Goal: Task Accomplishment & Management: Complete application form

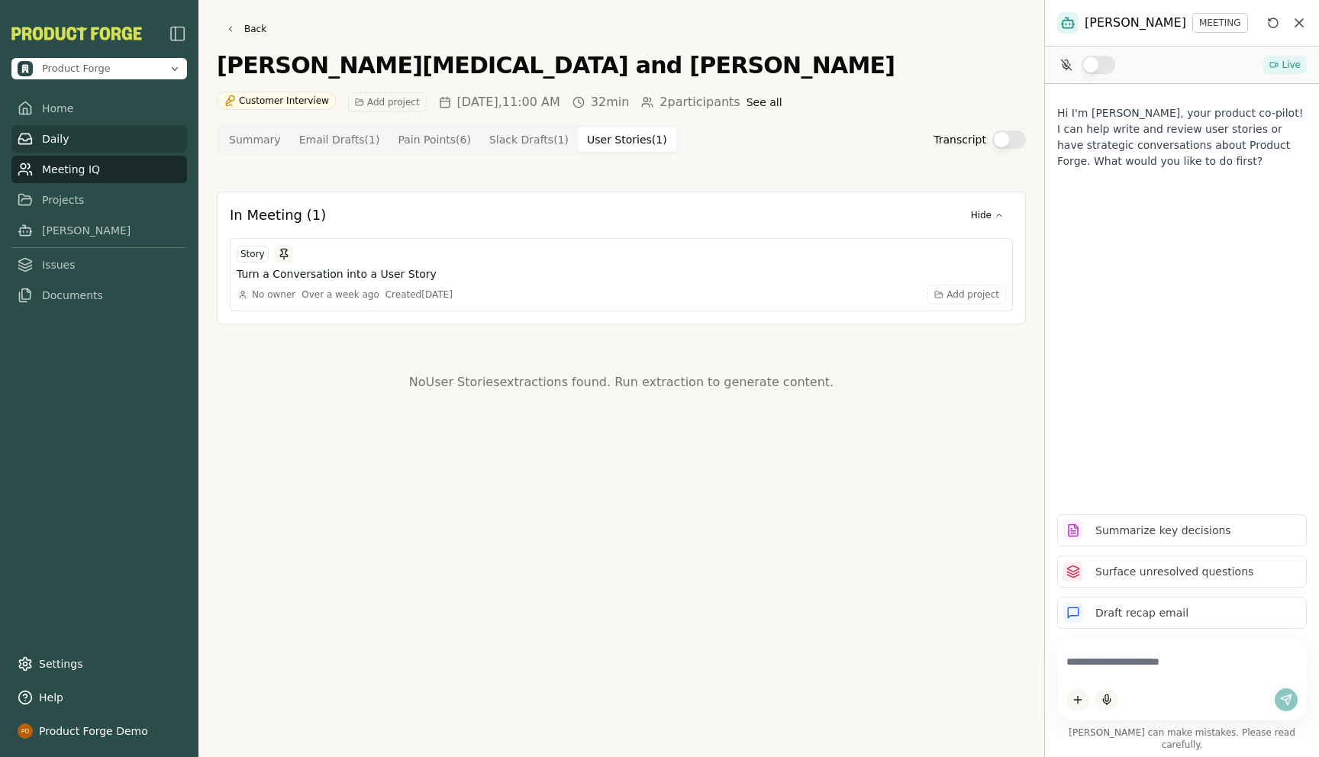
click at [72, 140] on link "Daily" at bounding box center [99, 138] width 176 height 27
click at [55, 113] on link "Home" at bounding box center [99, 108] width 176 height 27
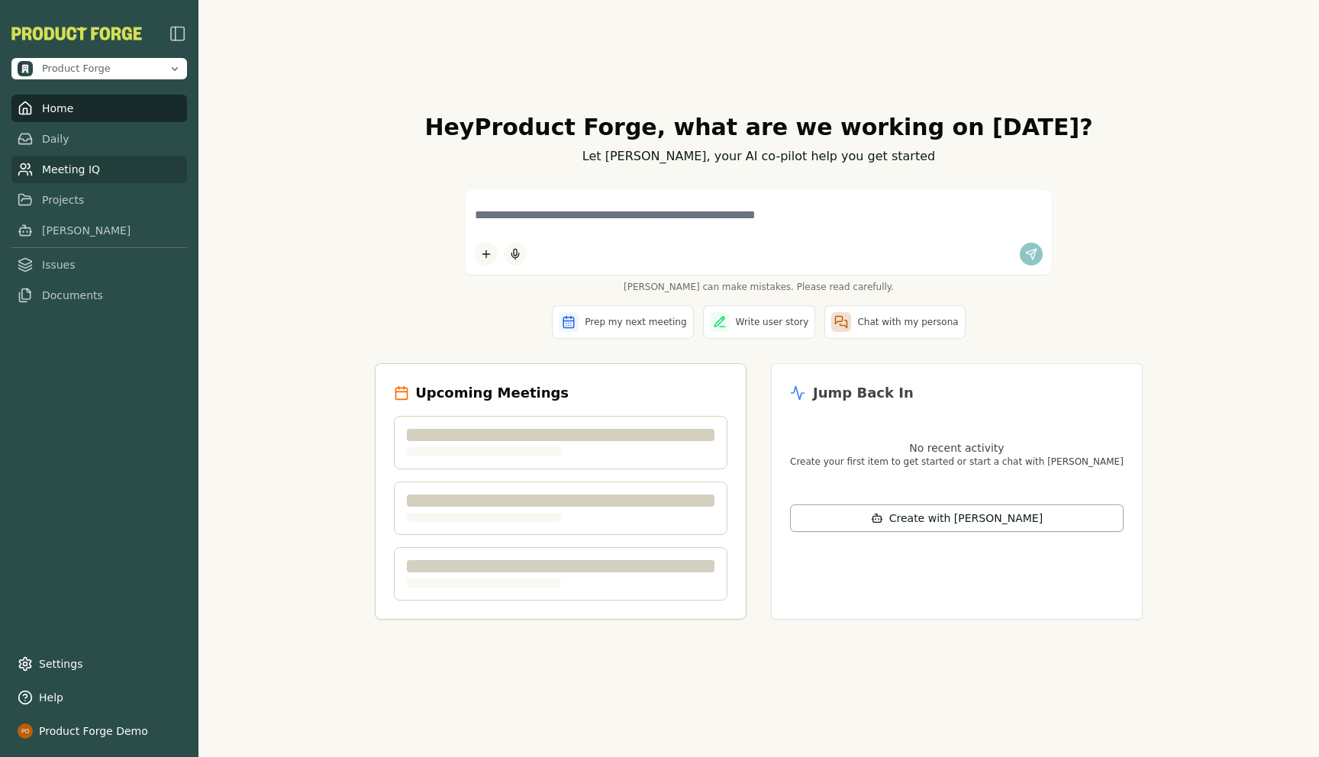
click at [78, 177] on link "Meeting IQ" at bounding box center [99, 169] width 176 height 27
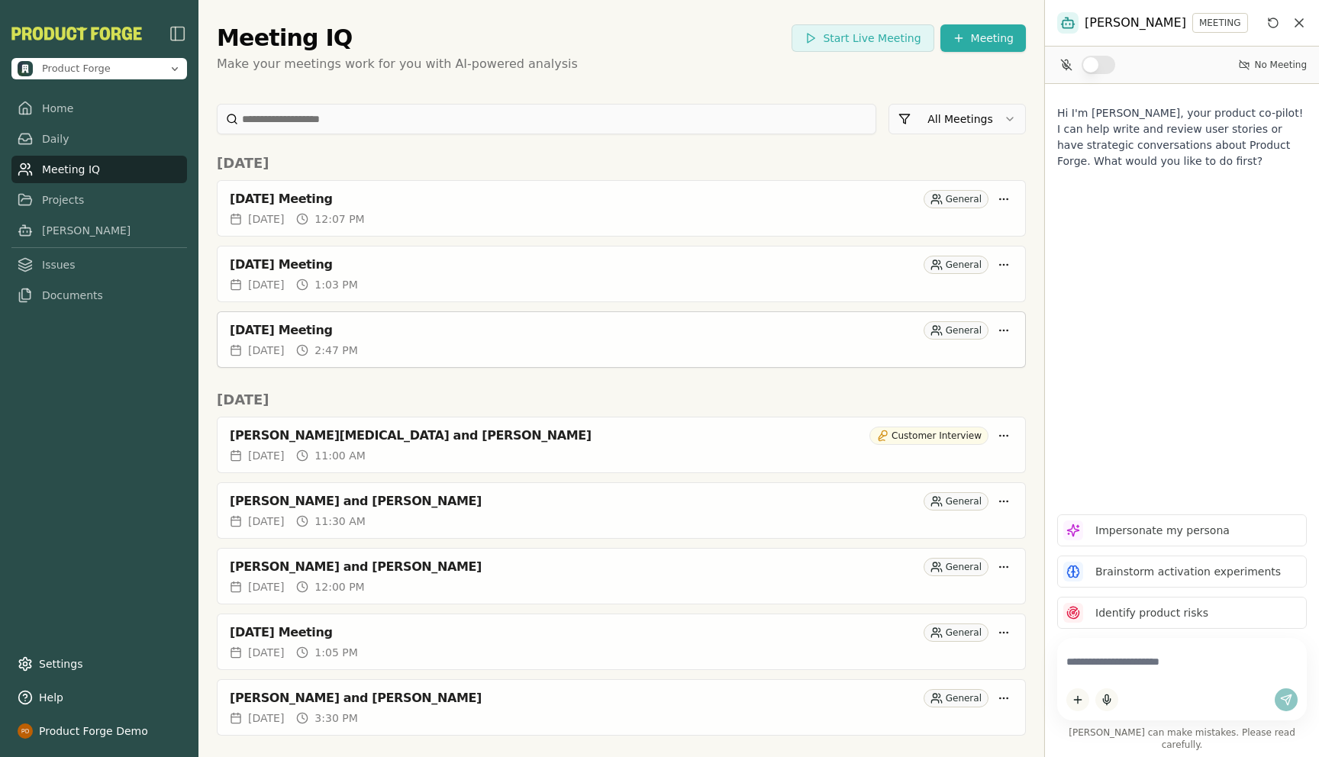
click at [523, 355] on div "Mon, Aug 25, 2025 2:47 PM" at bounding box center [621, 350] width 783 height 15
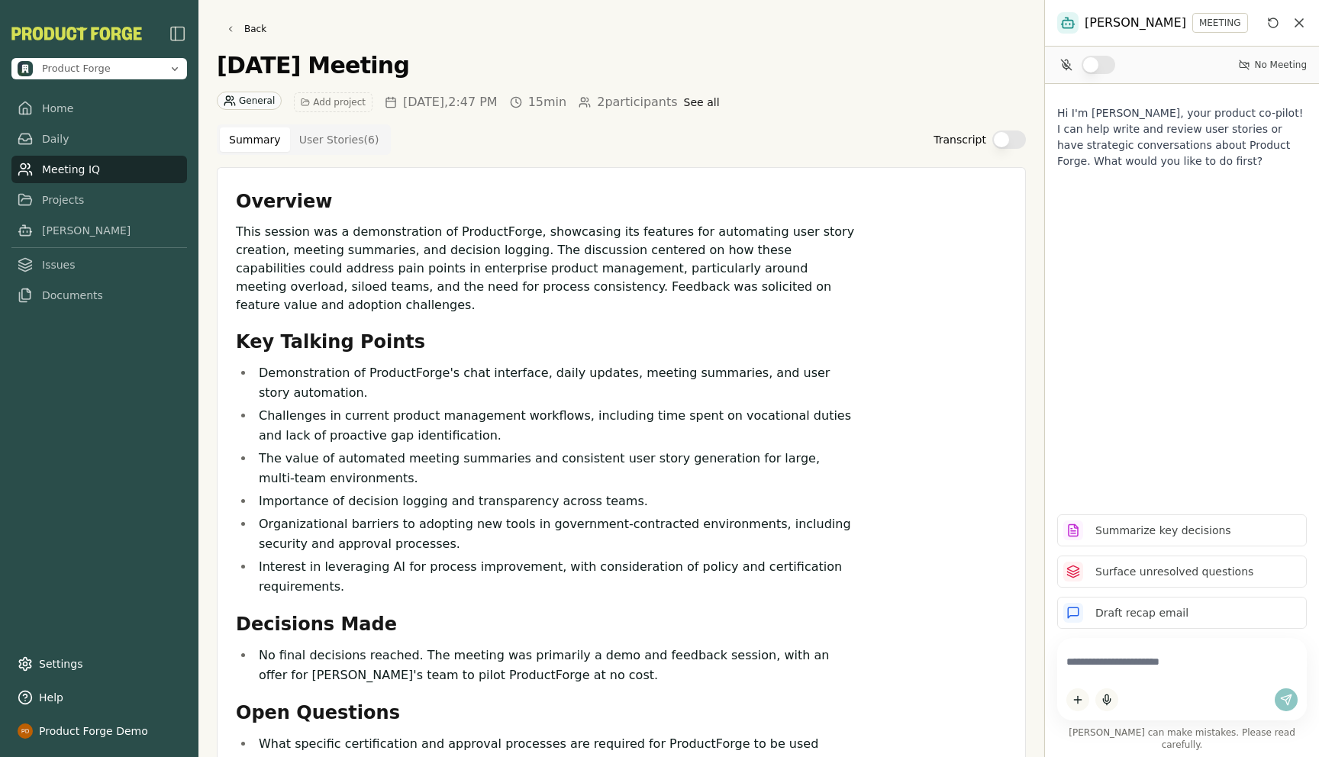
click at [1020, 133] on button "Transcript" at bounding box center [1009, 139] width 34 height 18
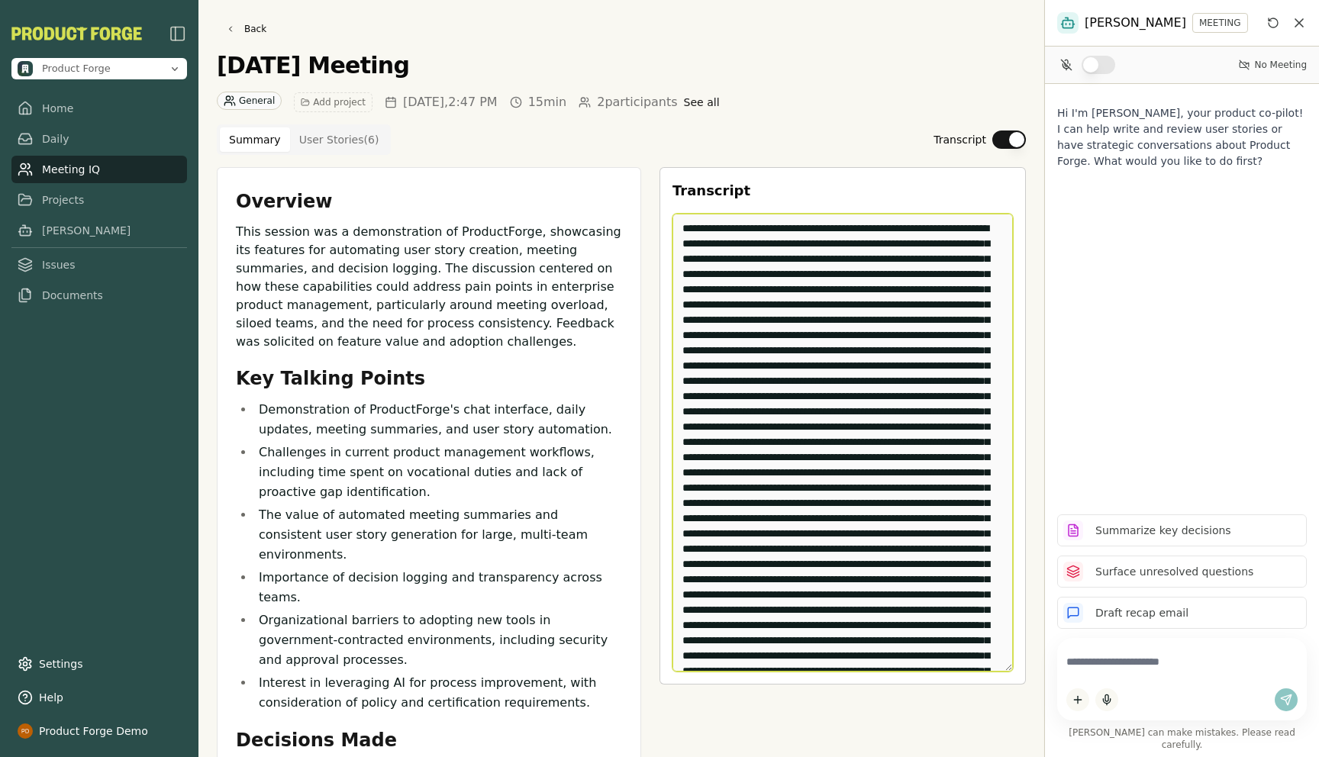
click at [916, 310] on textarea "Edit Transcript" at bounding box center [842, 443] width 340 height 458
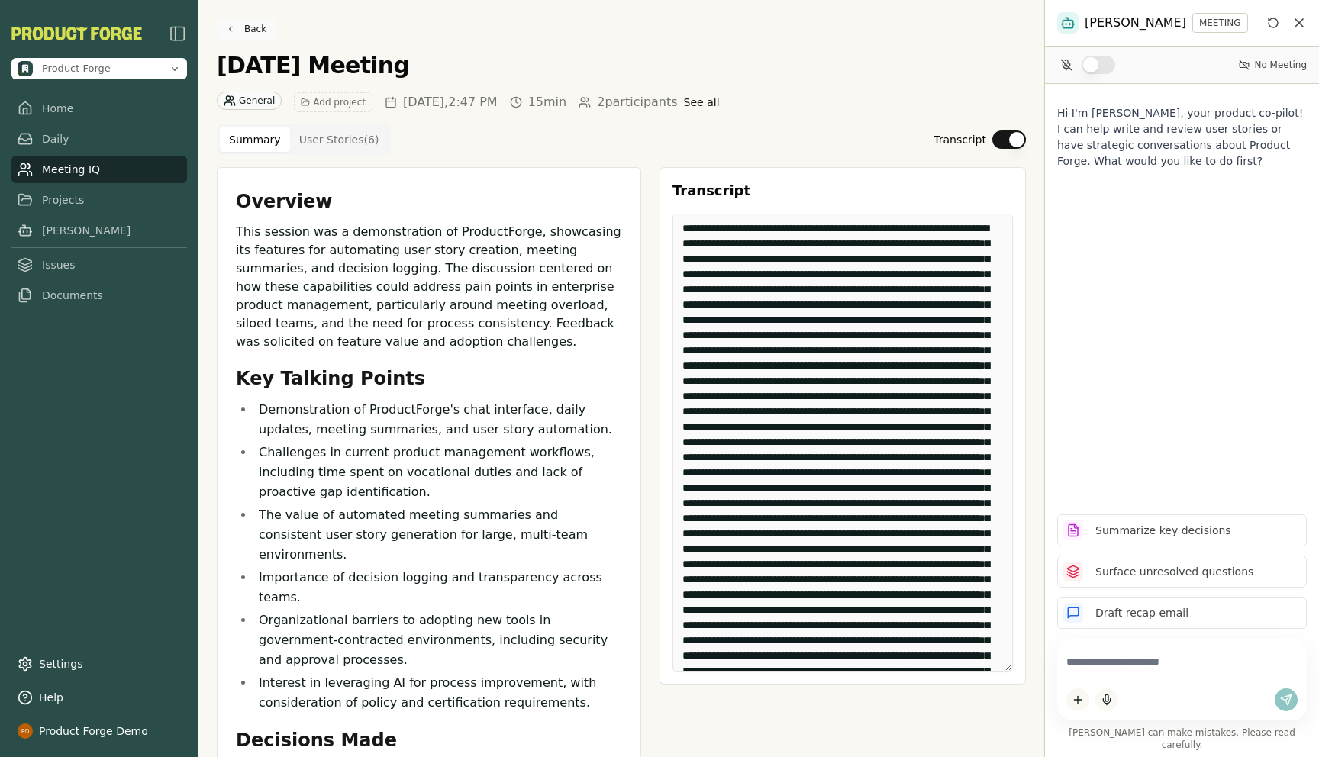
click at [239, 31] on link "Back" at bounding box center [246, 28] width 59 height 21
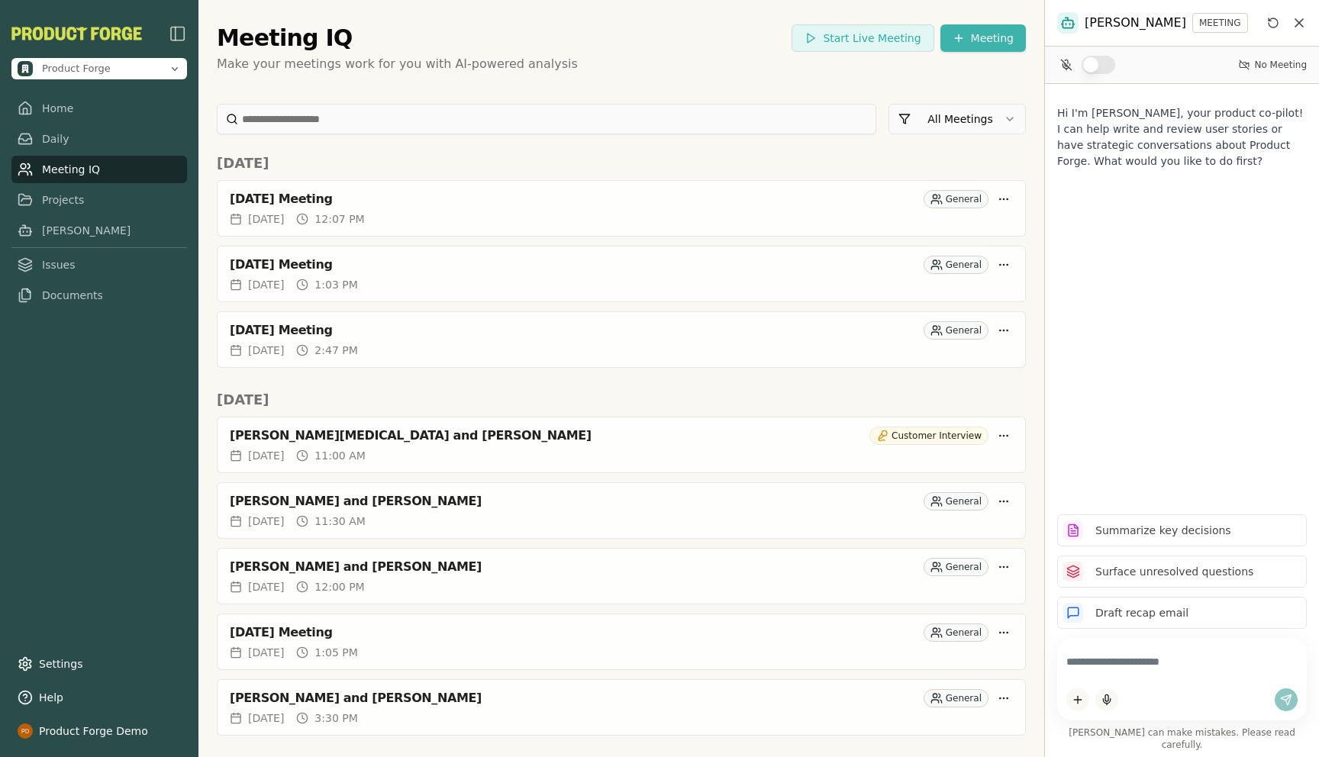
click at [967, 37] on html "Product Forge Home Daily Meeting IQ Projects Smith Issues Documents Settings He…" at bounding box center [659, 378] width 1319 height 757
click at [933, 95] on div "Import Transcript" at bounding box center [962, 95] width 194 height 24
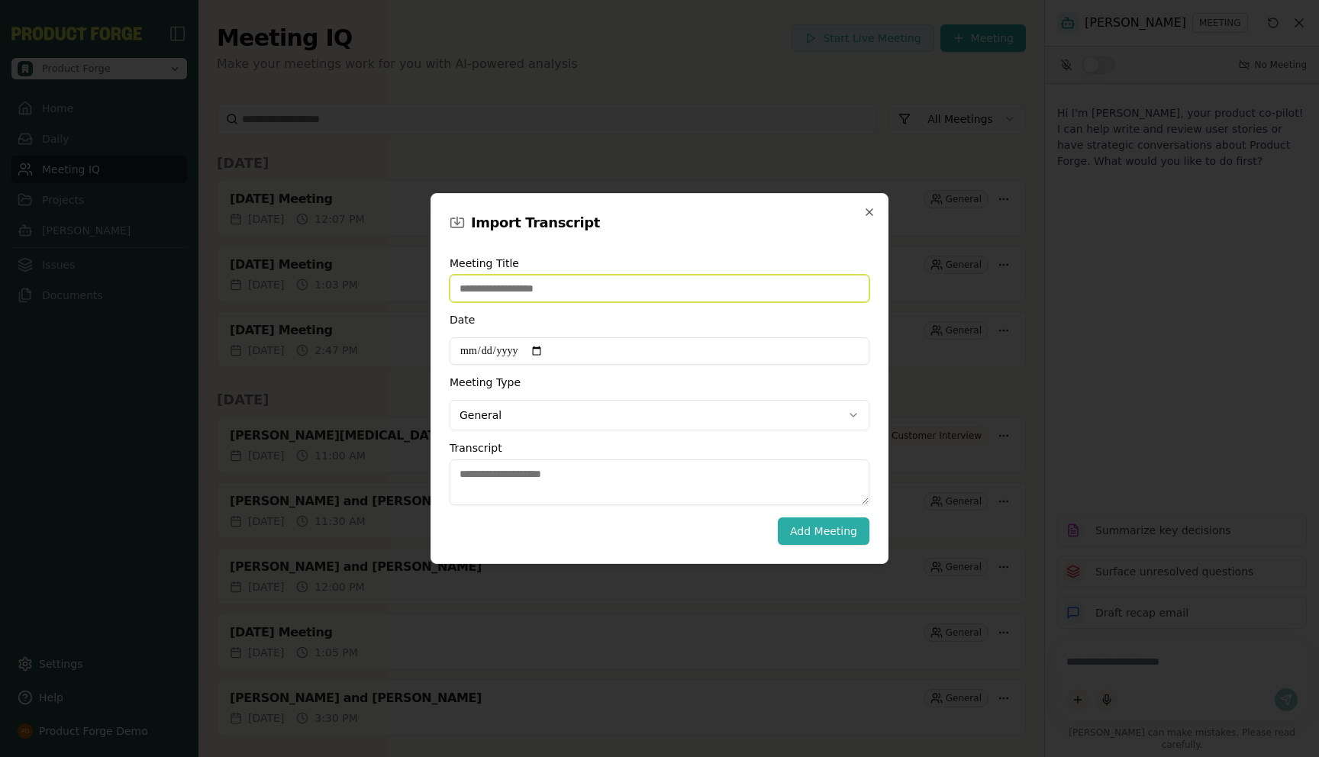
type input "*"
type input "**********"
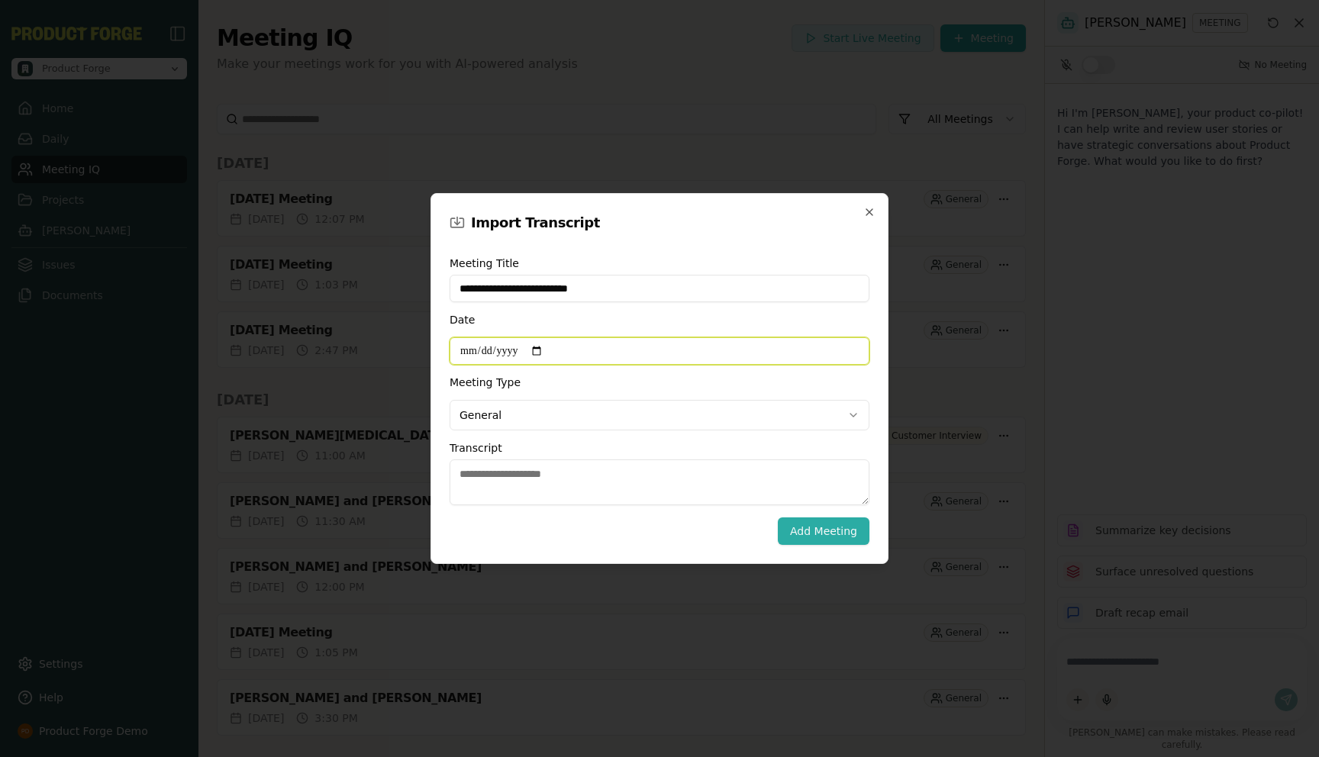
click at [547, 353] on input "Date" at bounding box center [659, 350] width 420 height 27
type input "**********"
click at [488, 416] on body "Product Forge Home Daily Meeting IQ Projects Smith Issues Documents Settings He…" at bounding box center [659, 378] width 1319 height 757
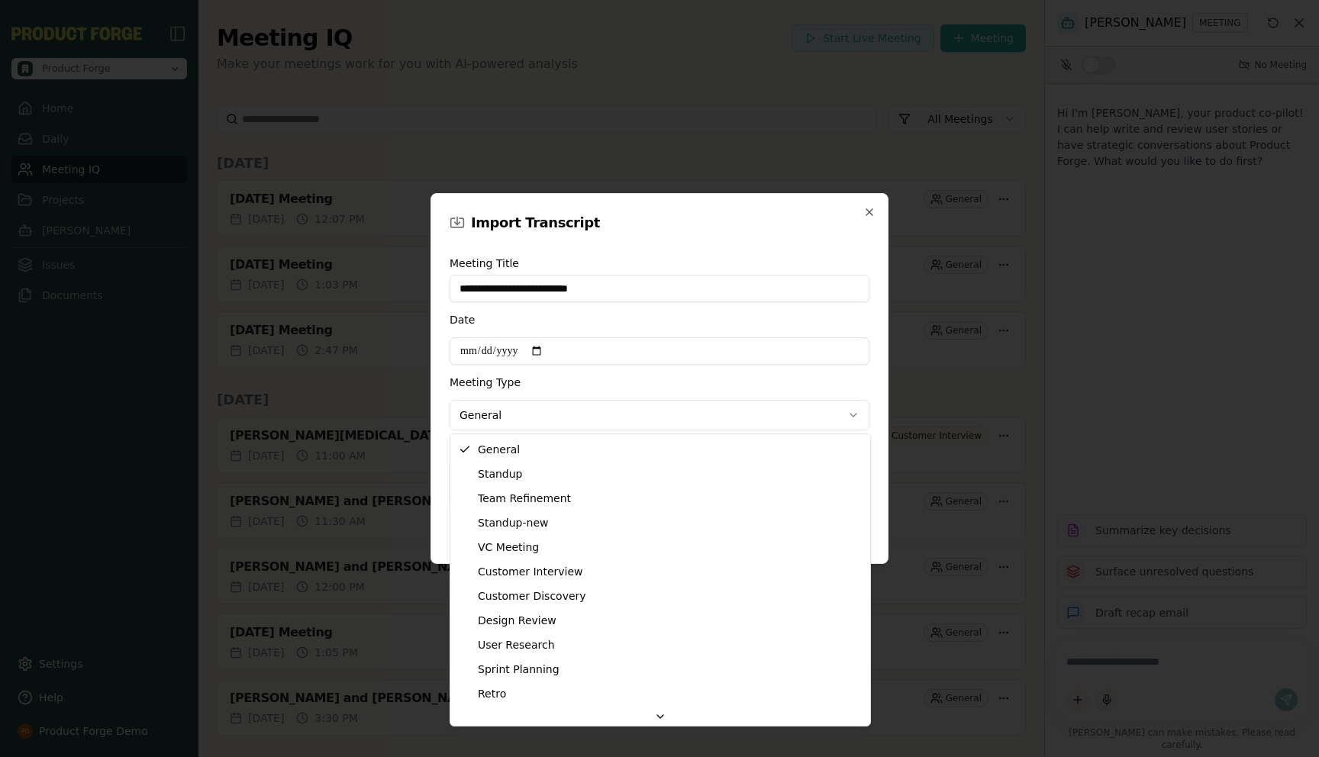
select select "**********"
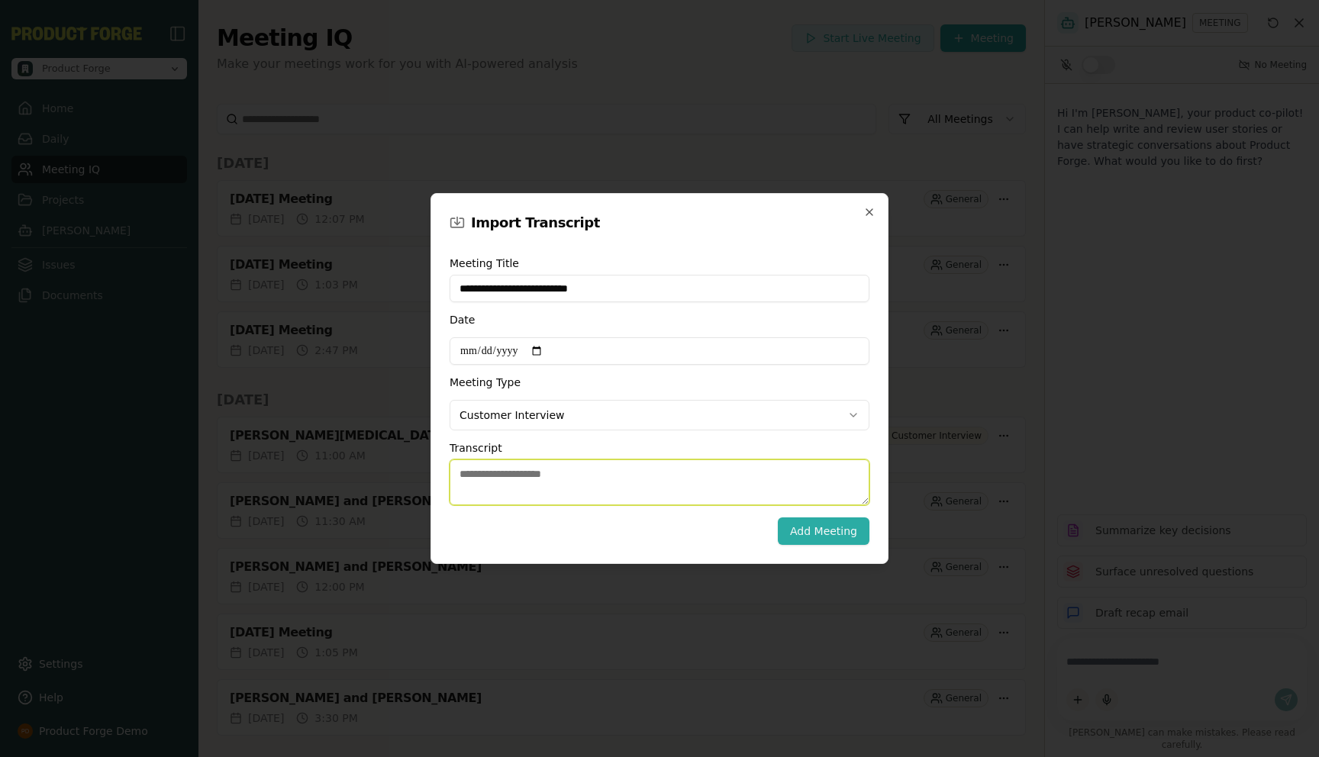
click at [491, 492] on textarea "Transcript" at bounding box center [659, 482] width 420 height 46
paste textarea "**********"
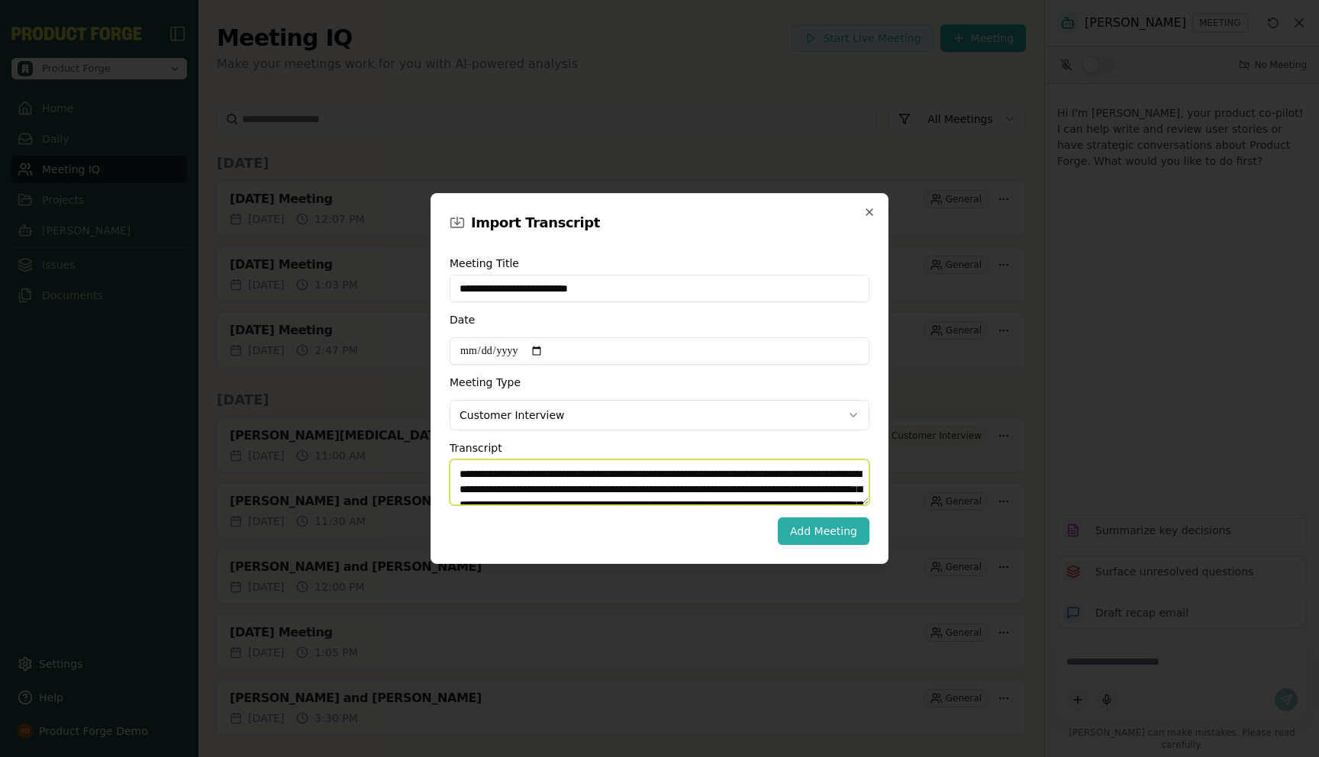
scroll to position [3257, 0]
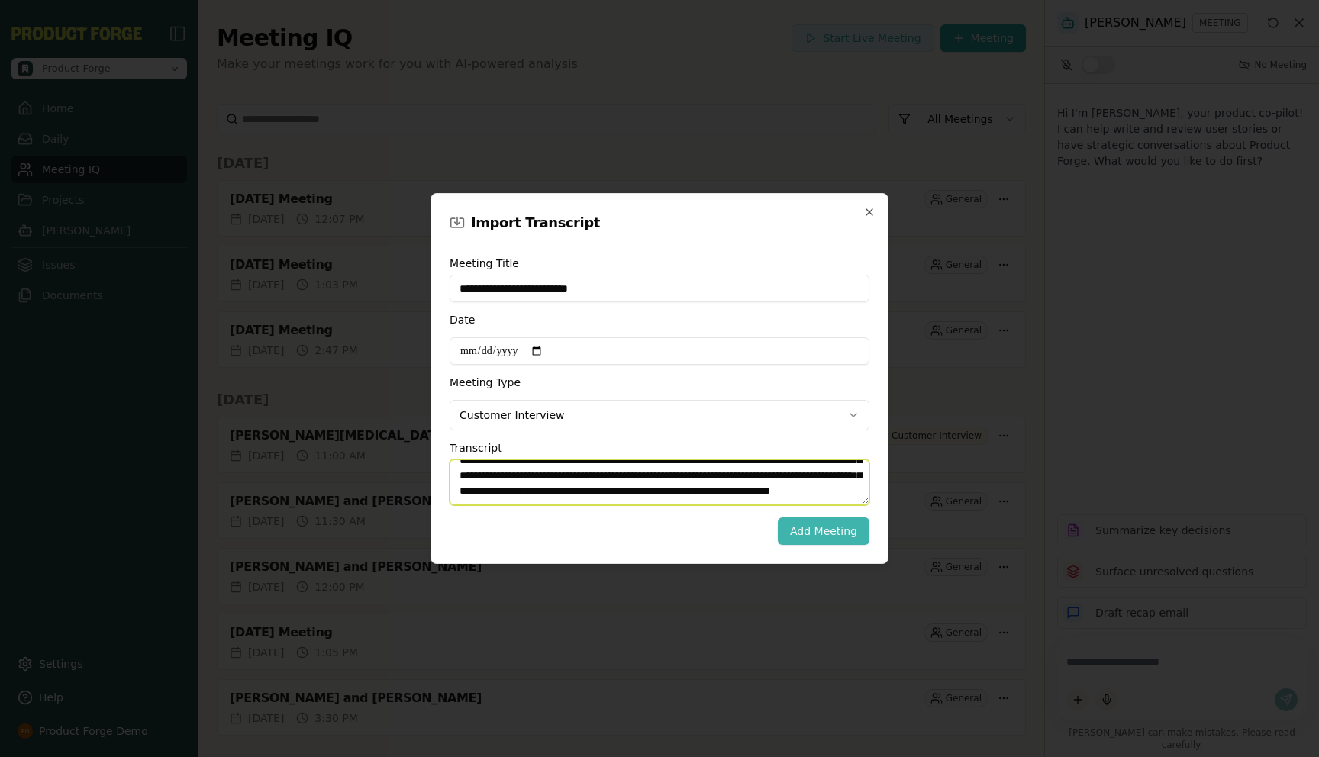
type textarea "**********"
click at [830, 533] on button "Add Meeting" at bounding box center [824, 530] width 92 height 27
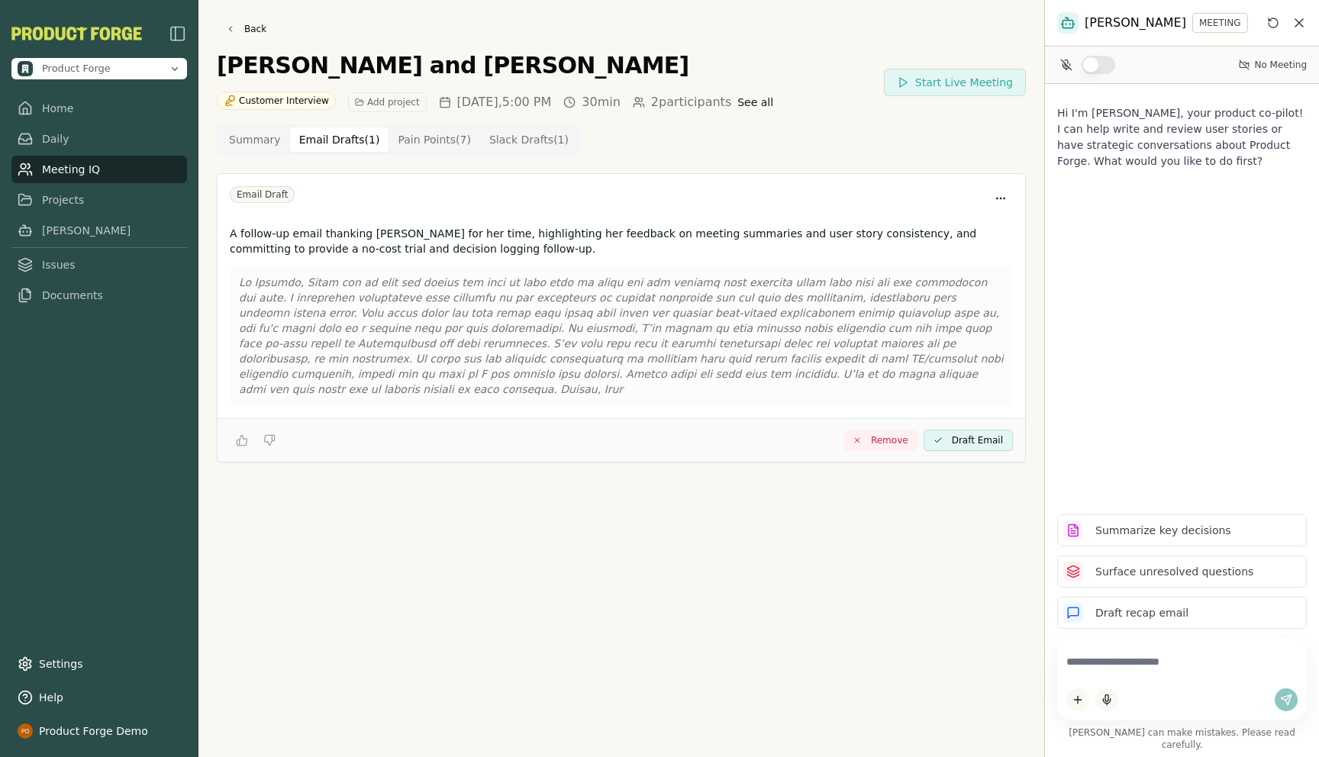
click at [324, 133] on Draft "Email Drafts ( 1 )" at bounding box center [339, 139] width 99 height 24
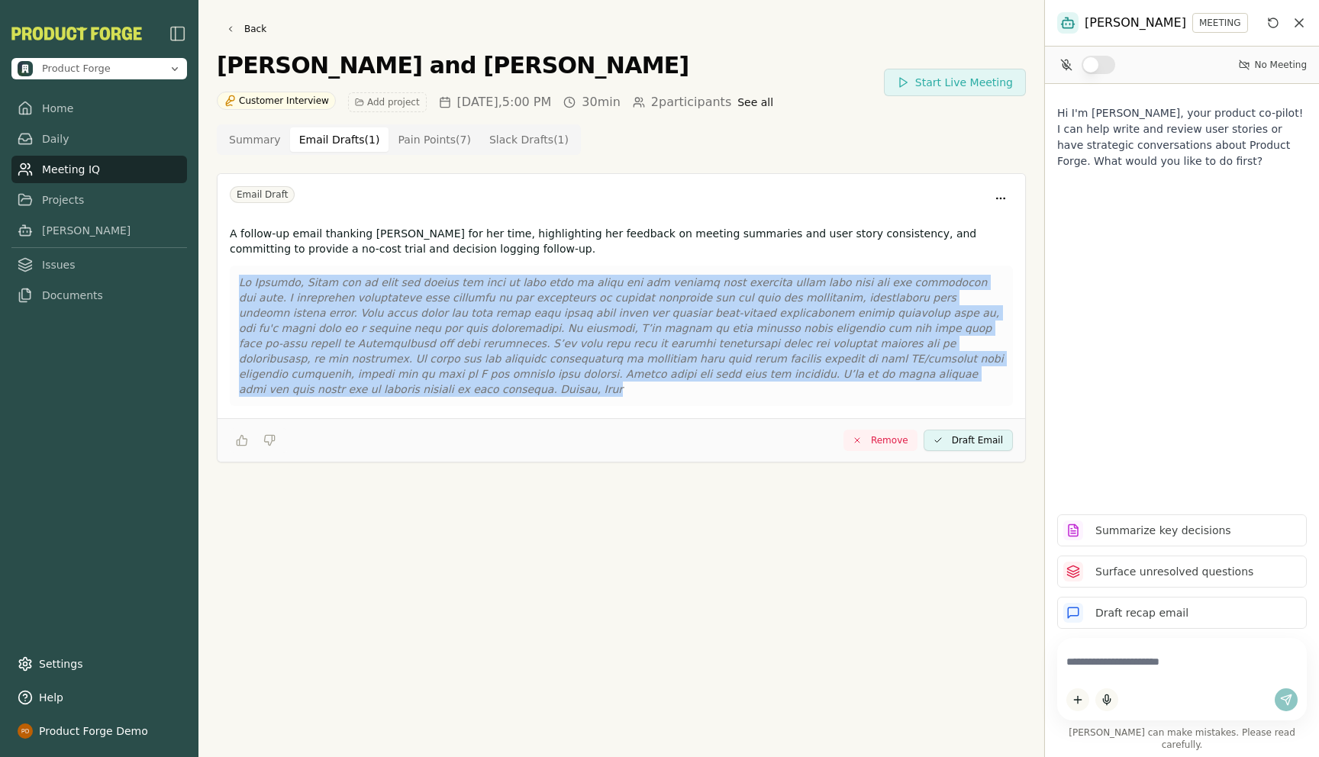
drag, startPoint x: 871, startPoint y: 366, endPoint x: 235, endPoint y: 283, distance: 641.1
click at [235, 283] on div at bounding box center [621, 336] width 783 height 140
copy p "Hi Talisha, Thank you so much for taking the time to meet with us today and for…"
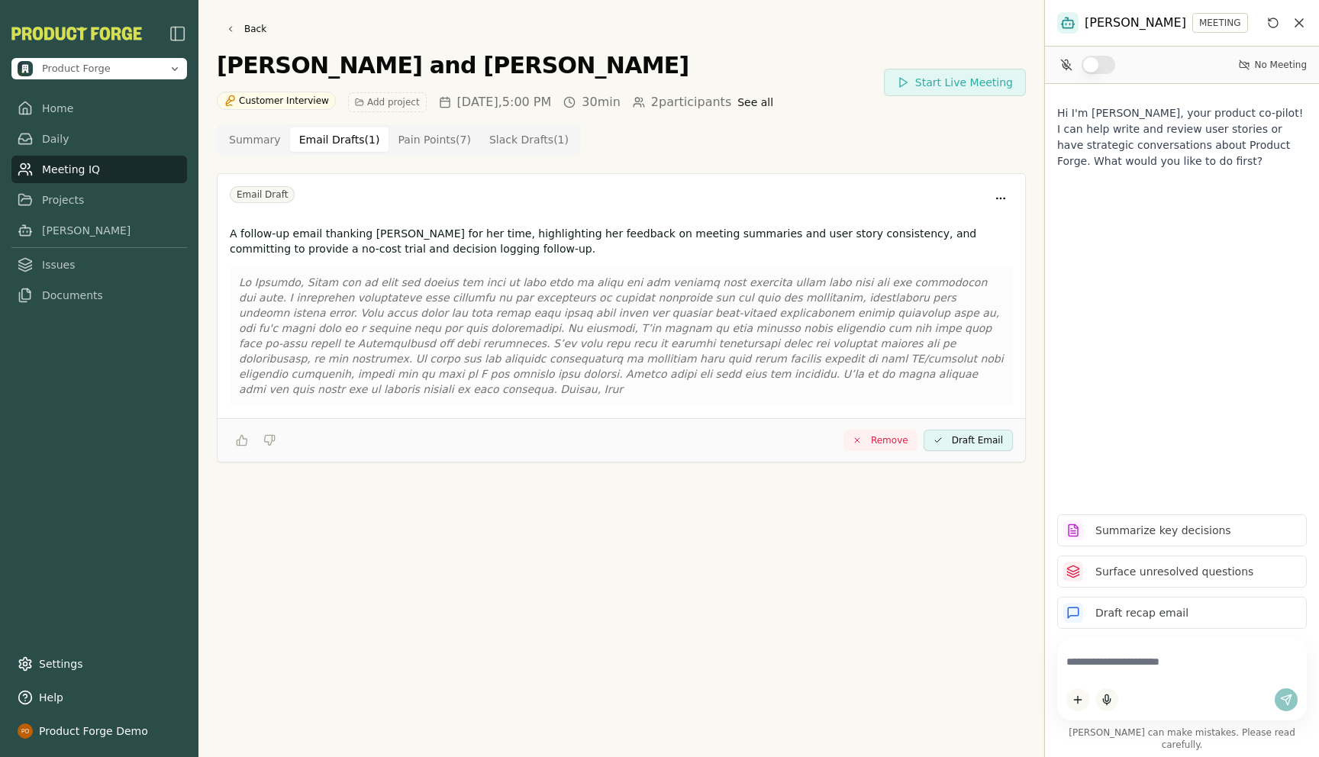
click at [390, 123] on div "Summary Email Drafts ( 1 ) Pain Points ( 7 ) Slack Drafts ( 1 ) Email Draft A f…" at bounding box center [621, 296] width 809 height 369
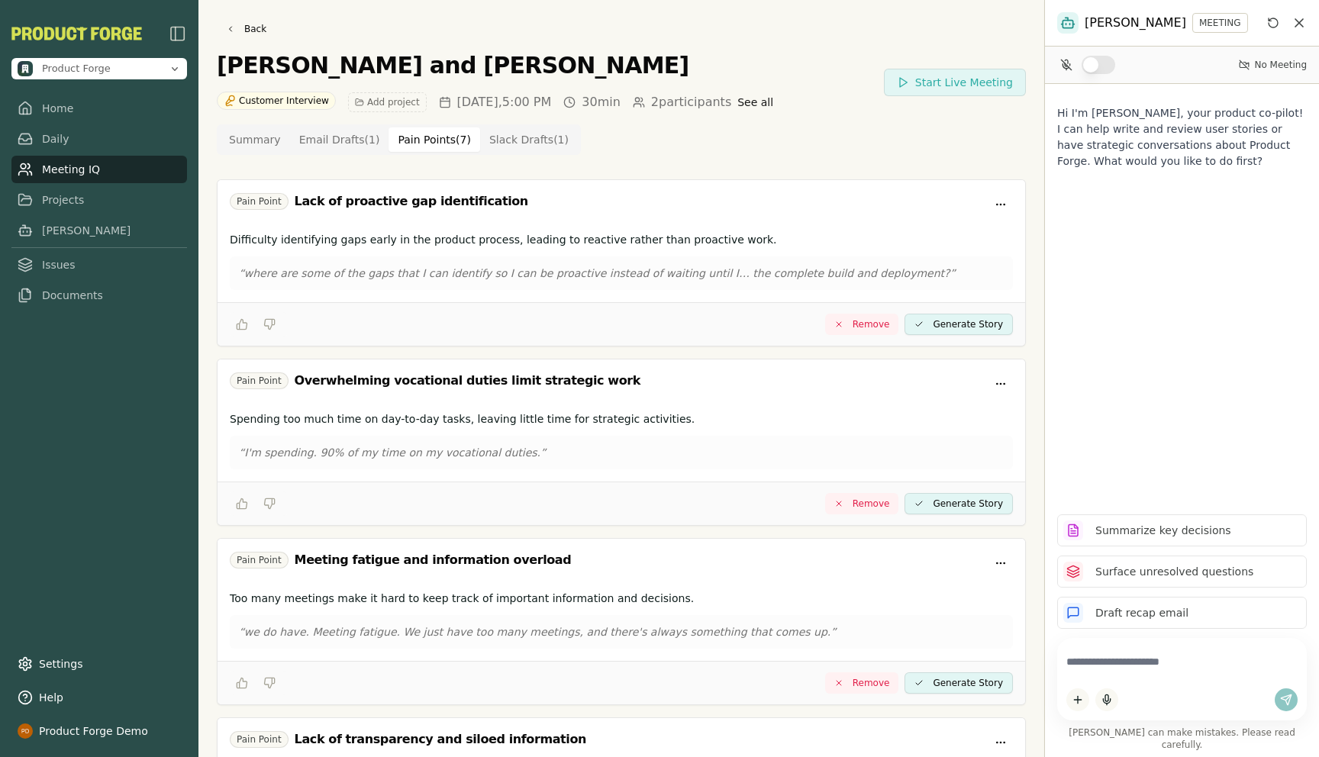
click at [400, 134] on Point "Pain Points ( 7 )" at bounding box center [434, 139] width 92 height 24
click at [507, 140] on Draft "Slack Drafts ( 1 )" at bounding box center [529, 139] width 98 height 24
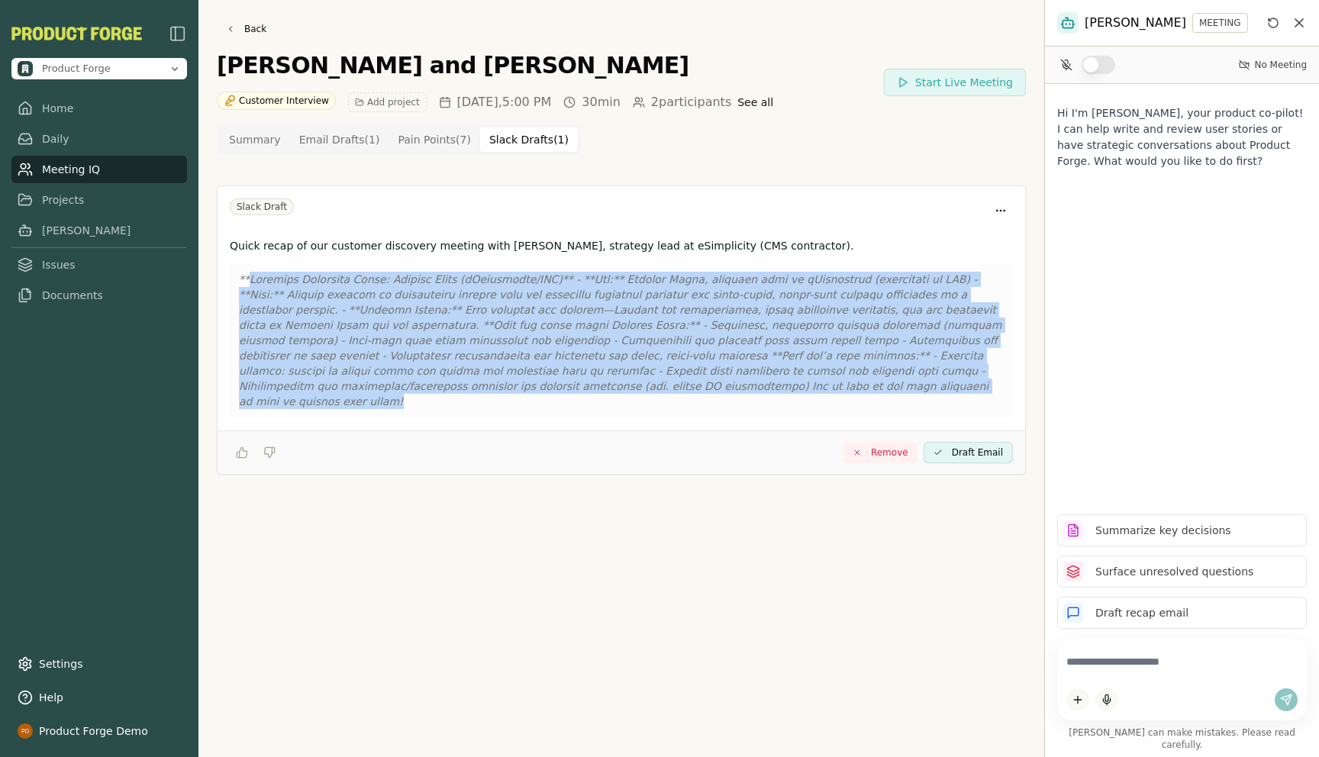
drag, startPoint x: 712, startPoint y: 390, endPoint x: 246, endPoint y: 281, distance: 478.1
click at [246, 281] on p at bounding box center [621, 340] width 765 height 137
copy p "**Customer Discovery Recap: Talisha Shine (eSimplicity/CMS)** - **Who:** Talish…"
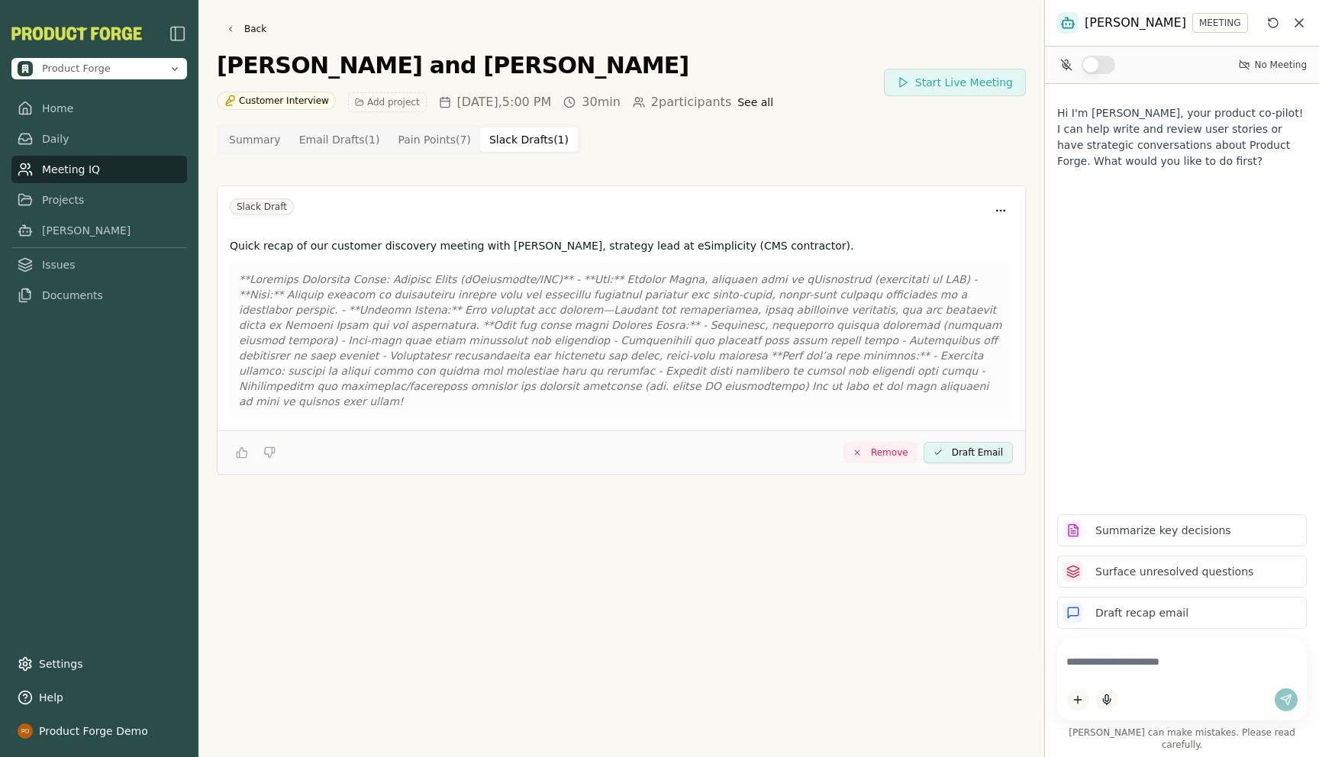
click at [440, 536] on div "Back Talisha Shine and Rich Theil Customer Interview Add project Aug 25, 2025 ,…" at bounding box center [621, 378] width 846 height 757
click at [267, 137] on button "Summary" at bounding box center [255, 139] width 70 height 24
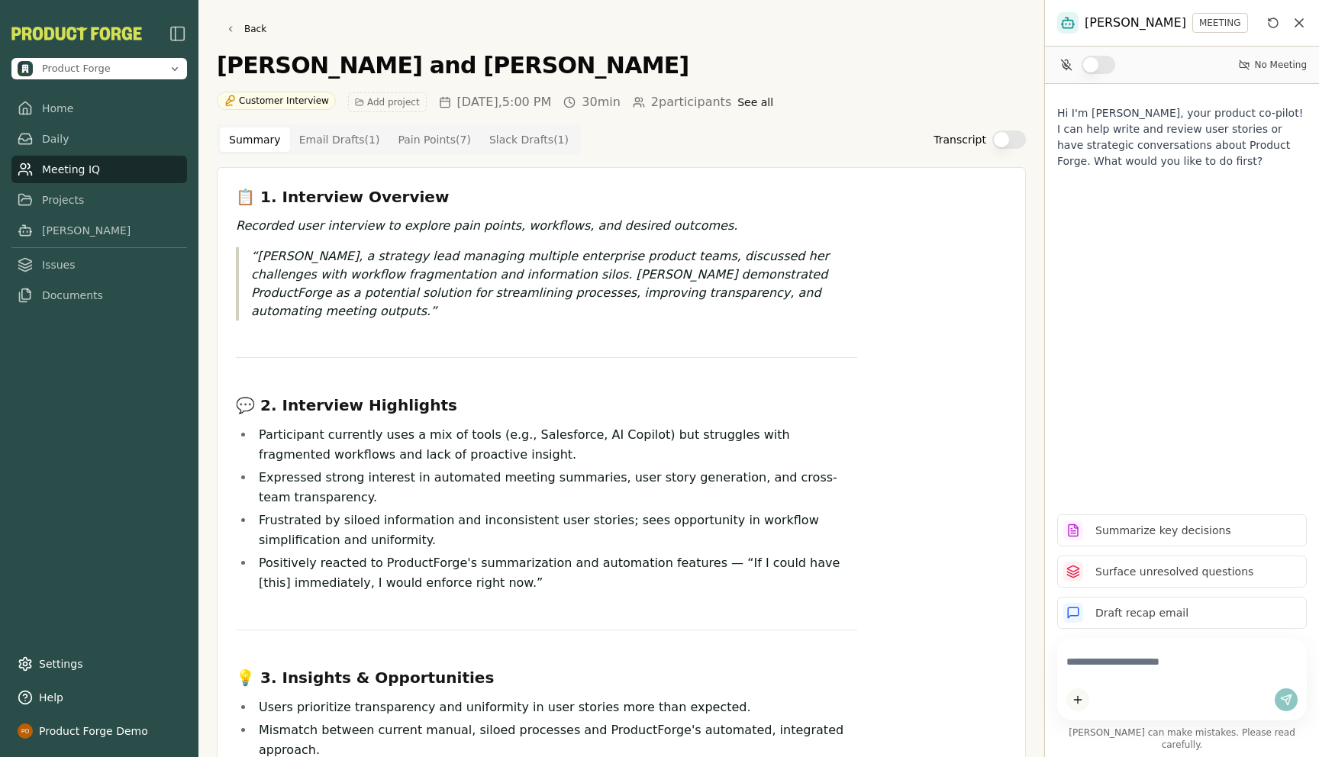
click at [1016, 138] on button "Transcript" at bounding box center [1009, 139] width 34 height 18
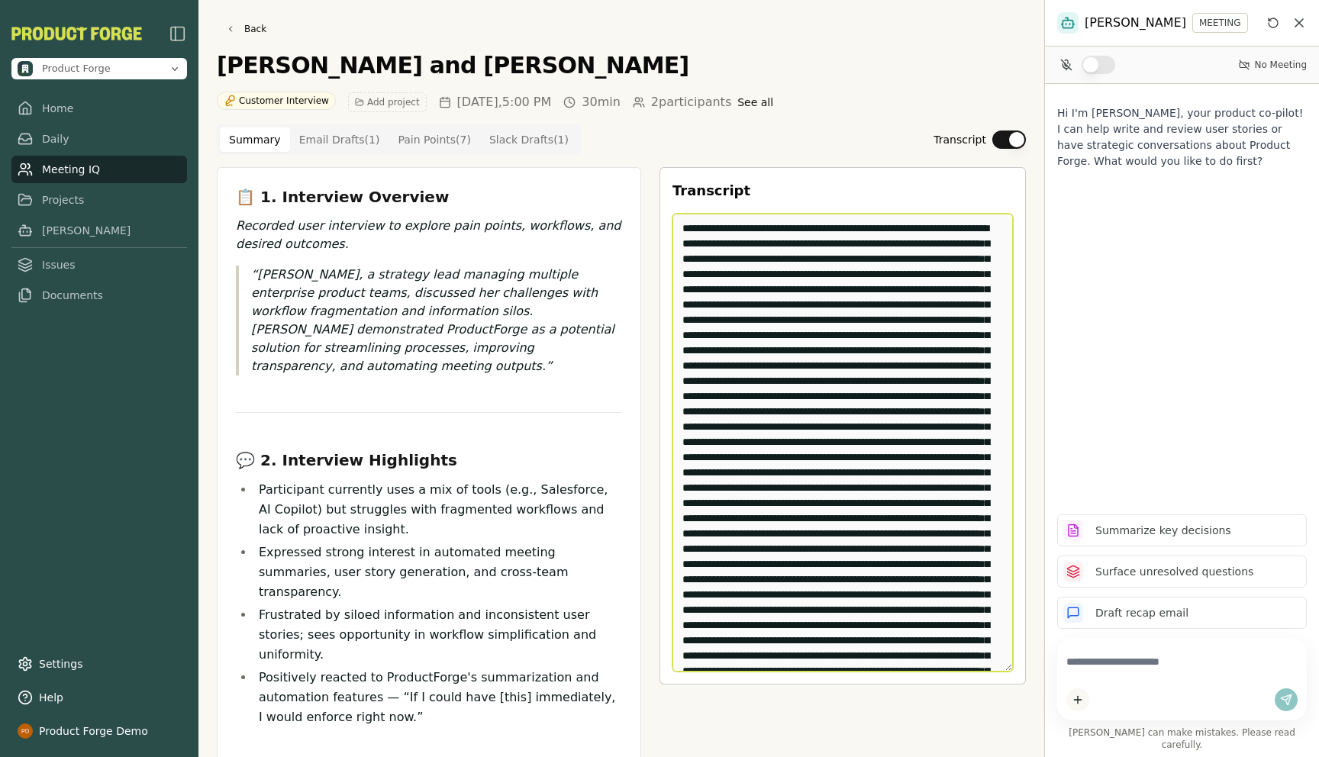
click at [859, 296] on textarea "Edit Transcript" at bounding box center [842, 443] width 340 height 458
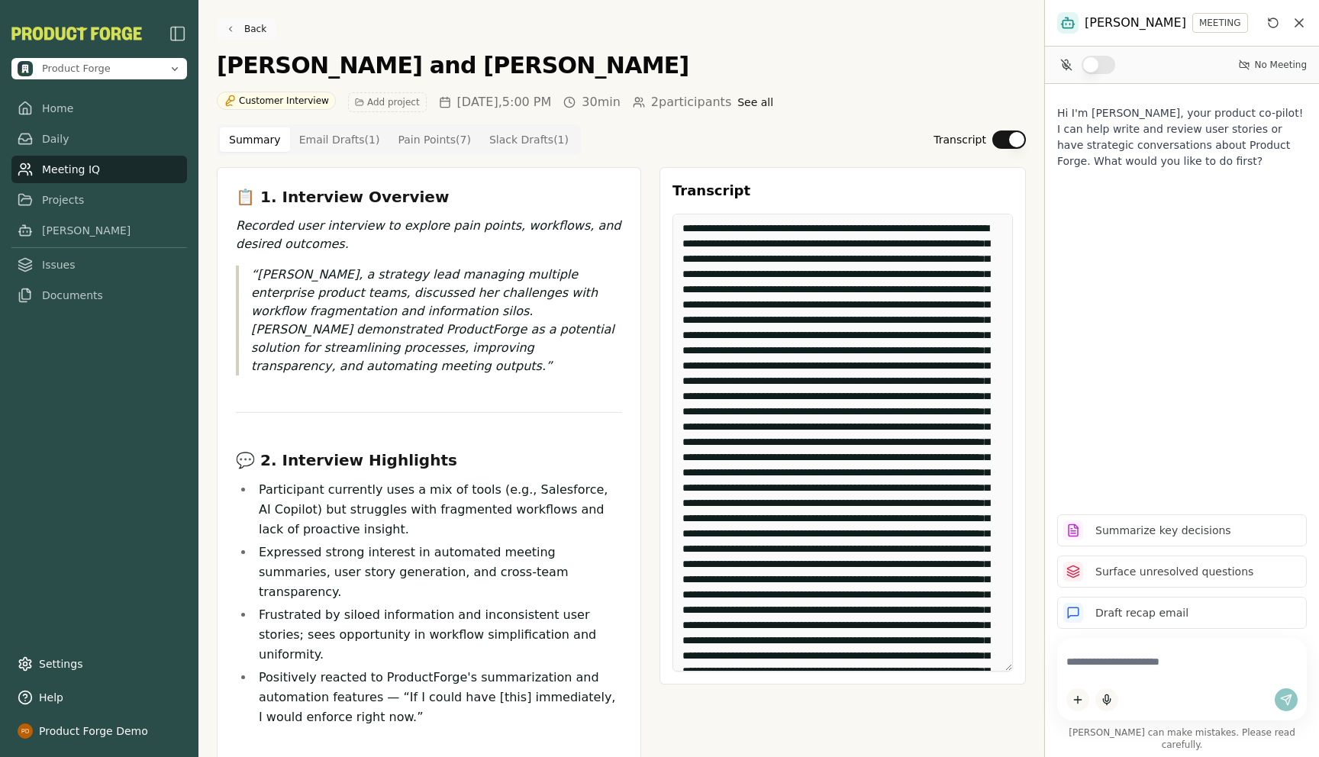
click at [250, 32] on link "Back" at bounding box center [246, 28] width 59 height 21
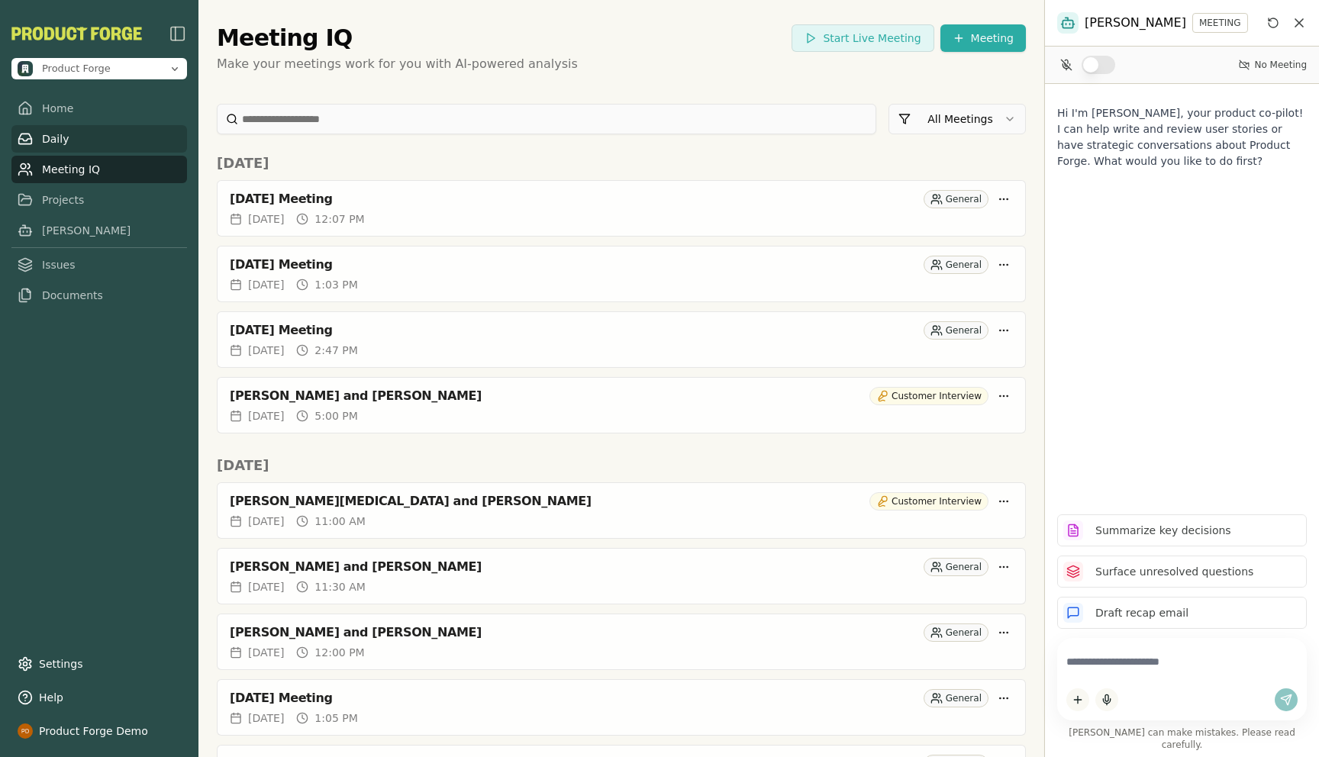
click at [41, 140] on link "Daily" at bounding box center [99, 138] width 176 height 27
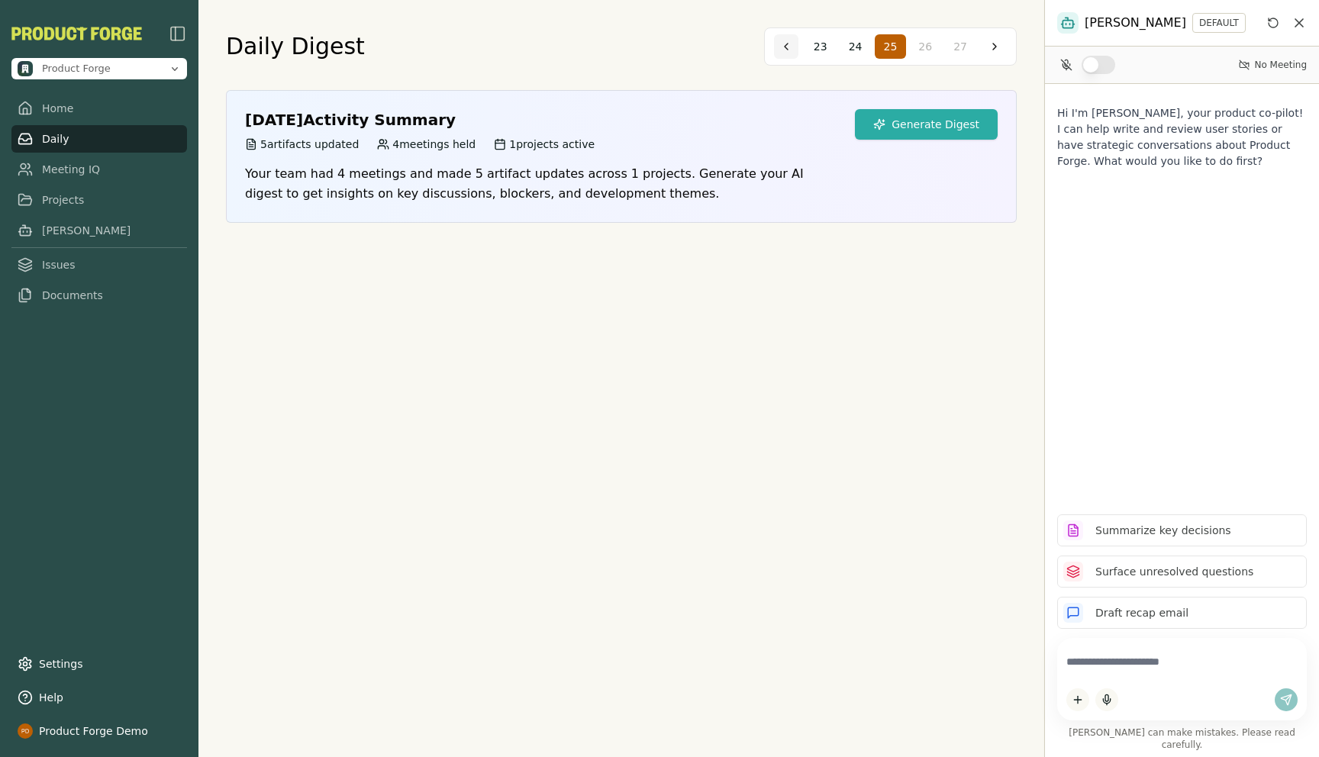
click at [789, 50] on button at bounding box center [786, 46] width 24 height 24
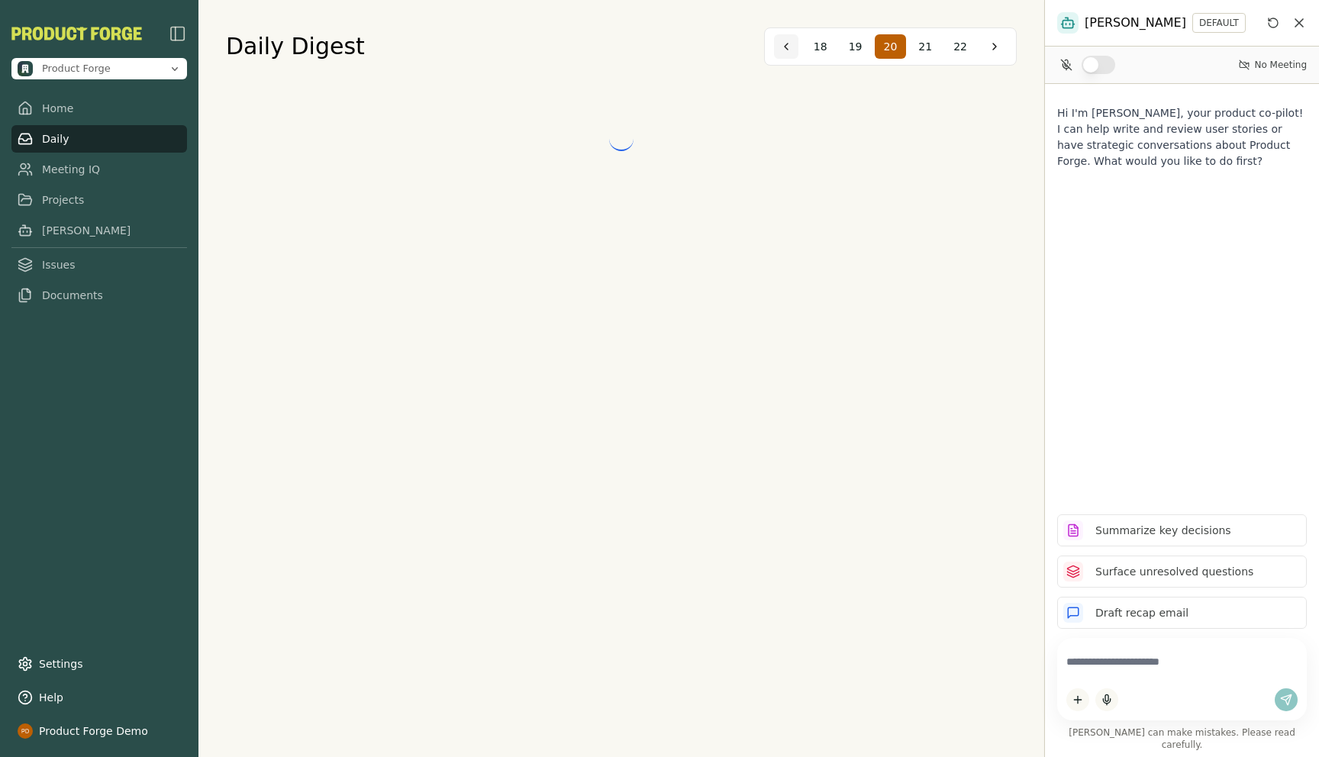
click at [789, 50] on button at bounding box center [786, 46] width 24 height 24
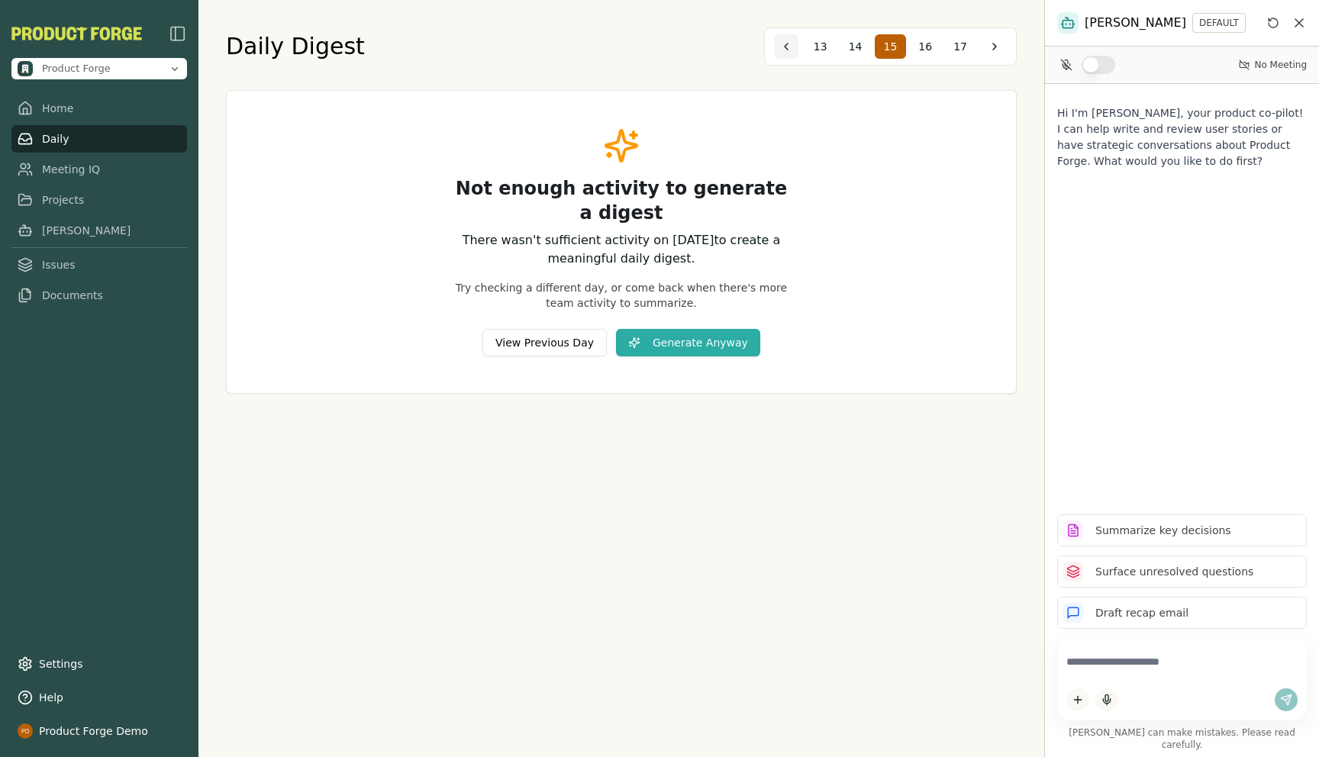
click at [789, 50] on button at bounding box center [786, 46] width 24 height 24
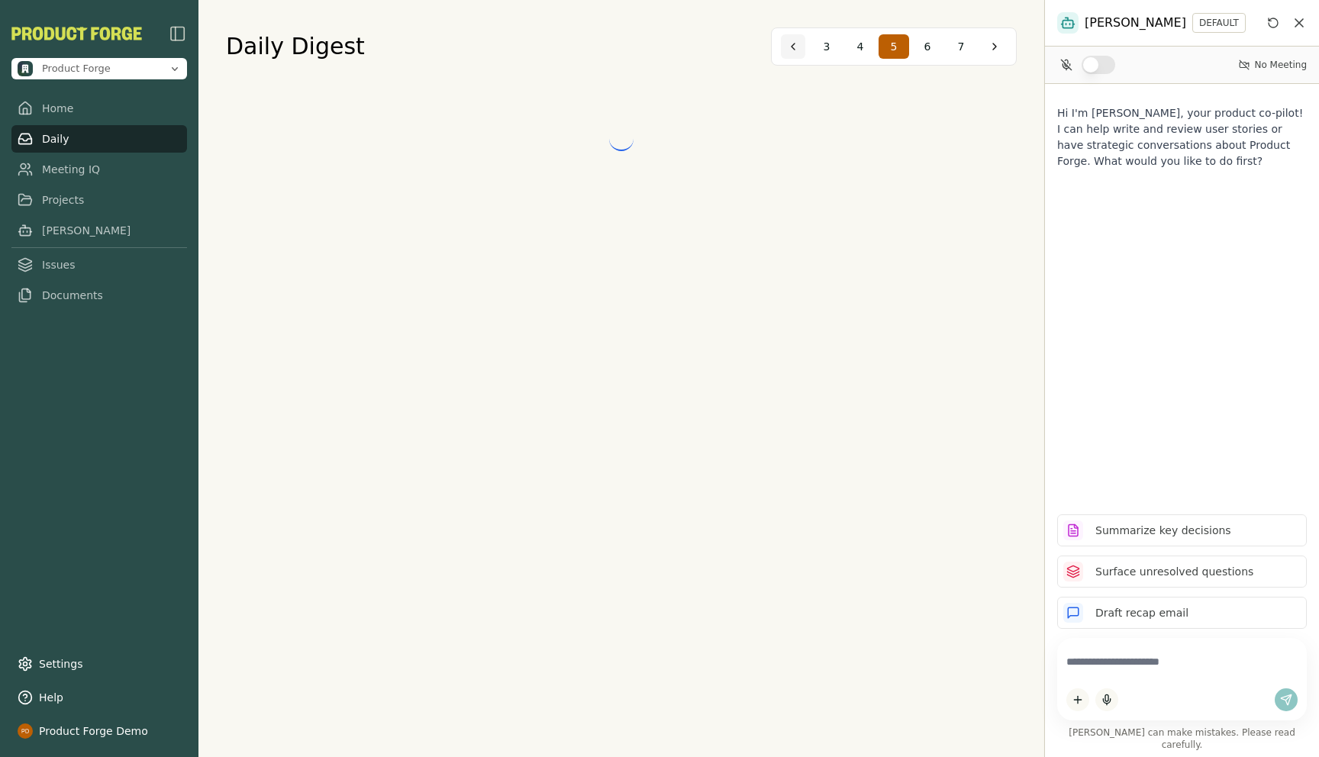
click at [789, 50] on button at bounding box center [793, 46] width 24 height 24
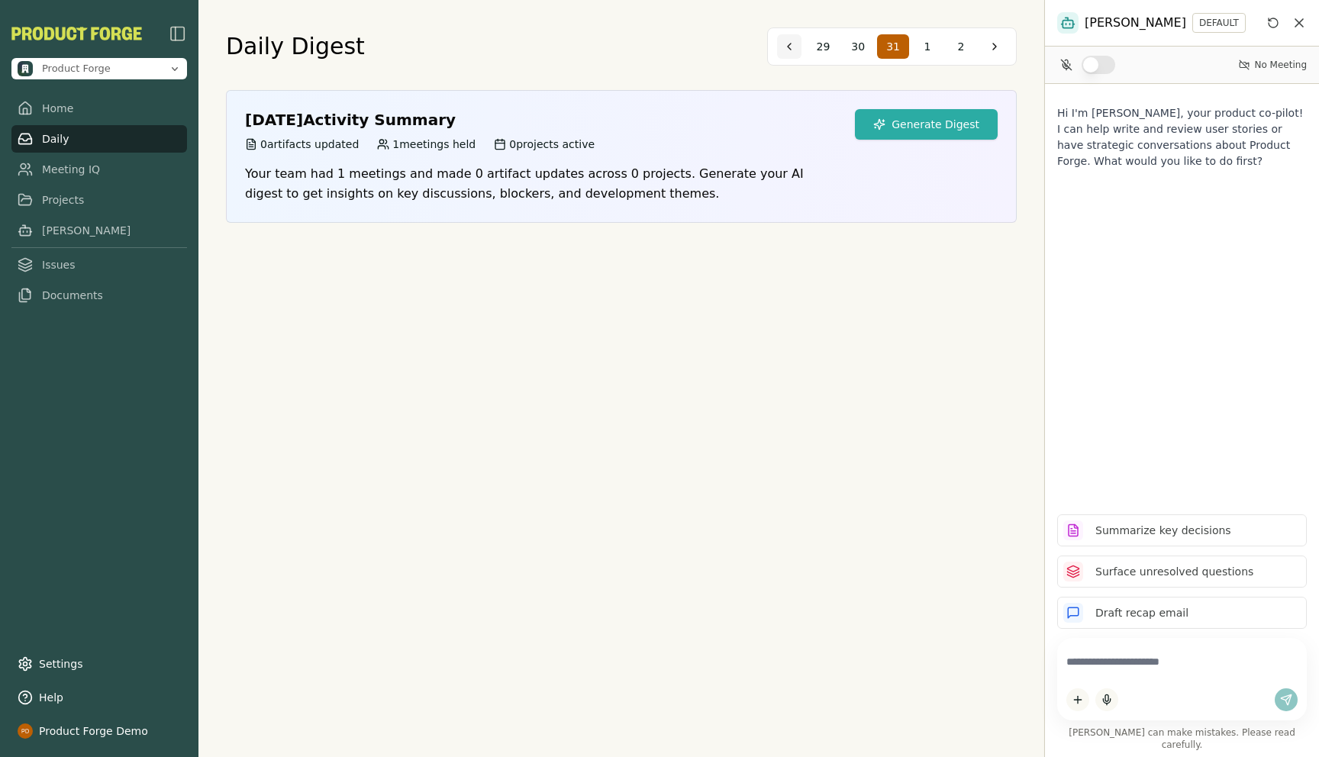
click at [789, 50] on button at bounding box center [789, 46] width 24 height 24
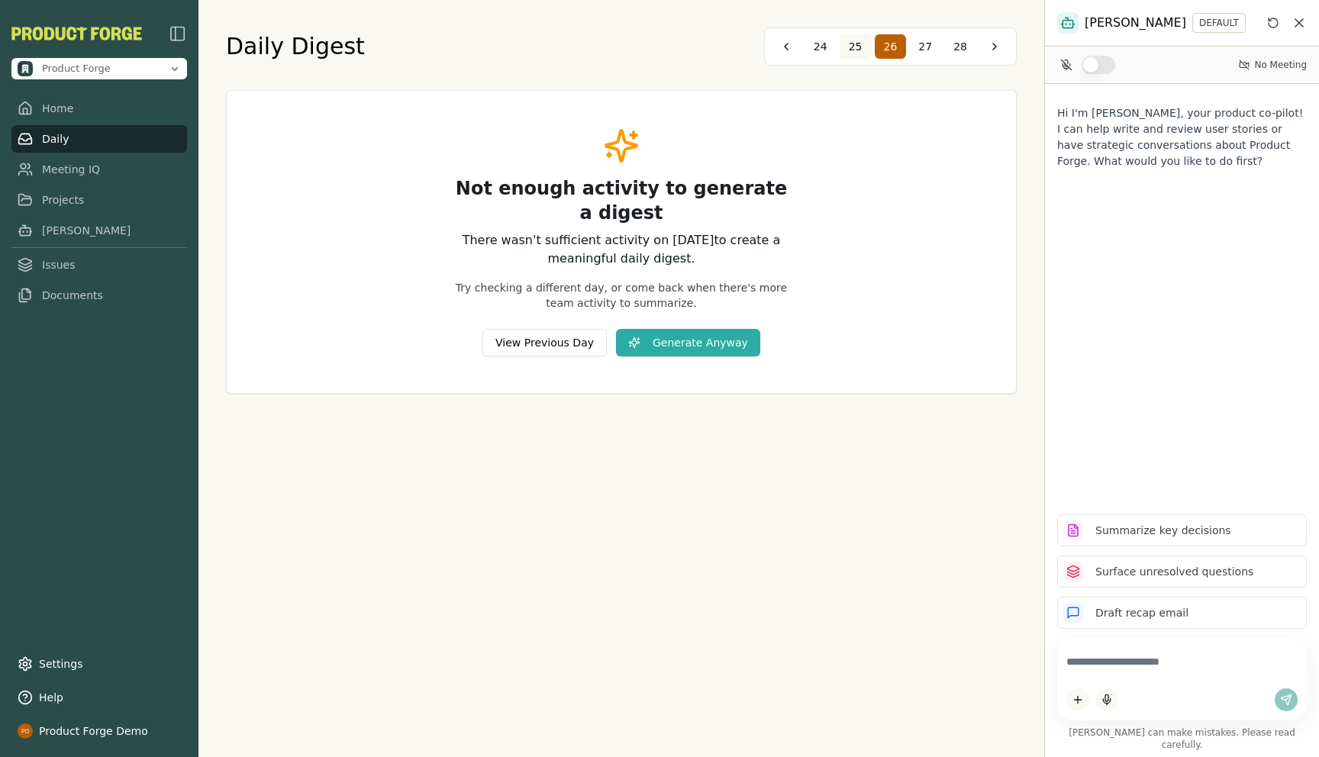
click at [859, 47] on span "25" at bounding box center [856, 46] width 14 height 15
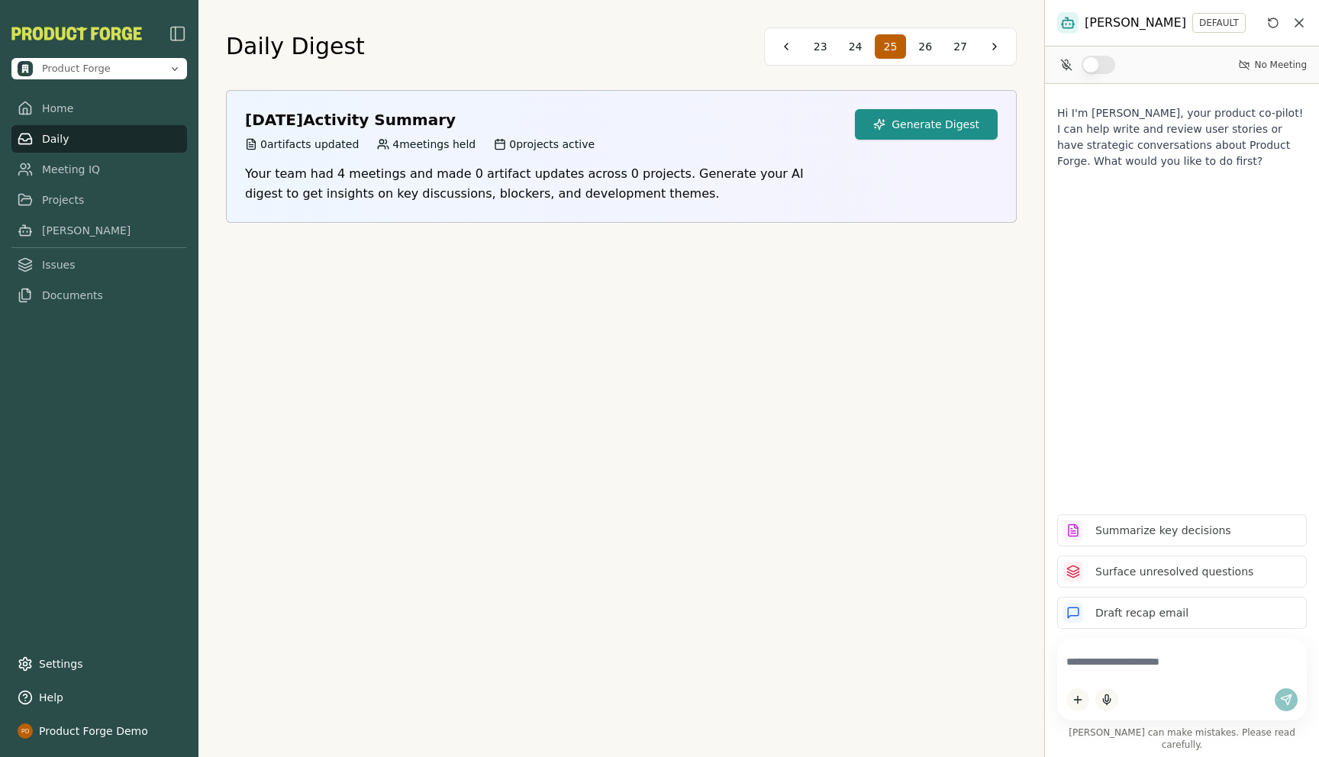
click at [910, 129] on button "Generate Digest" at bounding box center [926, 124] width 143 height 31
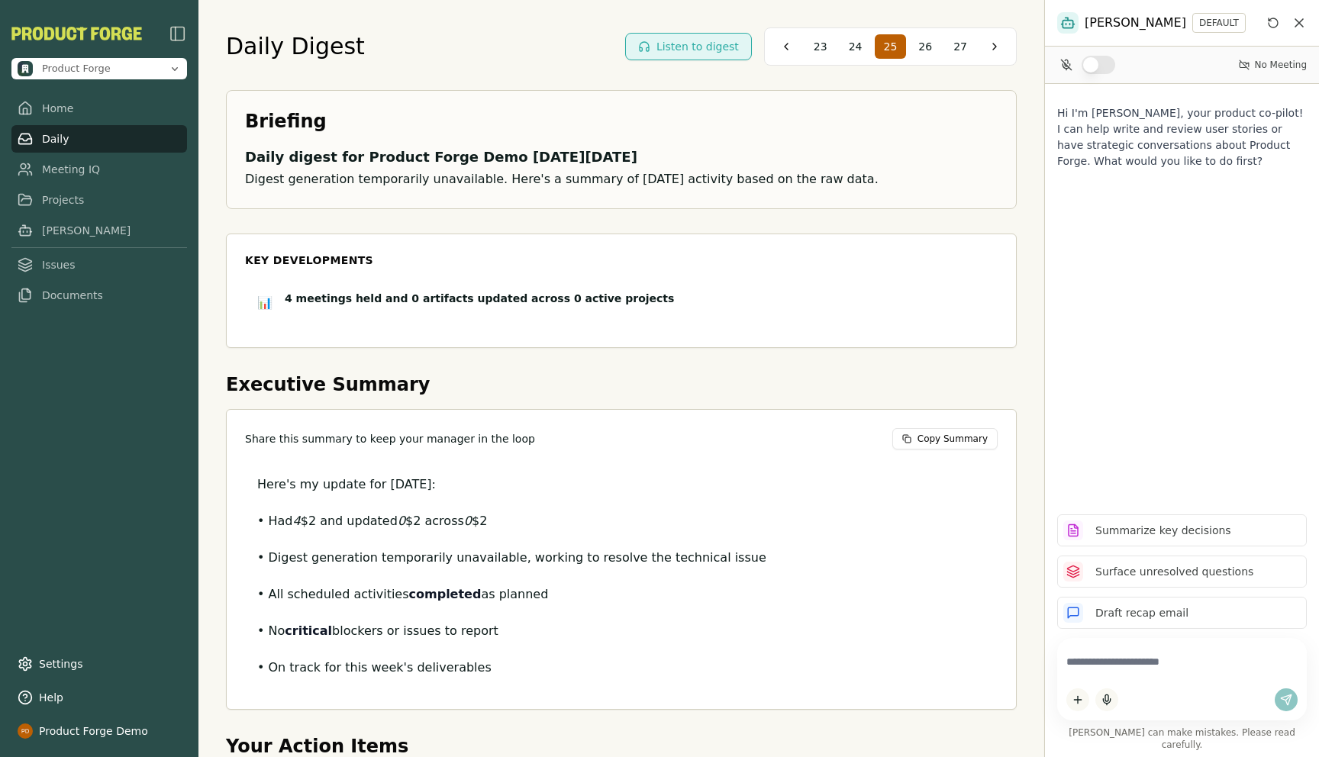
click at [714, 356] on div "Briefing Daily digest for Product Forge Demo [DATE][DATE] Digest generation tem…" at bounding box center [621, 458] width 791 height 737
click at [65, 169] on link "Meeting IQ" at bounding box center [99, 169] width 176 height 27
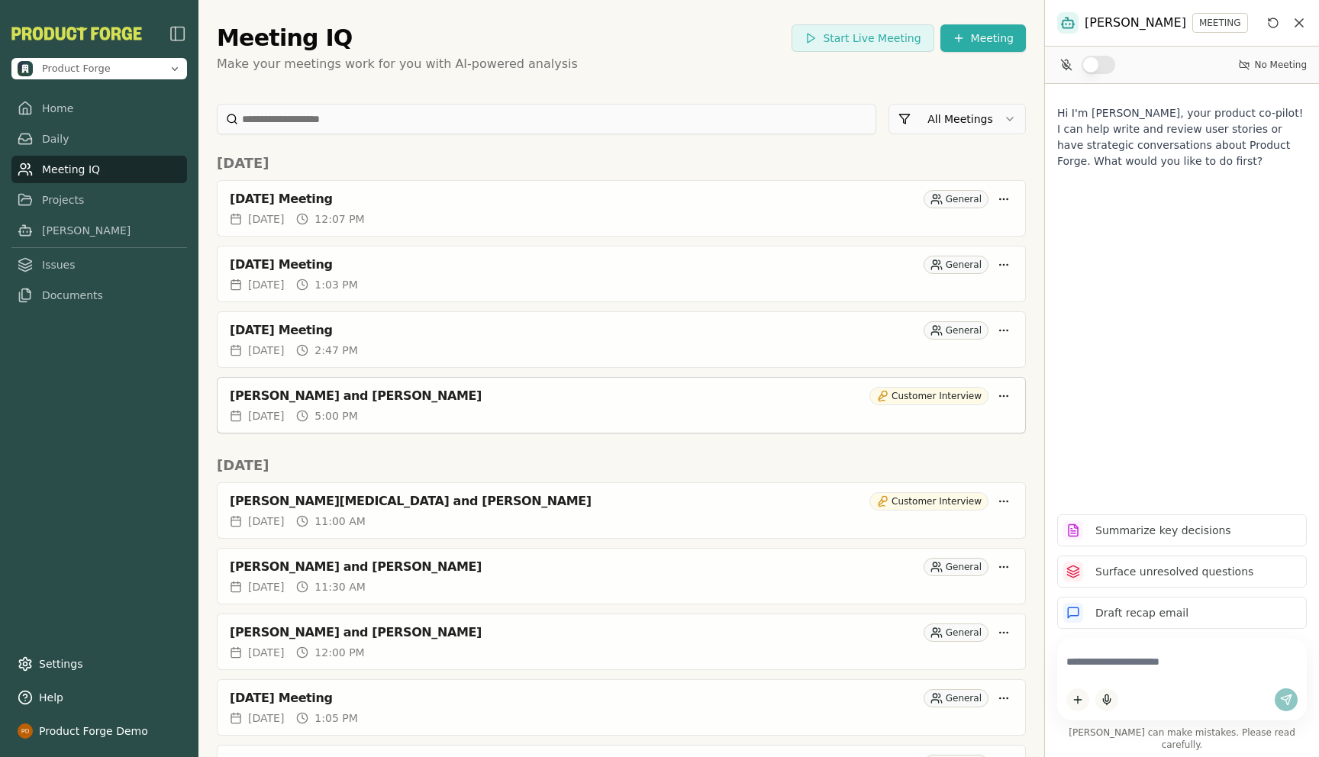
click at [512, 417] on div "[DATE] 5:00 PM" at bounding box center [621, 415] width 783 height 15
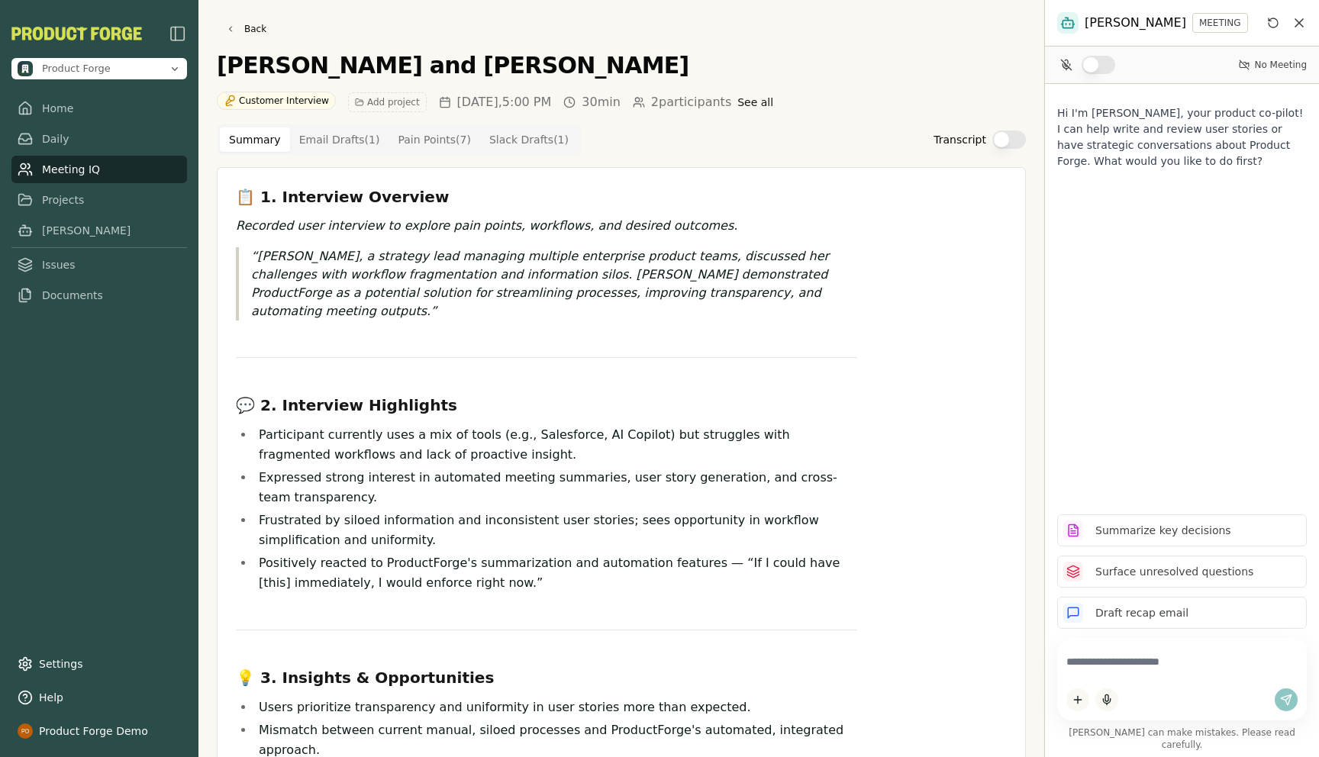
click at [422, 144] on Point "Pain Points ( 7 )" at bounding box center [434, 139] width 92 height 24
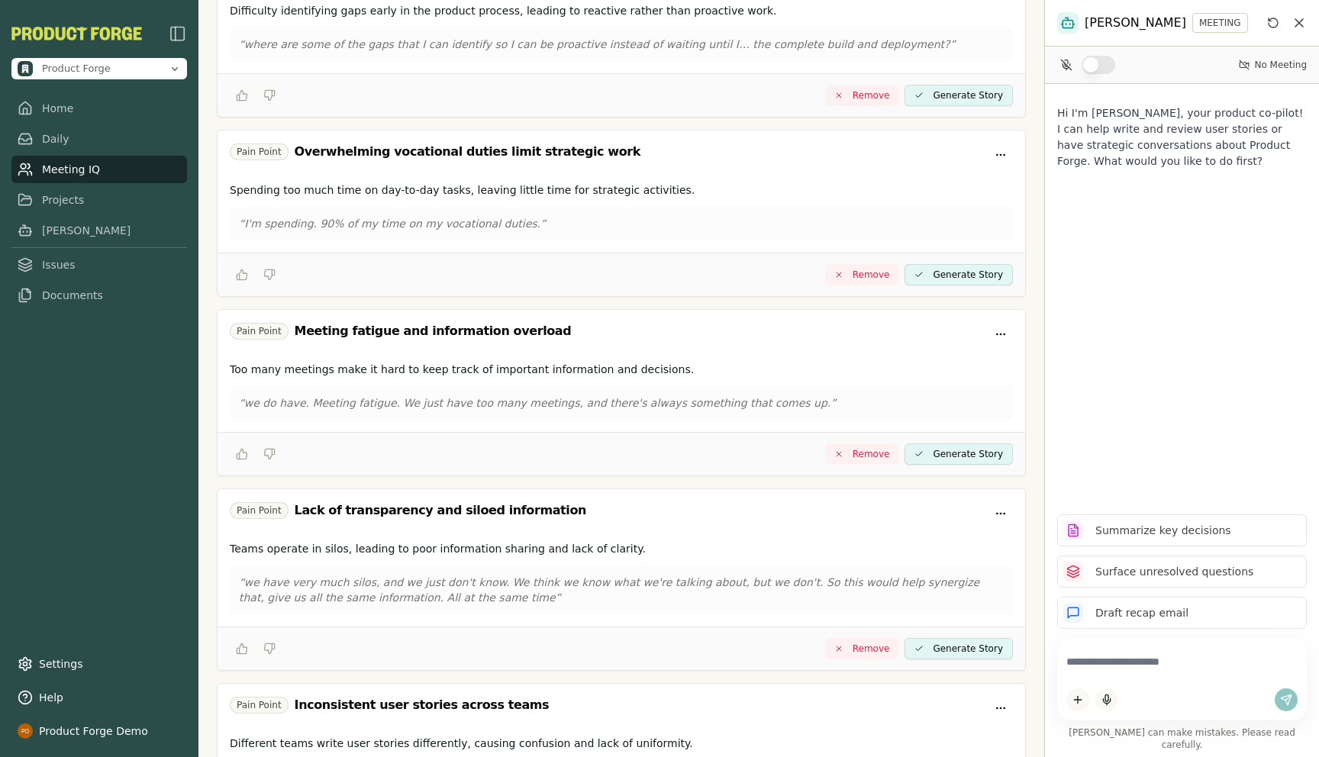
scroll to position [848, 0]
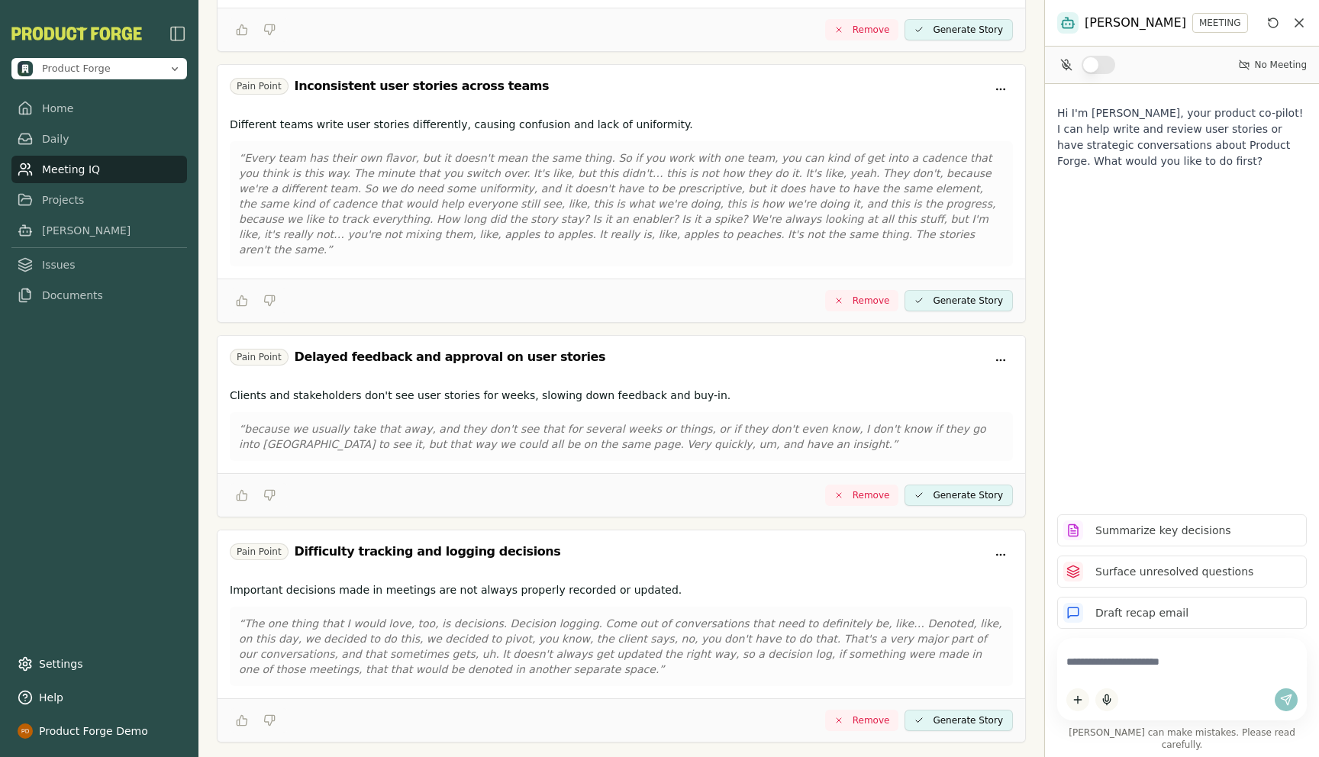
click at [943, 710] on button "Generate Story" at bounding box center [958, 720] width 108 height 21
click at [1004, 544] on html "Product Forge Home Daily Meeting IQ Projects [PERSON_NAME] Issues Documents Set…" at bounding box center [659, 378] width 1319 height 757
click at [794, 620] on html "Product Forge Home Daily Meeting IQ Projects [PERSON_NAME] Issues Documents Set…" at bounding box center [659, 378] width 1319 height 757
click at [968, 710] on button "View Generate Story" at bounding box center [955, 720] width 114 height 21
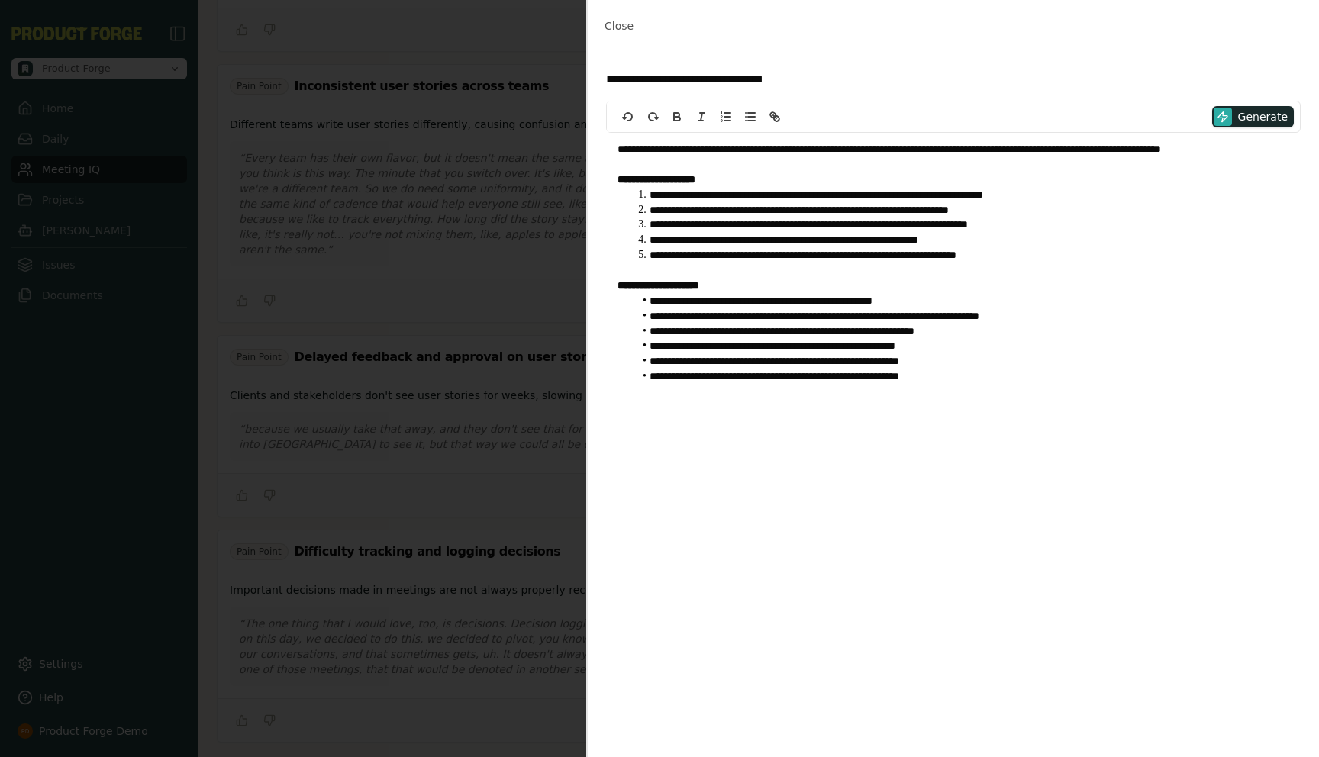
click at [1004, 383] on li "**********" at bounding box center [961, 376] width 656 height 15
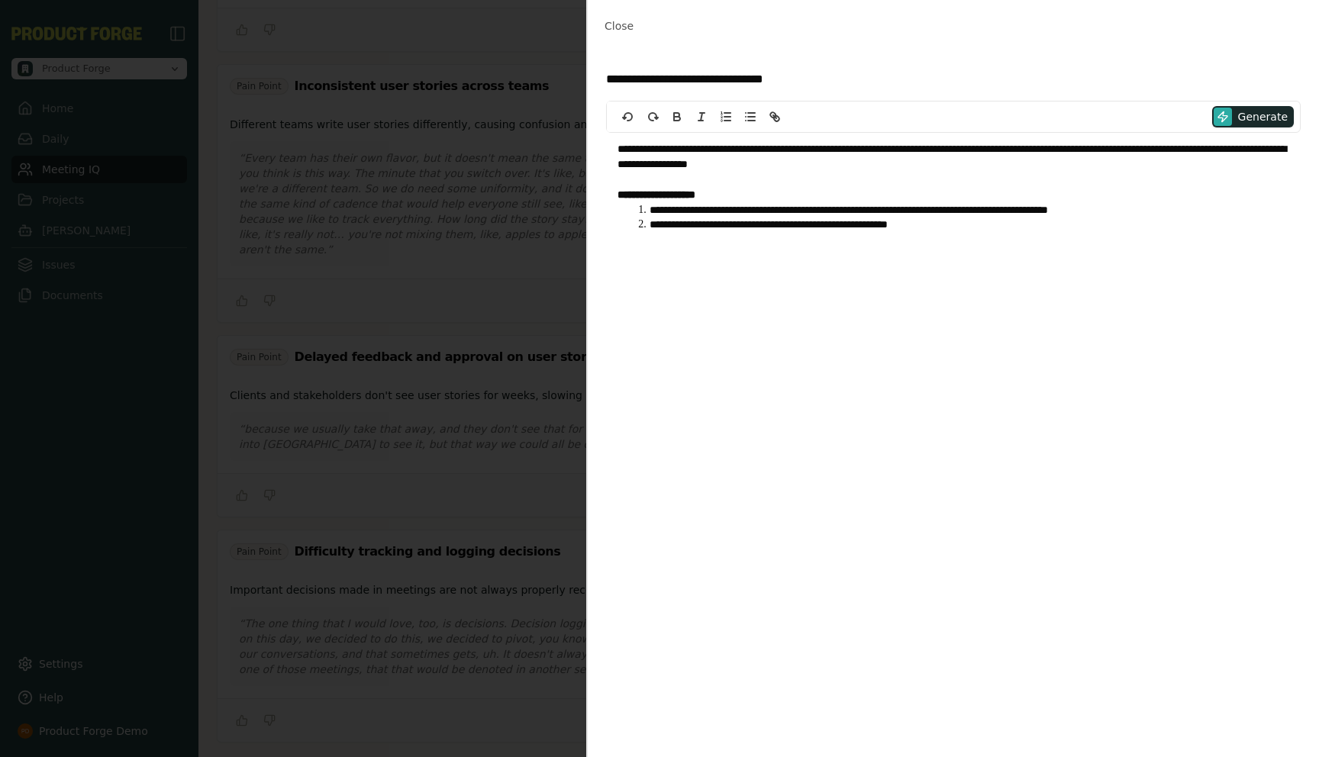
click at [1058, 46] on div "Close Sheet" at bounding box center [953, 26] width 731 height 52
click at [615, 27] on span "Close" at bounding box center [618, 26] width 29 height 12
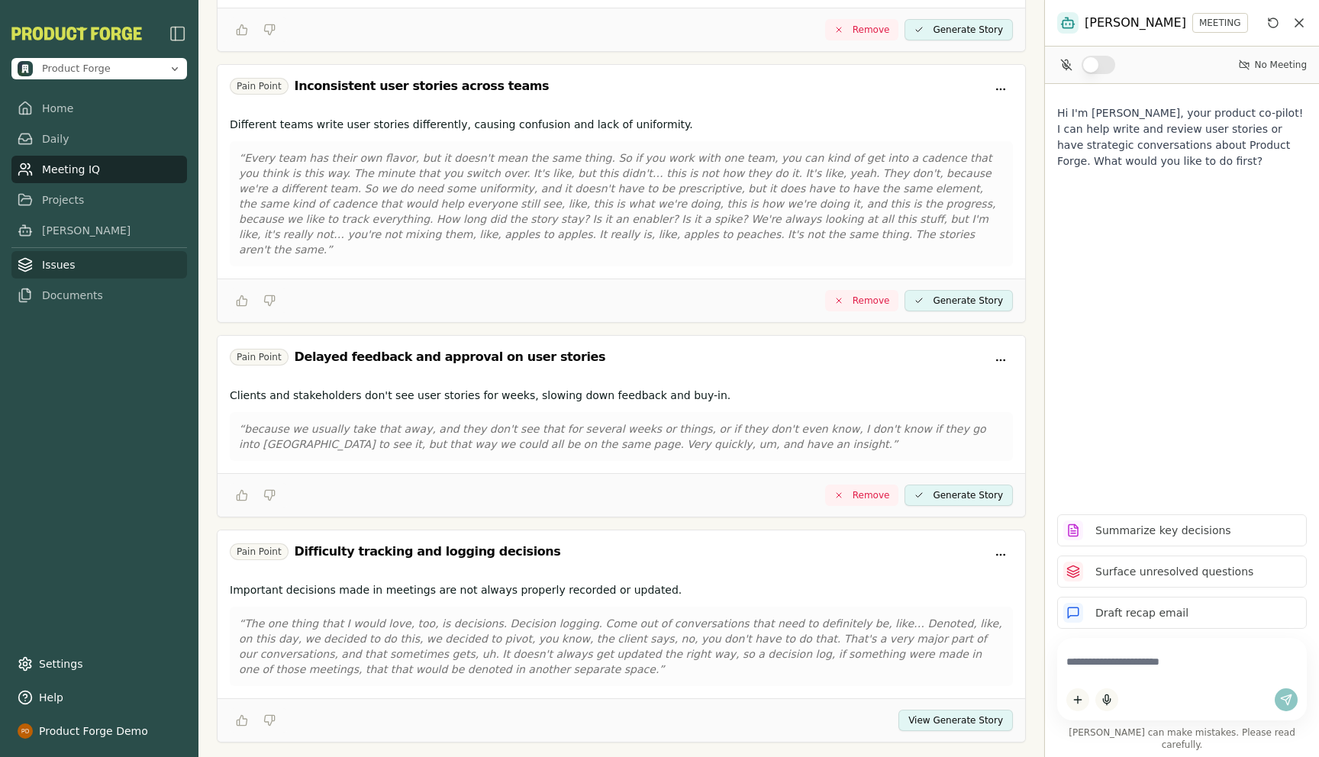
click at [60, 262] on link "Issues" at bounding box center [99, 264] width 176 height 27
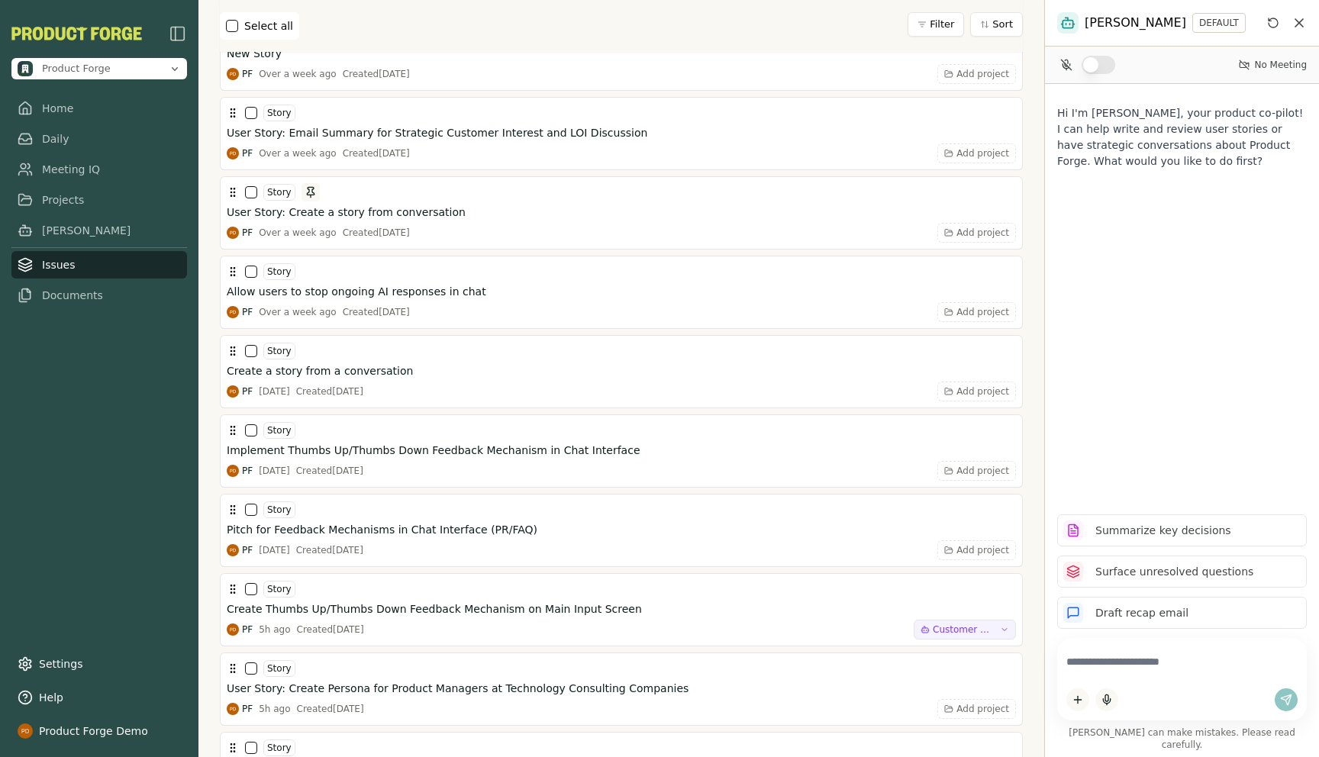
scroll to position [8925, 0]
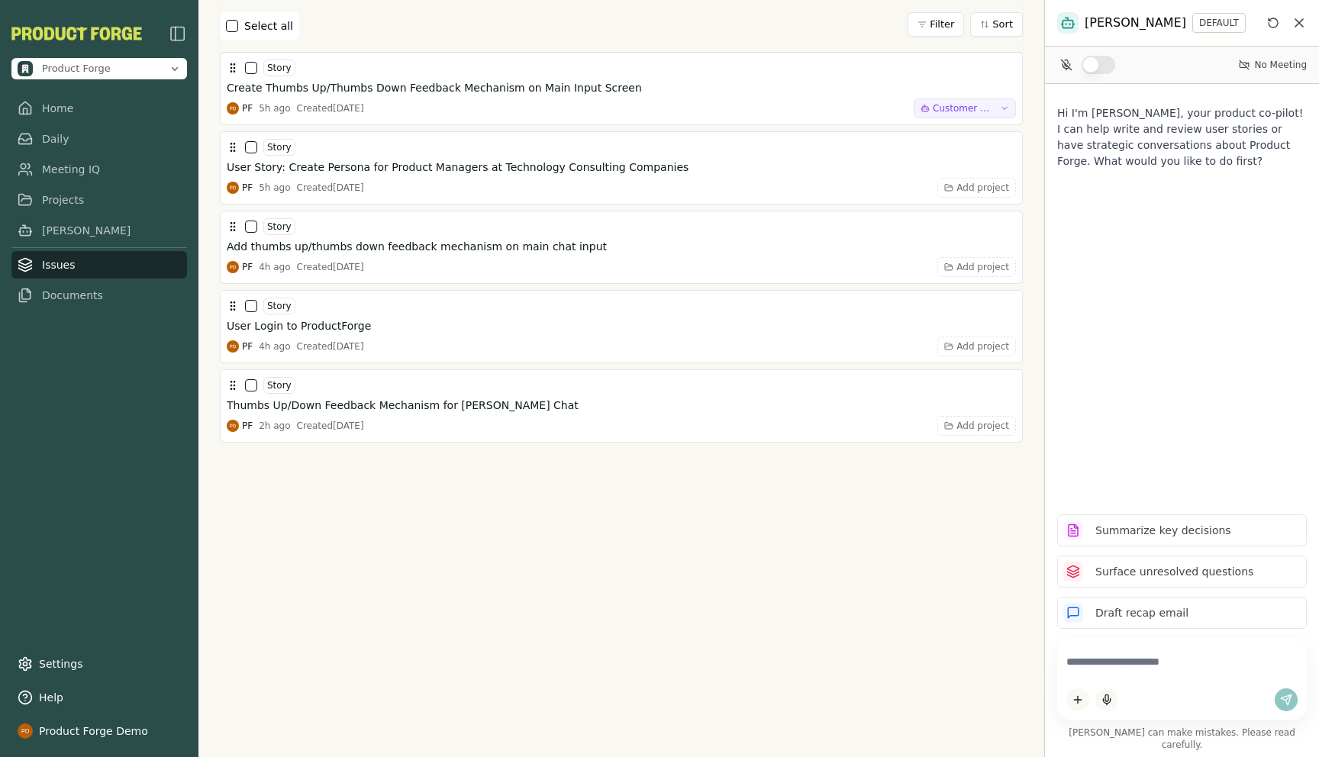
click at [622, 563] on div at bounding box center [621, 589] width 803 height 293
click at [73, 173] on link "Meeting IQ" at bounding box center [99, 169] width 176 height 27
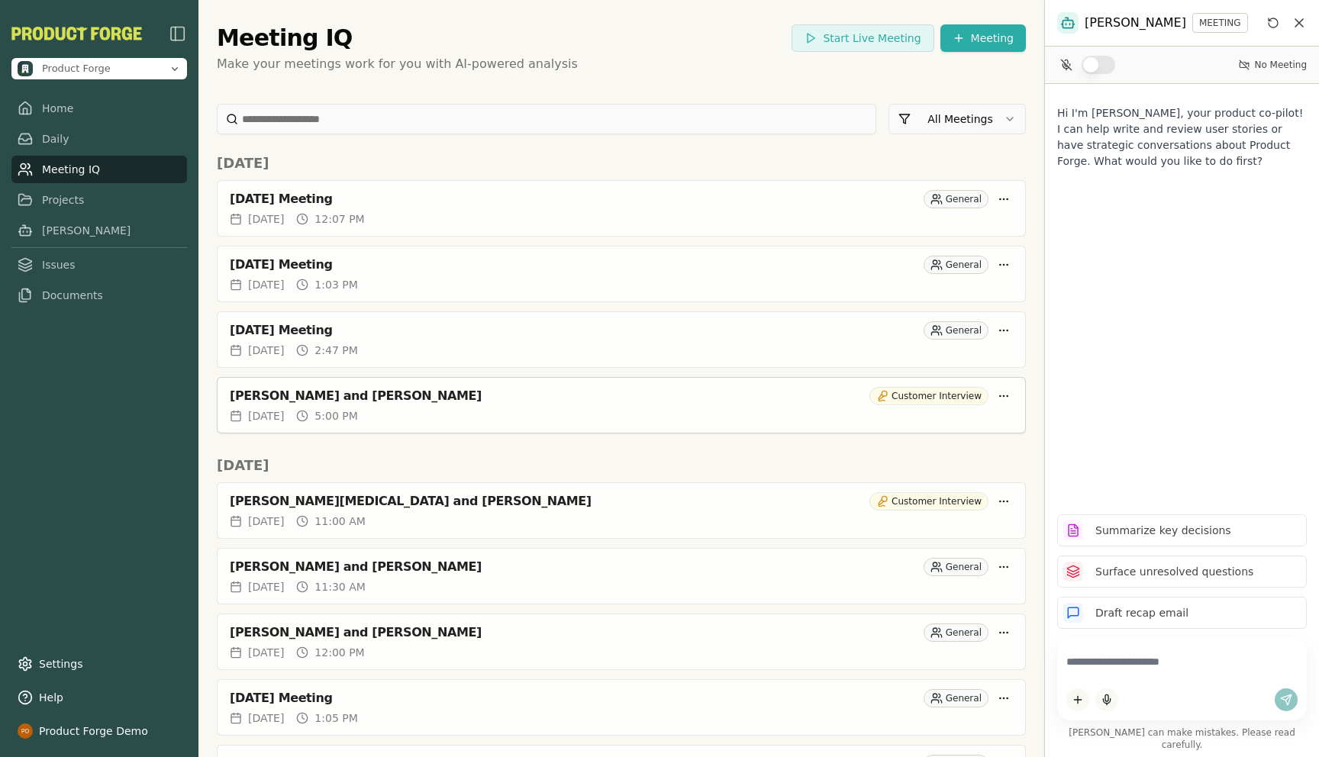
click at [507, 406] on div "[PERSON_NAME] and [PERSON_NAME] Customer Interview" at bounding box center [620, 393] width 807 height 31
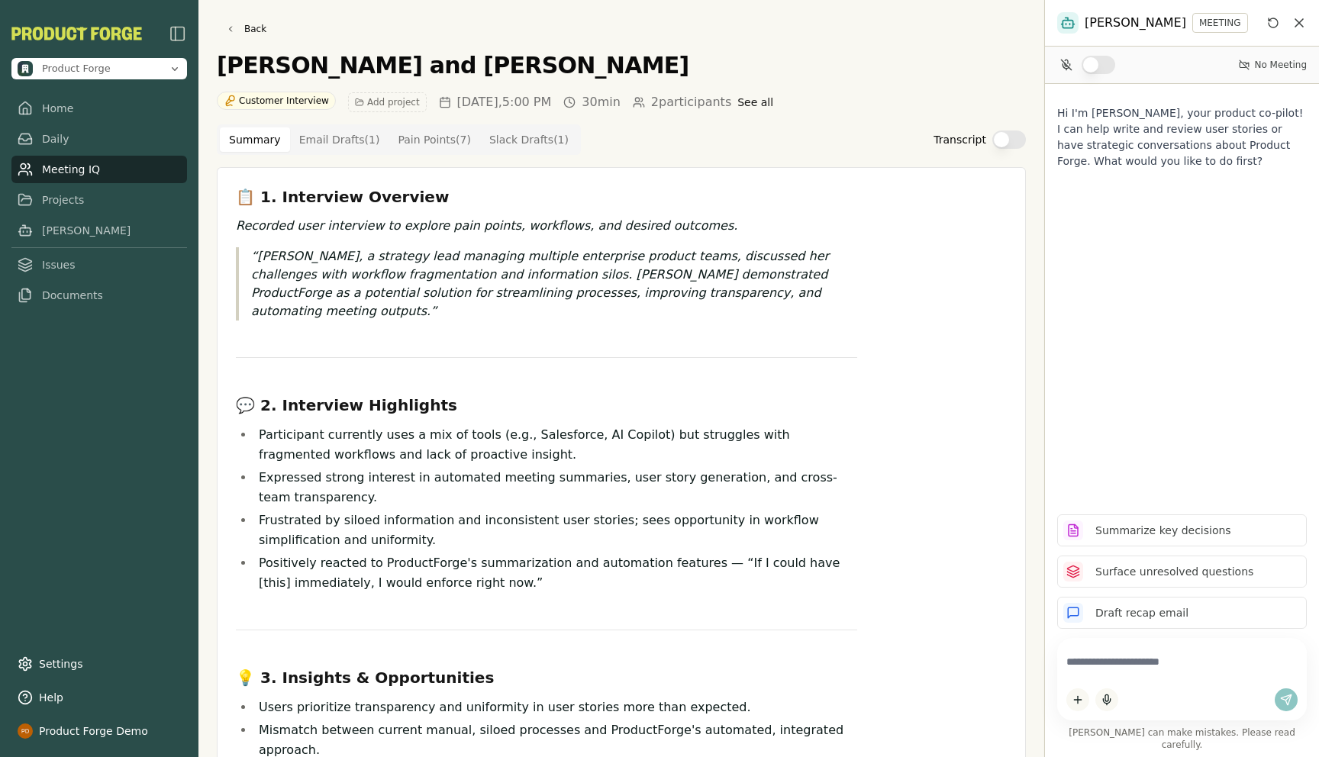
click at [420, 139] on Point "Pain Points ( 7 )" at bounding box center [434, 139] width 92 height 24
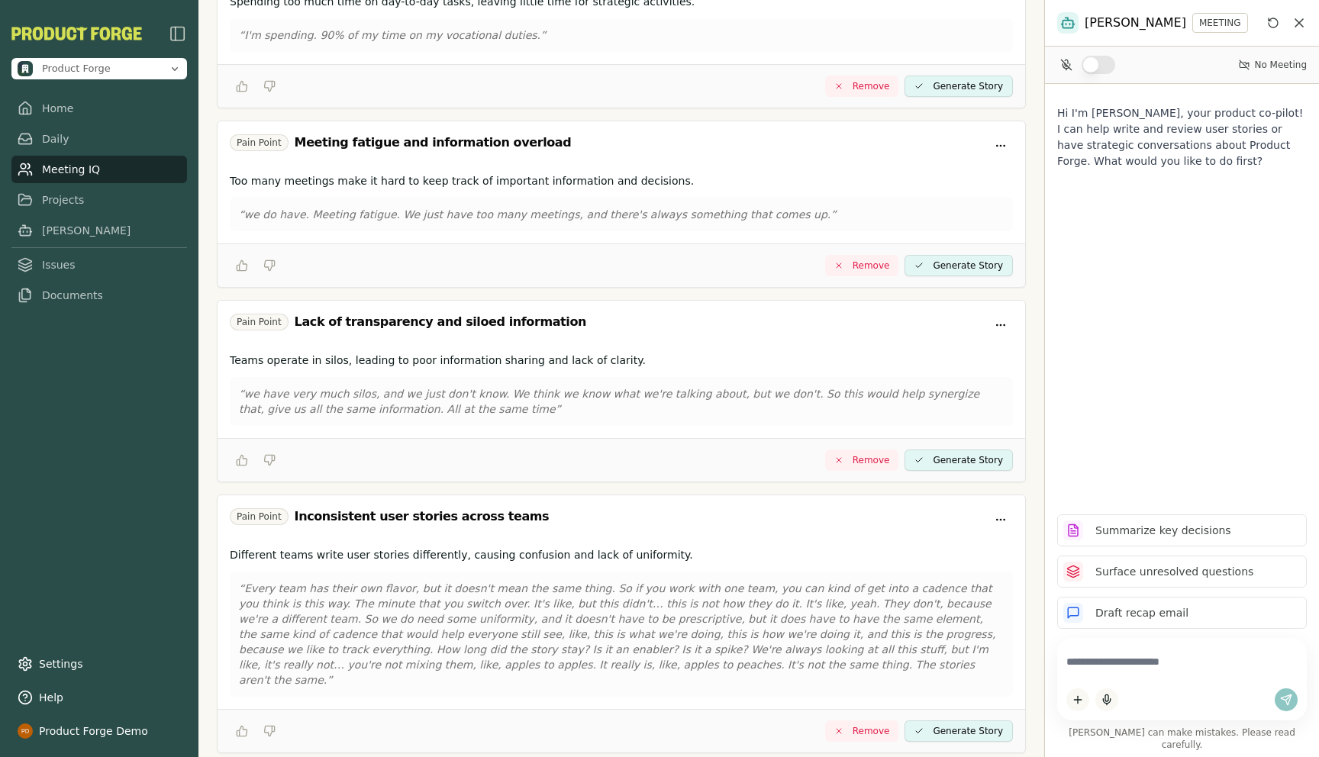
scroll to position [848, 0]
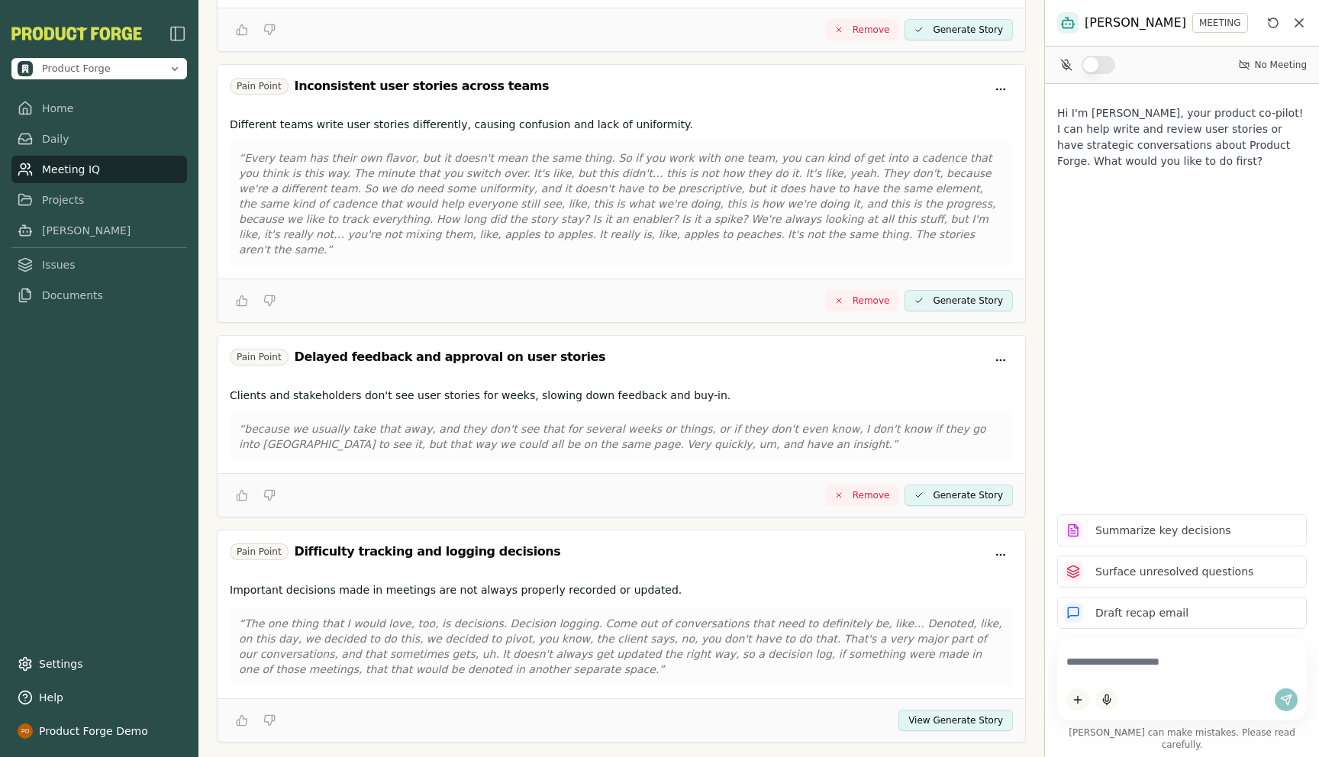
click at [948, 710] on button "View Generate Story" at bounding box center [955, 720] width 114 height 21
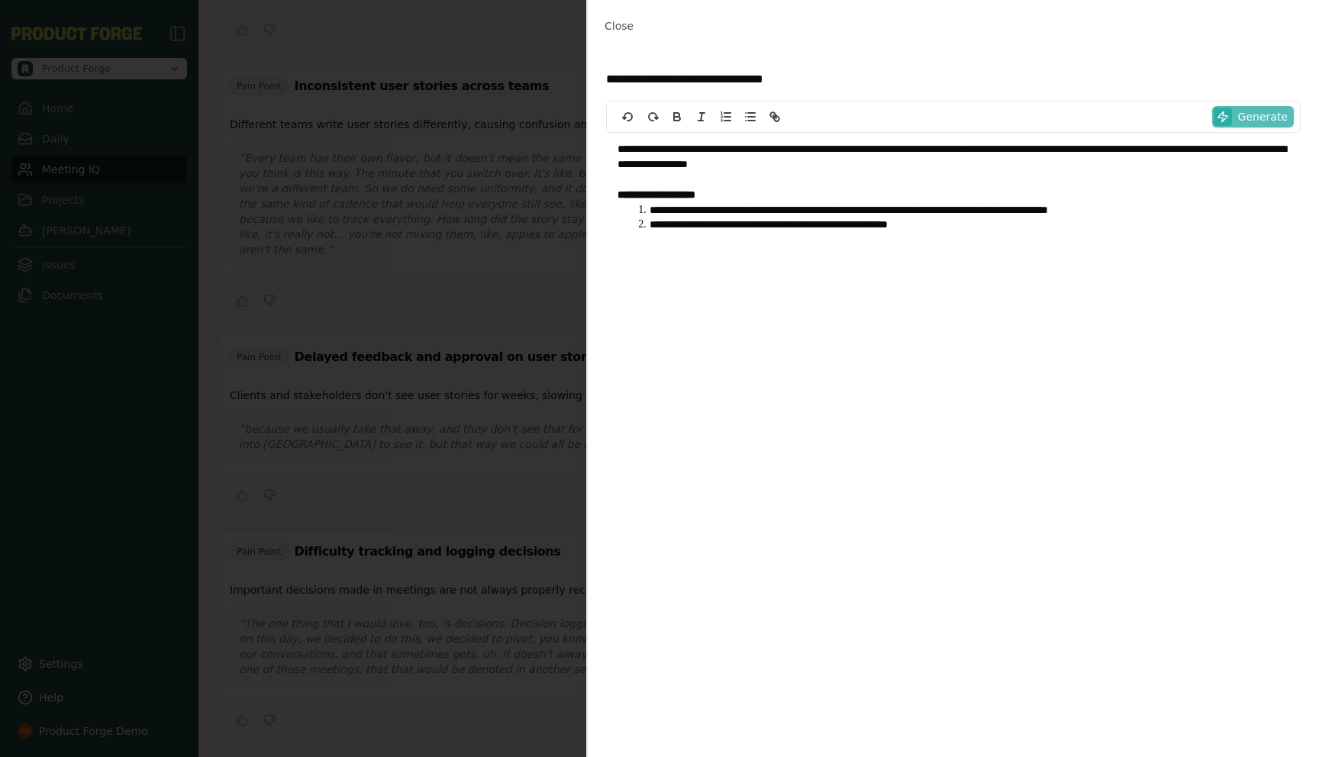
click at [1263, 117] on span "Generate" at bounding box center [1263, 116] width 50 height 15
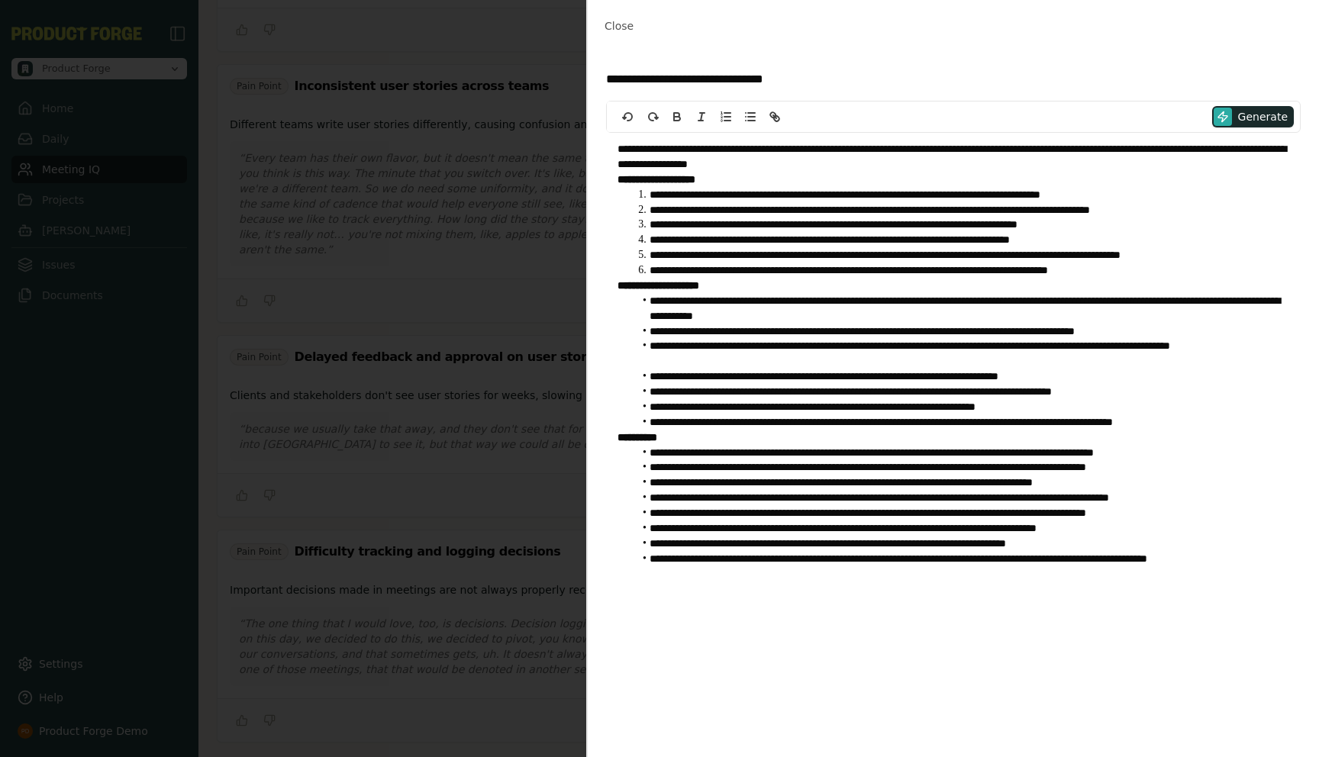
click at [1016, 345] on li "**********" at bounding box center [961, 354] width 656 height 31
click at [610, 21] on span "Close" at bounding box center [618, 26] width 29 height 12
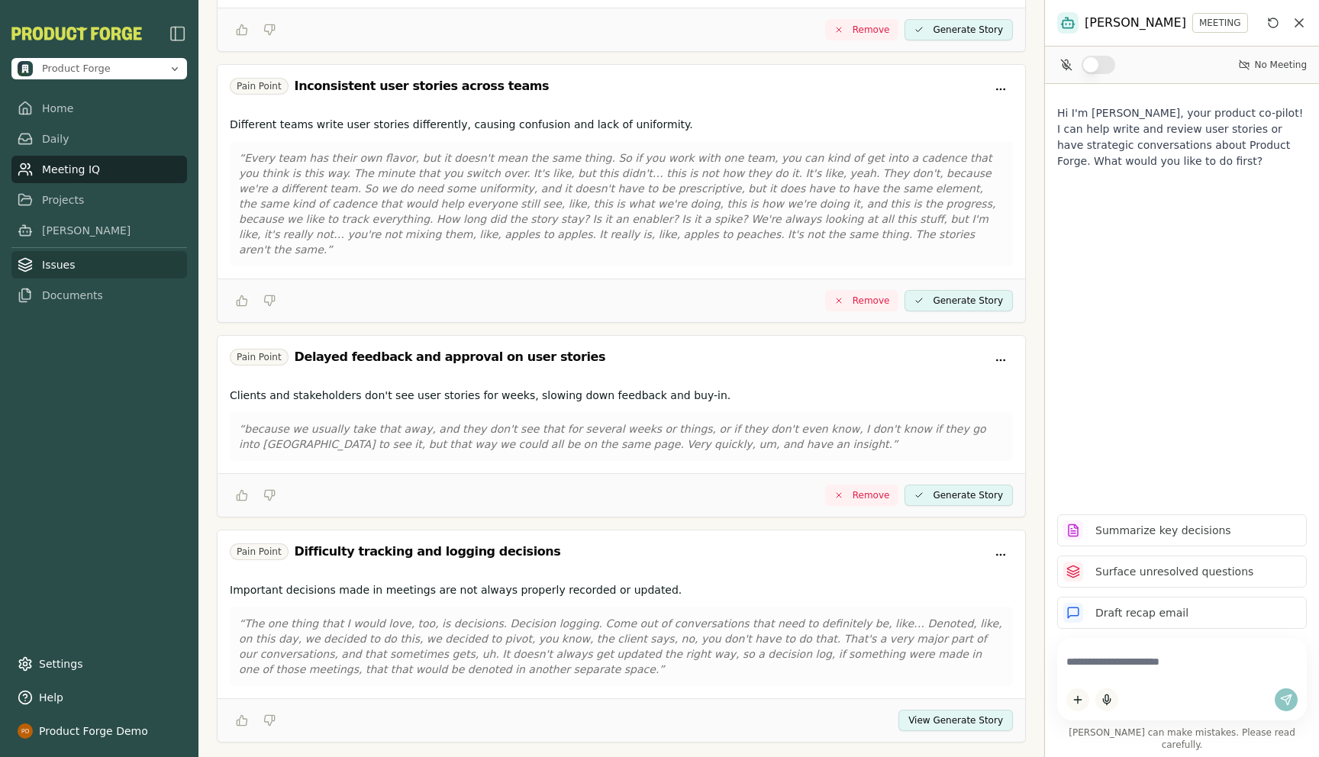
click at [47, 272] on link "Issues" at bounding box center [99, 264] width 176 height 27
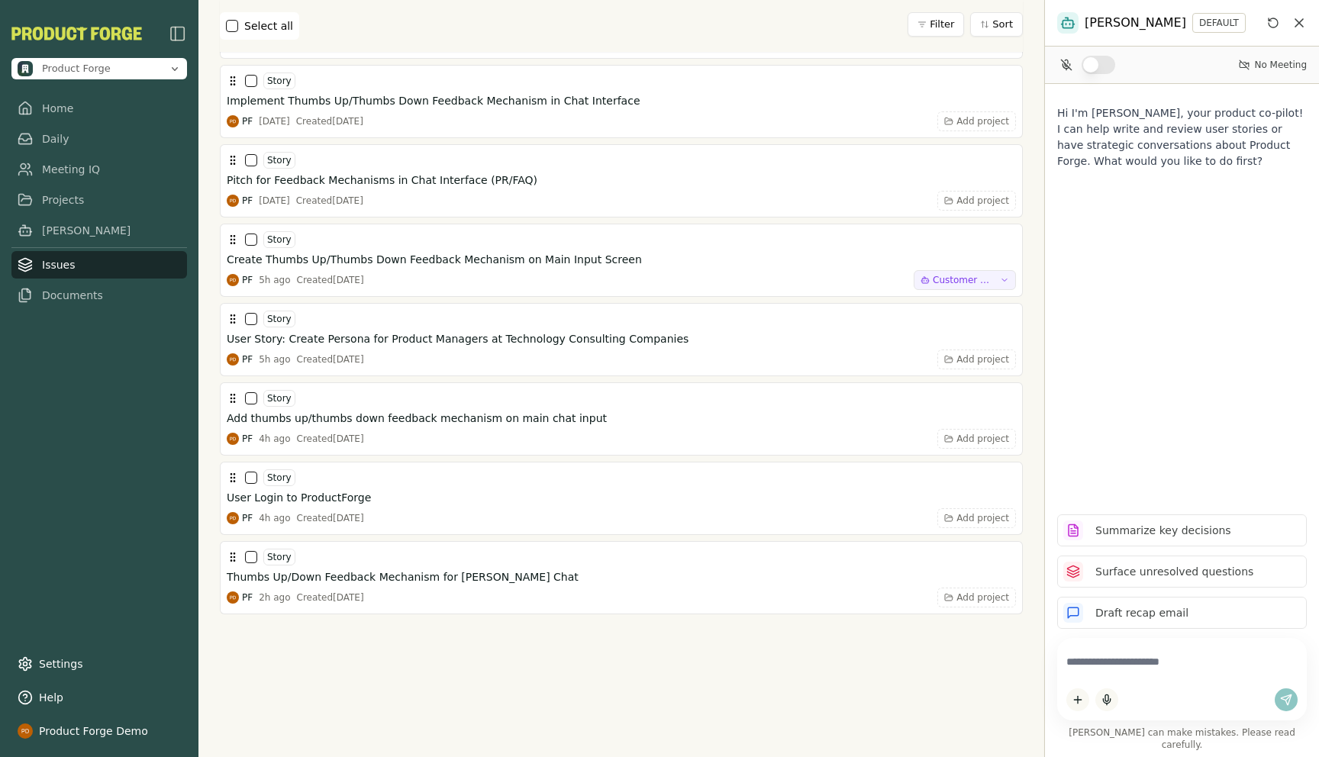
scroll to position [8925, 0]
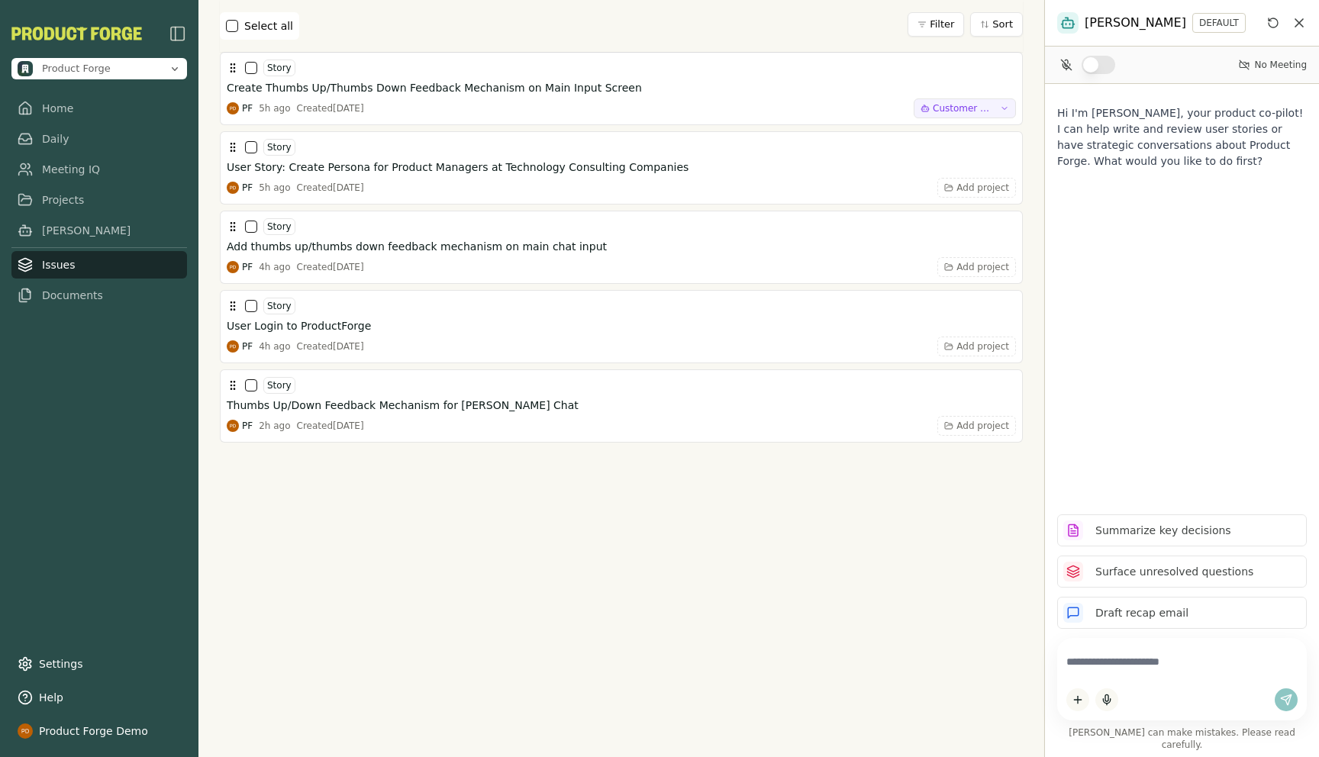
click at [384, 549] on div at bounding box center [621, 589] width 803 height 293
click at [686, 505] on div at bounding box center [621, 589] width 803 height 293
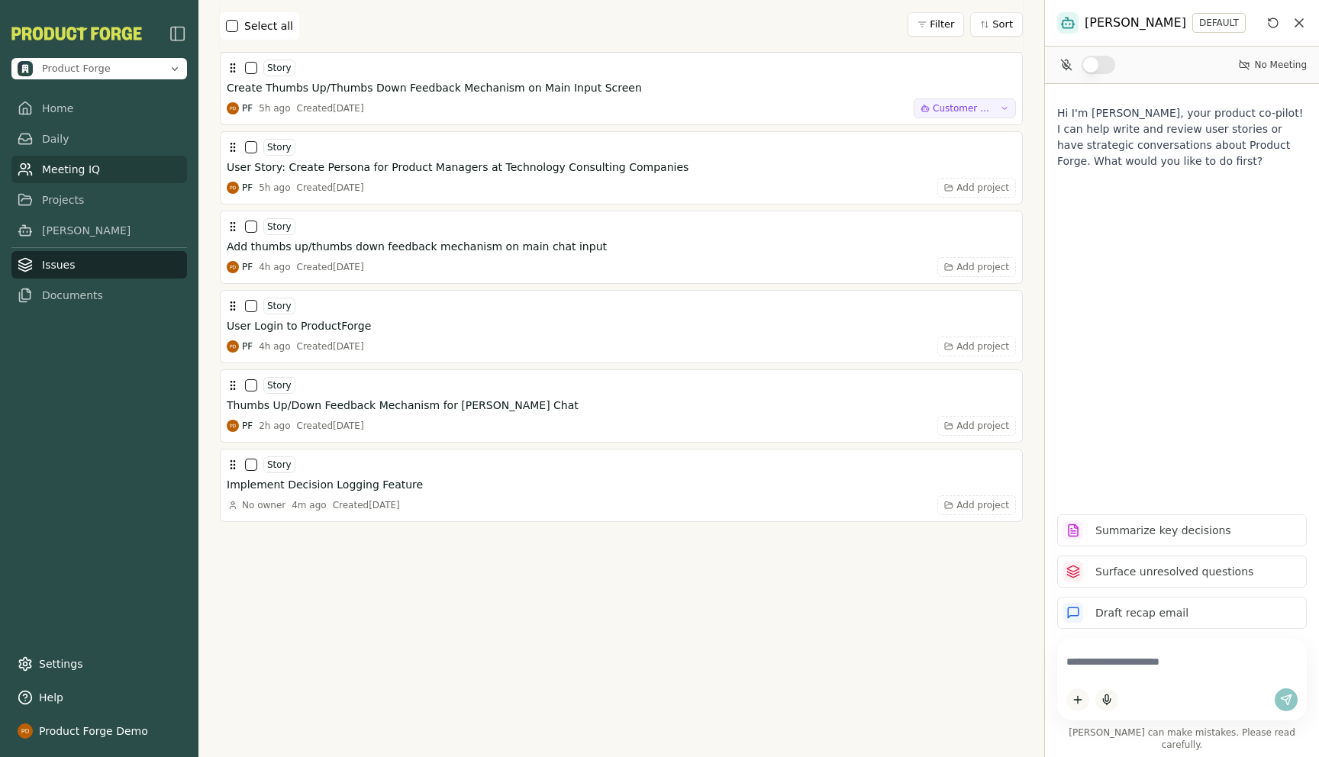
click at [53, 164] on link "Meeting IQ" at bounding box center [99, 169] width 176 height 27
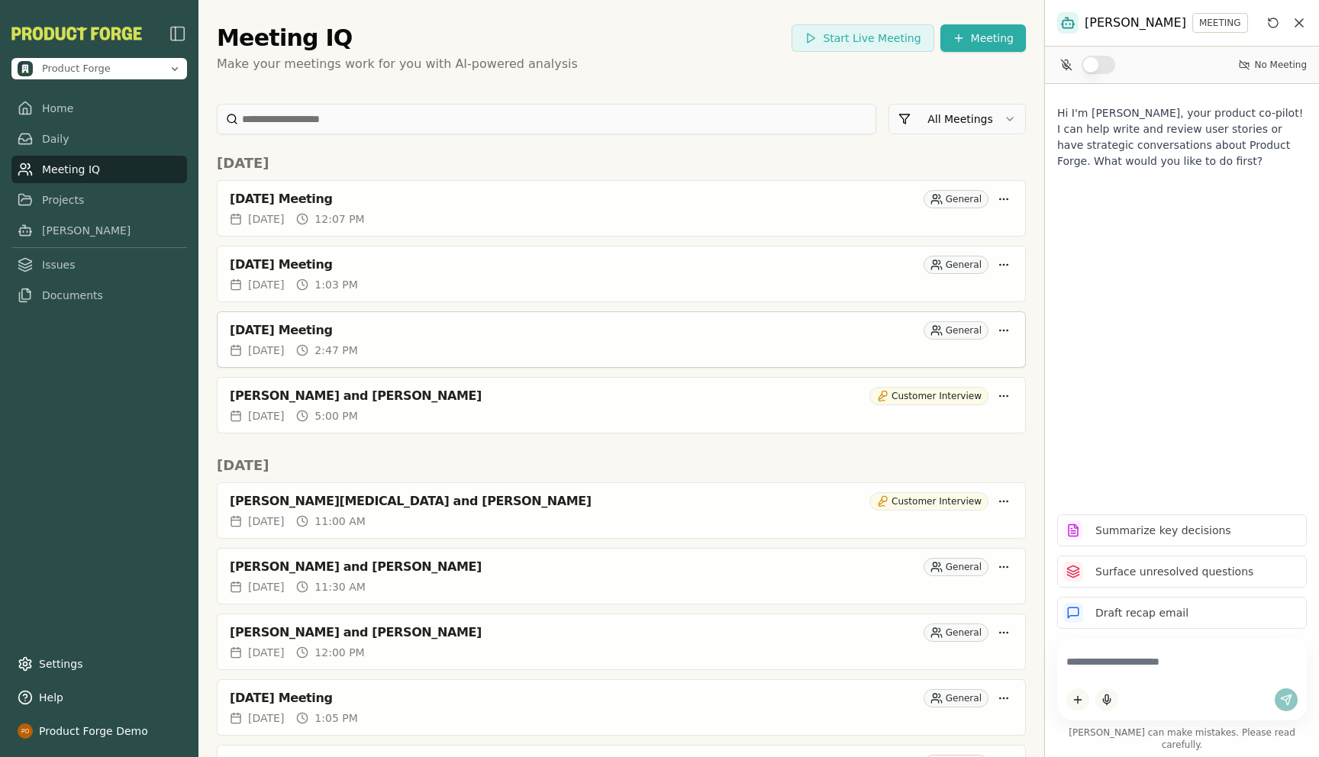
click at [357, 330] on div "[DATE] Meeting" at bounding box center [574, 330] width 688 height 15
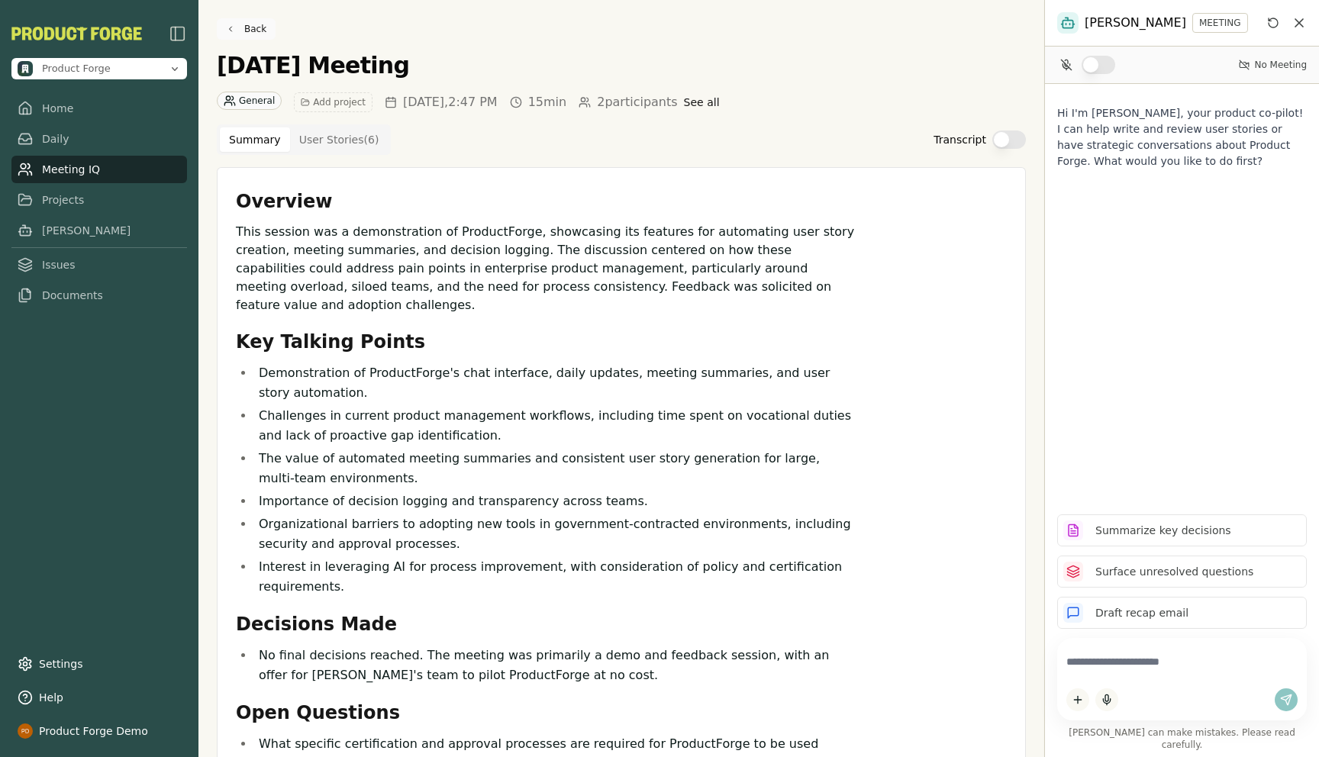
click at [235, 23] on link "Back" at bounding box center [246, 28] width 59 height 21
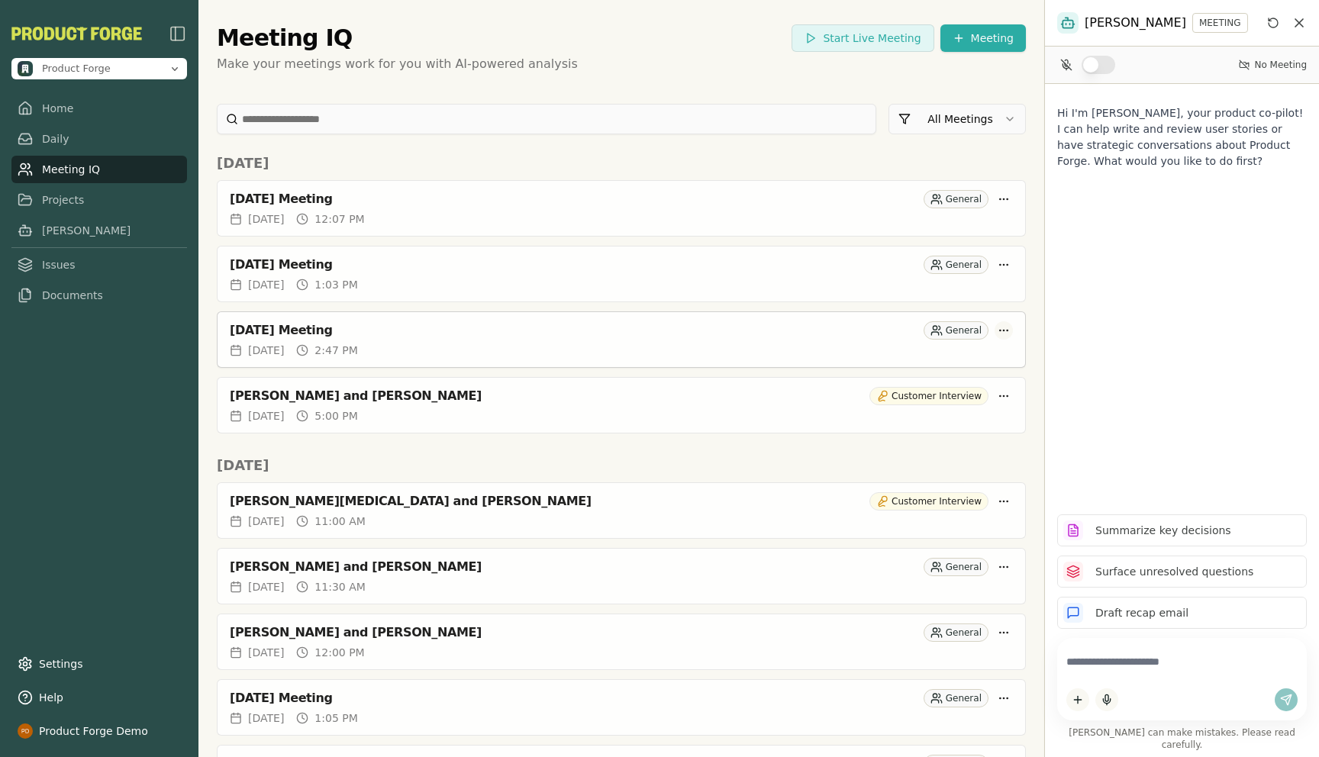
click at [1005, 330] on html "Product Forge Home Daily Meeting IQ Projects [PERSON_NAME] Issues Documents Set…" at bounding box center [659, 378] width 1319 height 757
click at [908, 416] on div "Delete Meeting" at bounding box center [943, 414] width 144 height 24
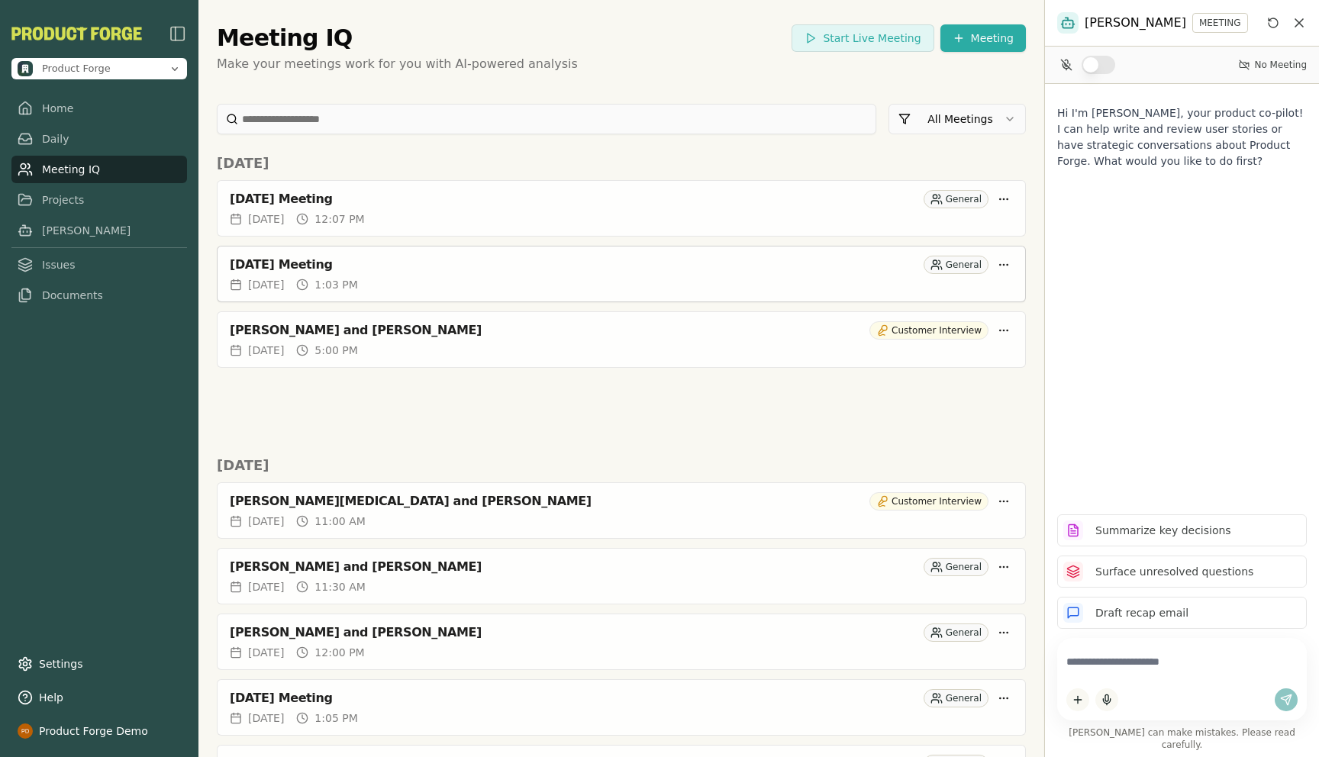
click at [331, 268] on div "[DATE] Meeting" at bounding box center [574, 264] width 688 height 15
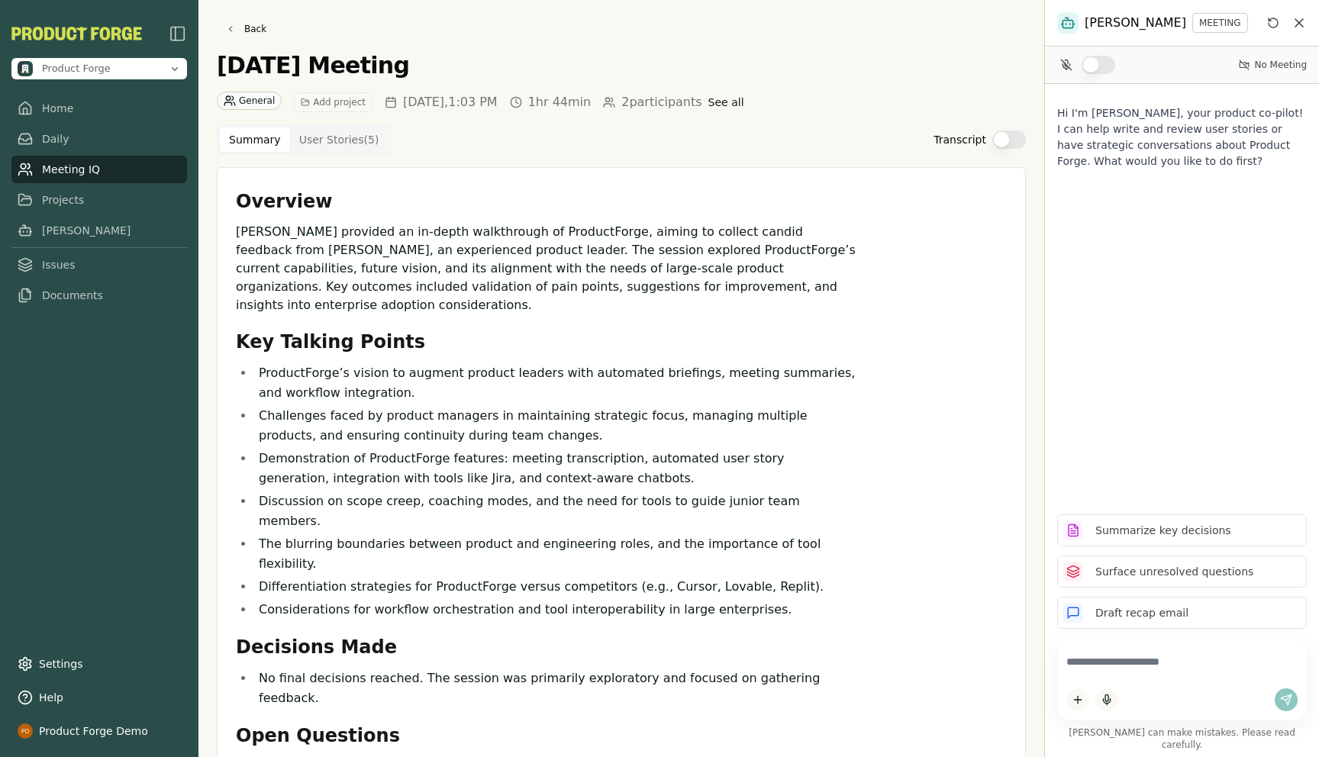
click at [1010, 140] on button "Transcript" at bounding box center [1009, 139] width 34 height 18
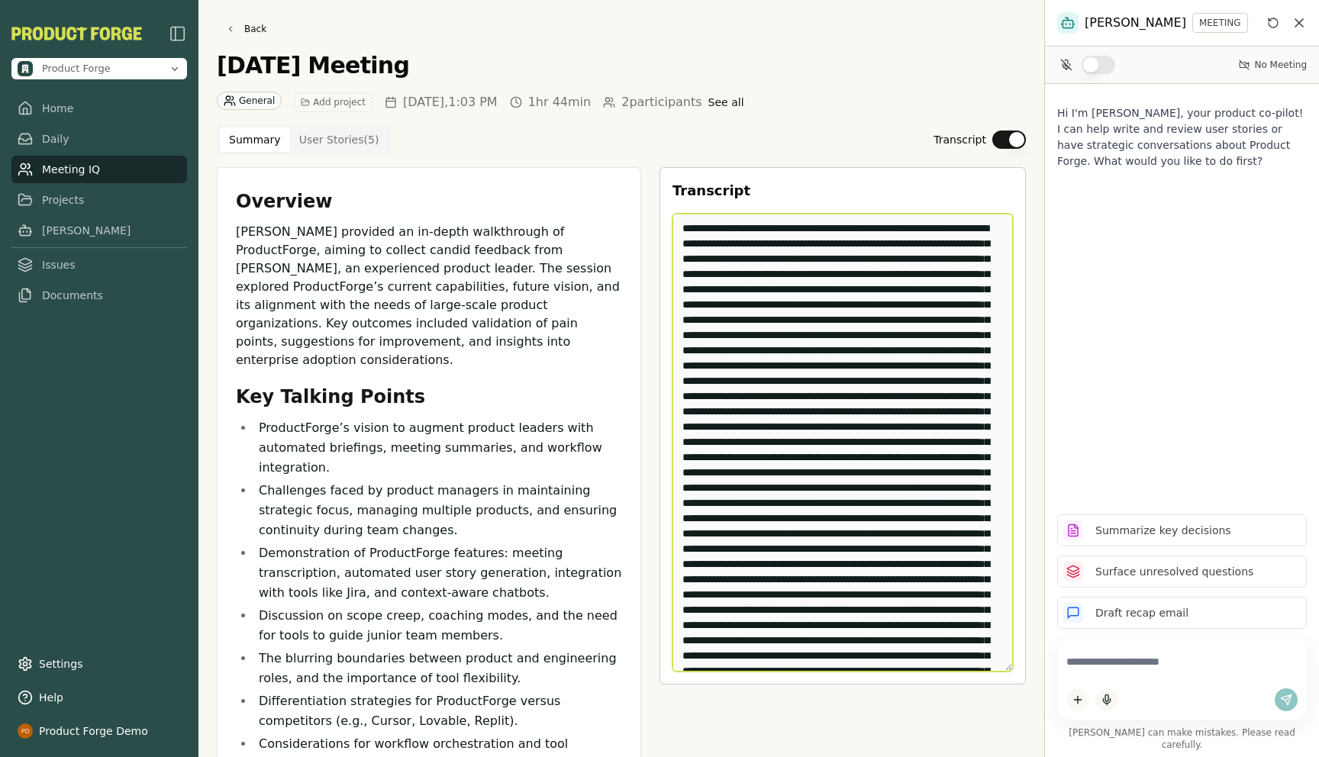
click at [907, 356] on textarea "Edit Transcript" at bounding box center [842, 443] width 340 height 458
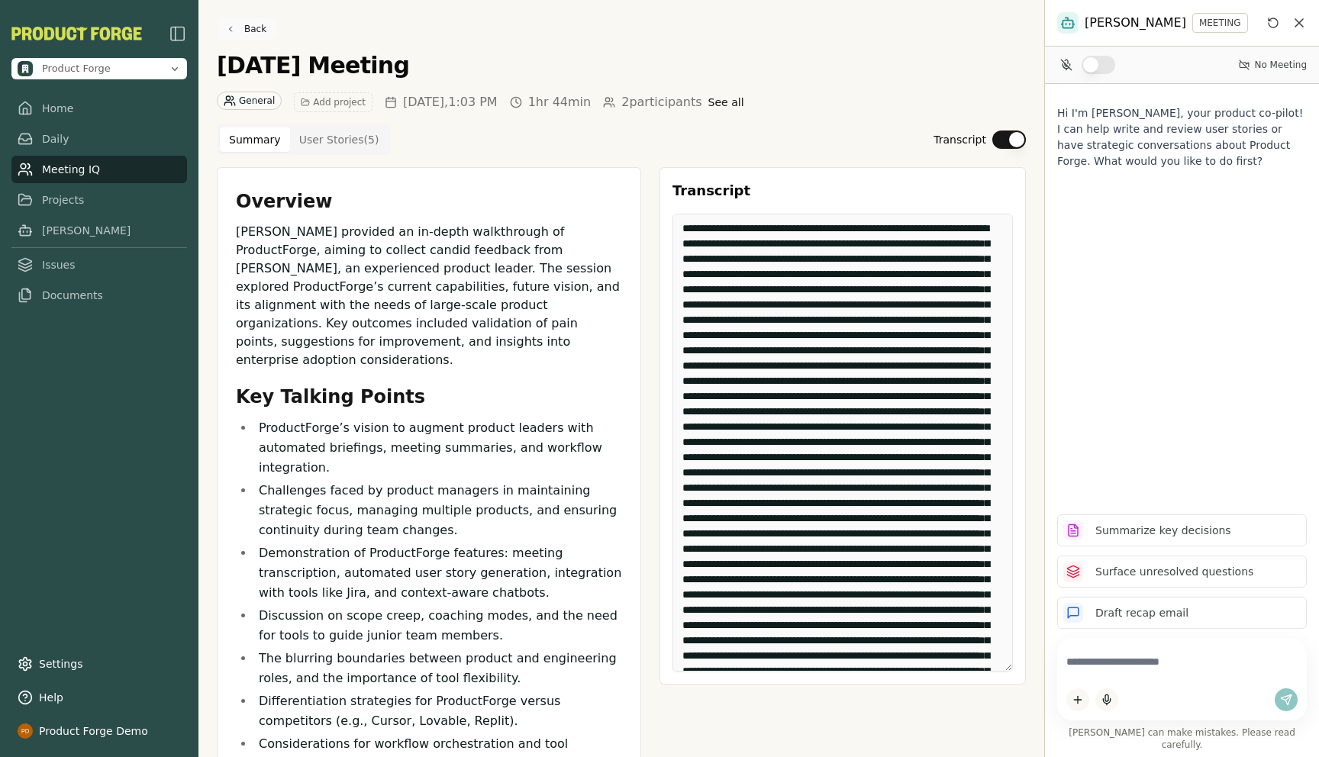
click at [243, 31] on link "Back" at bounding box center [246, 28] width 59 height 21
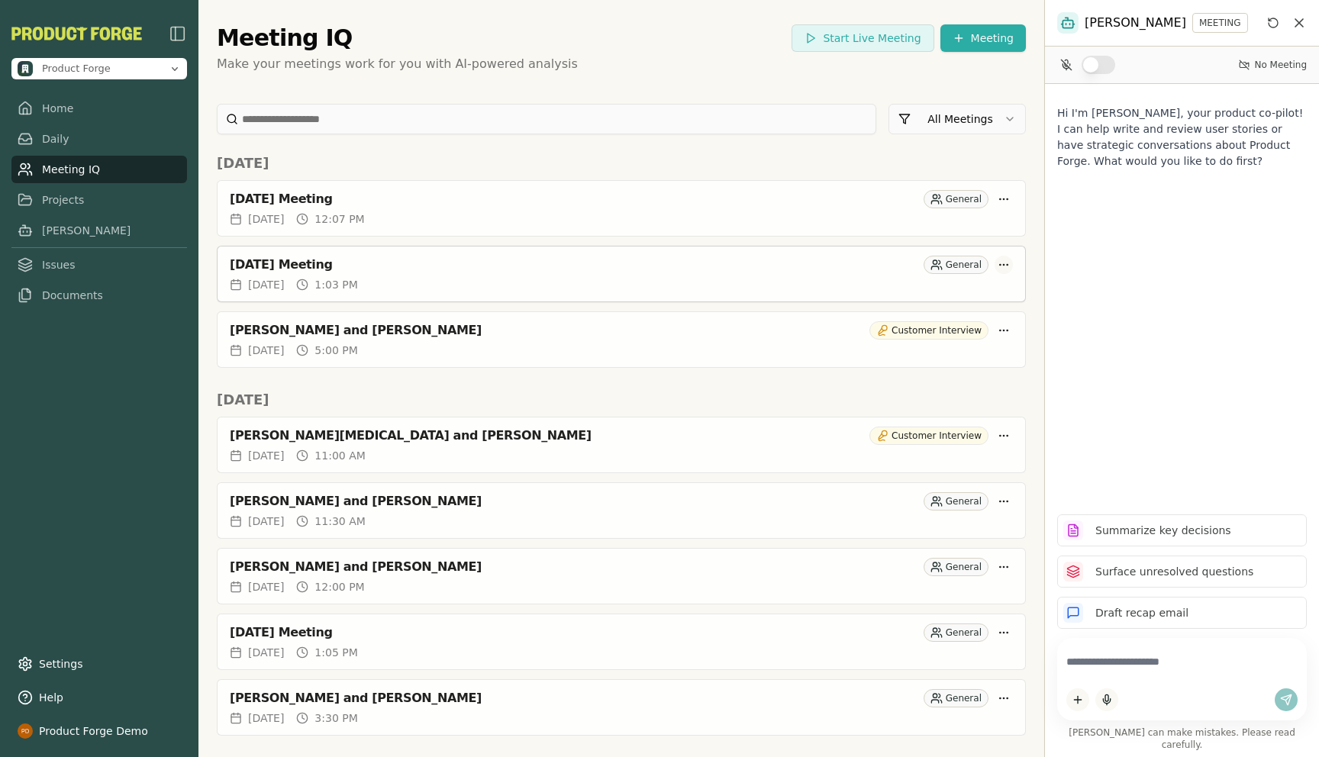
click at [1001, 264] on html "Product Forge Home Daily Meeting IQ Projects [PERSON_NAME] Issues Documents Set…" at bounding box center [659, 378] width 1319 height 757
click at [929, 346] on div "Delete Meeting" at bounding box center [943, 349] width 144 height 24
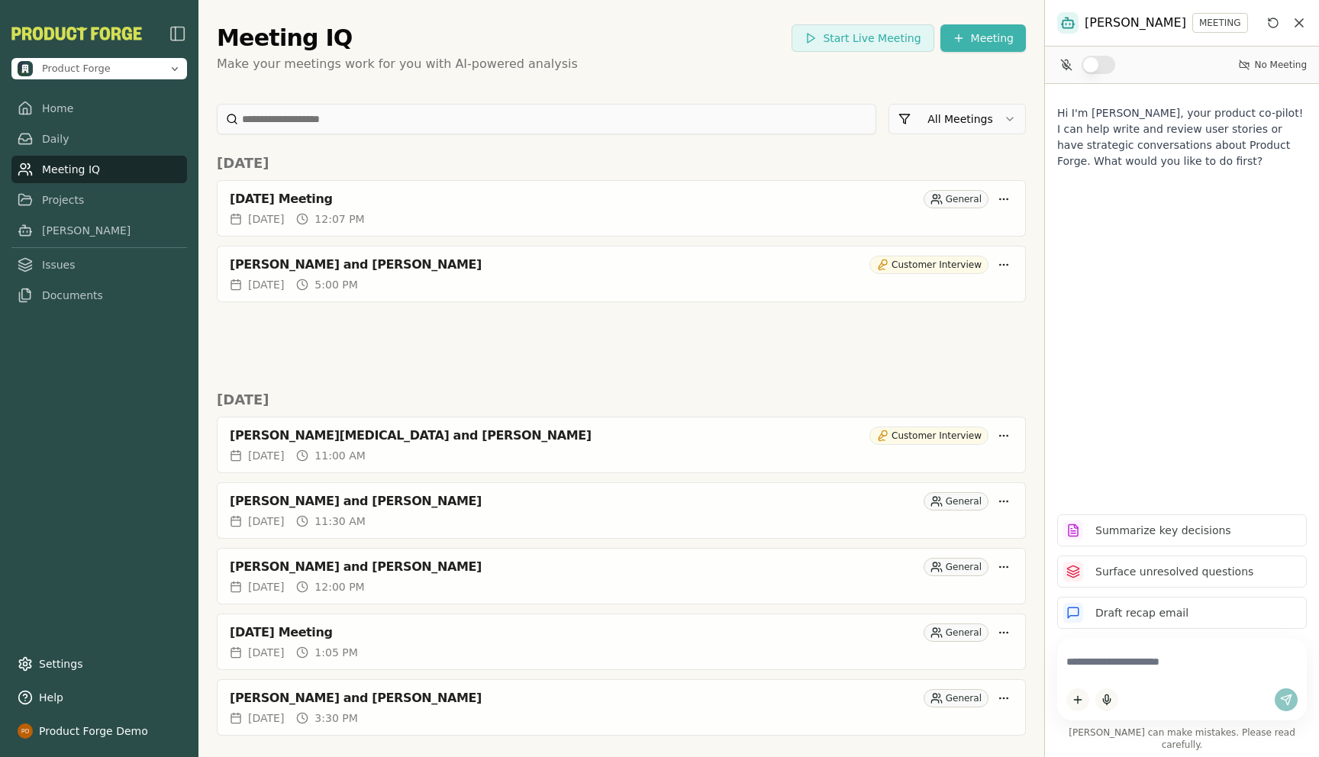
click at [968, 35] on html "Product Forge Home Daily Meeting IQ Projects [PERSON_NAME] Issues Documents Set…" at bounding box center [659, 378] width 1319 height 757
click at [904, 95] on div "Import Transcript" at bounding box center [962, 95] width 194 height 24
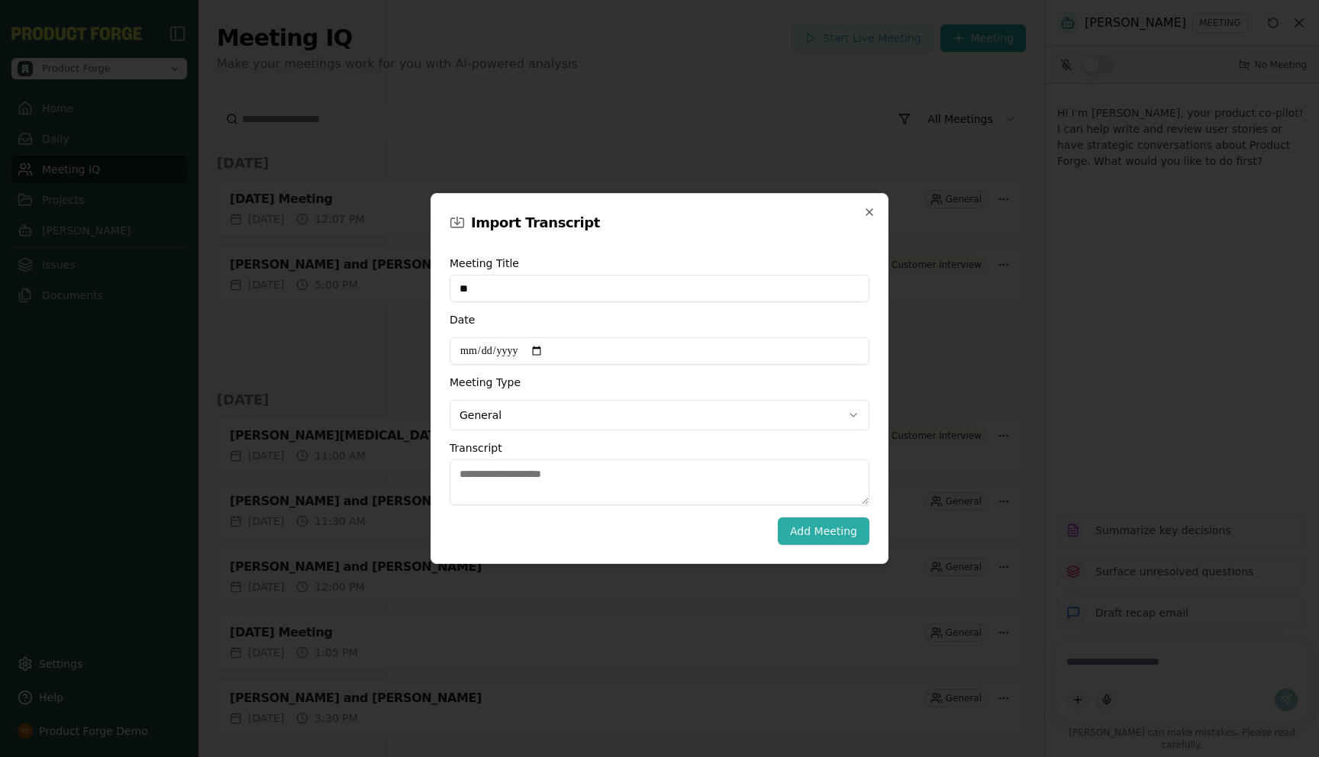
type input "*"
type input "**********"
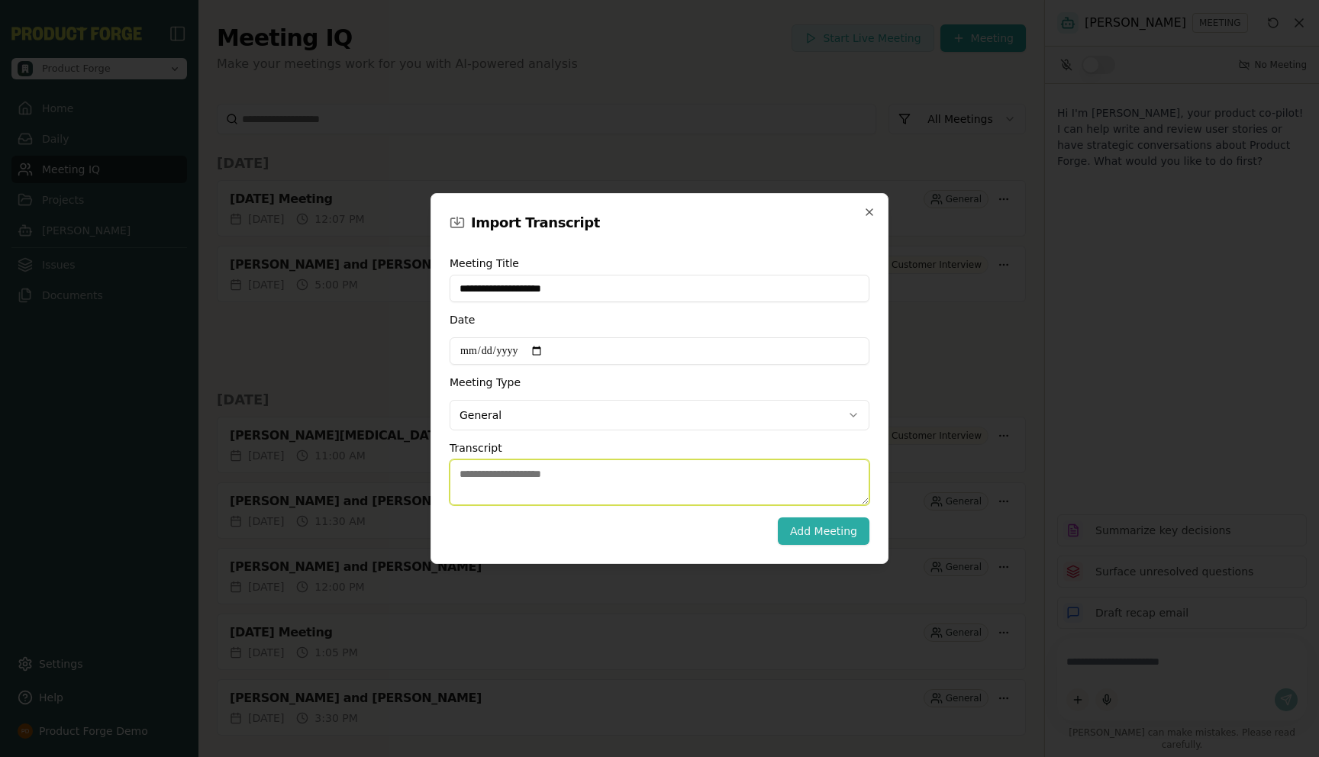
click at [574, 466] on textarea "Transcript" at bounding box center [659, 482] width 420 height 46
paste textarea "**********"
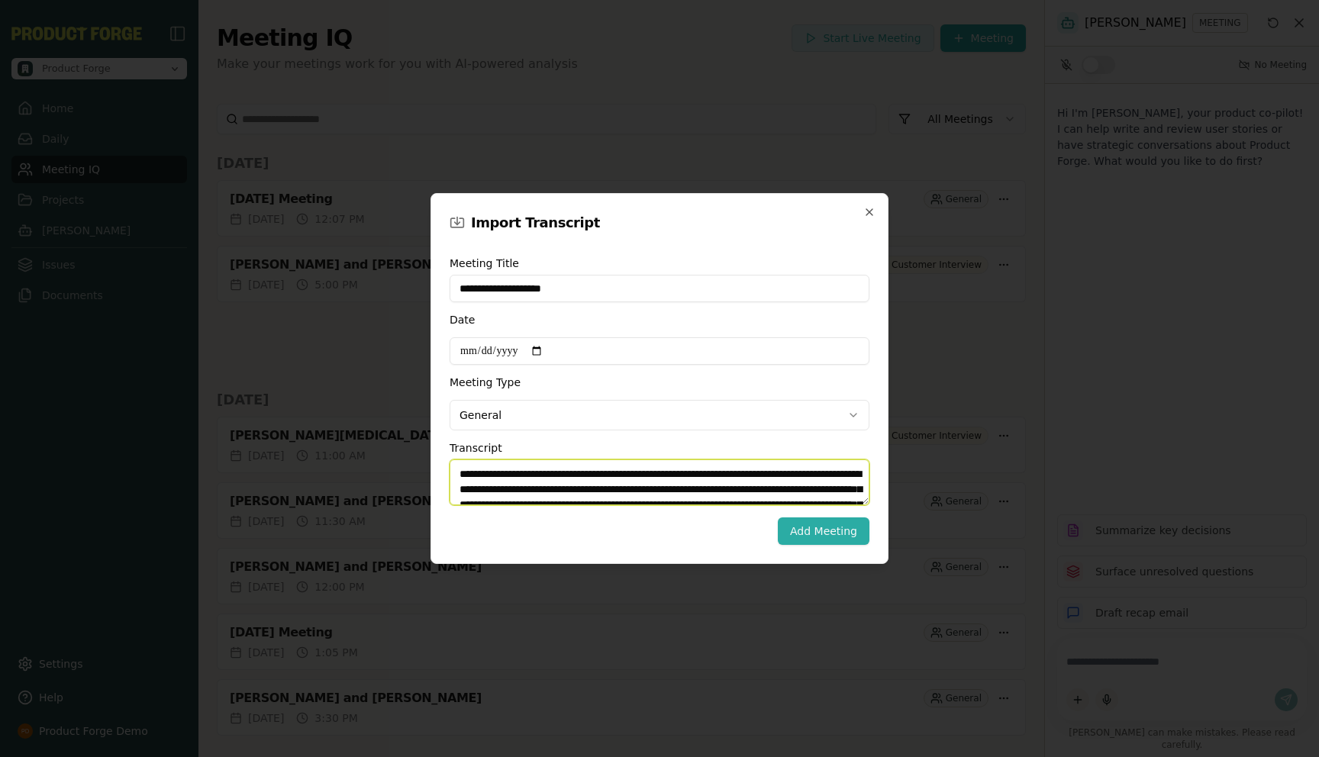
scroll to position [7073, 0]
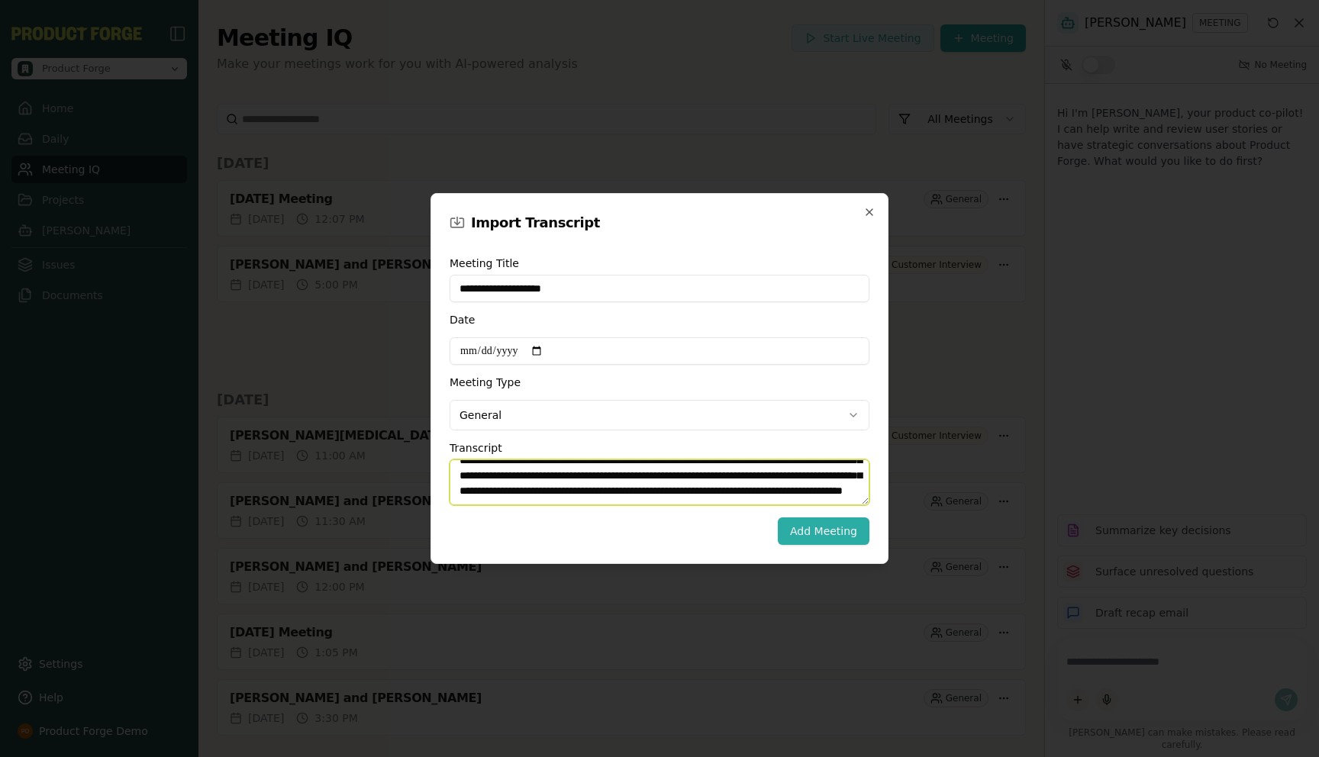
type textarea "**********"
click at [493, 420] on body "Product Forge Home Daily Meeting IQ Projects [PERSON_NAME] Issues Documents Set…" at bounding box center [659, 378] width 1319 height 757
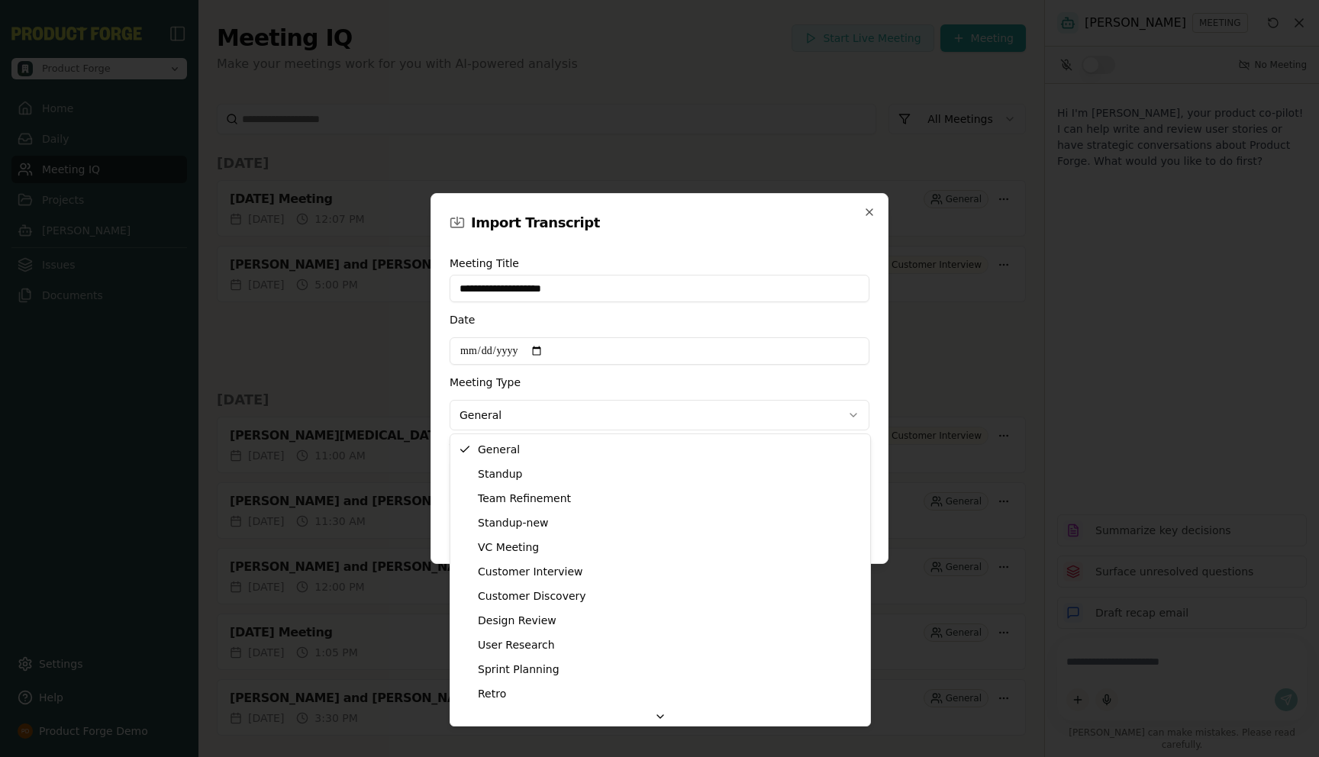
select select "**********"
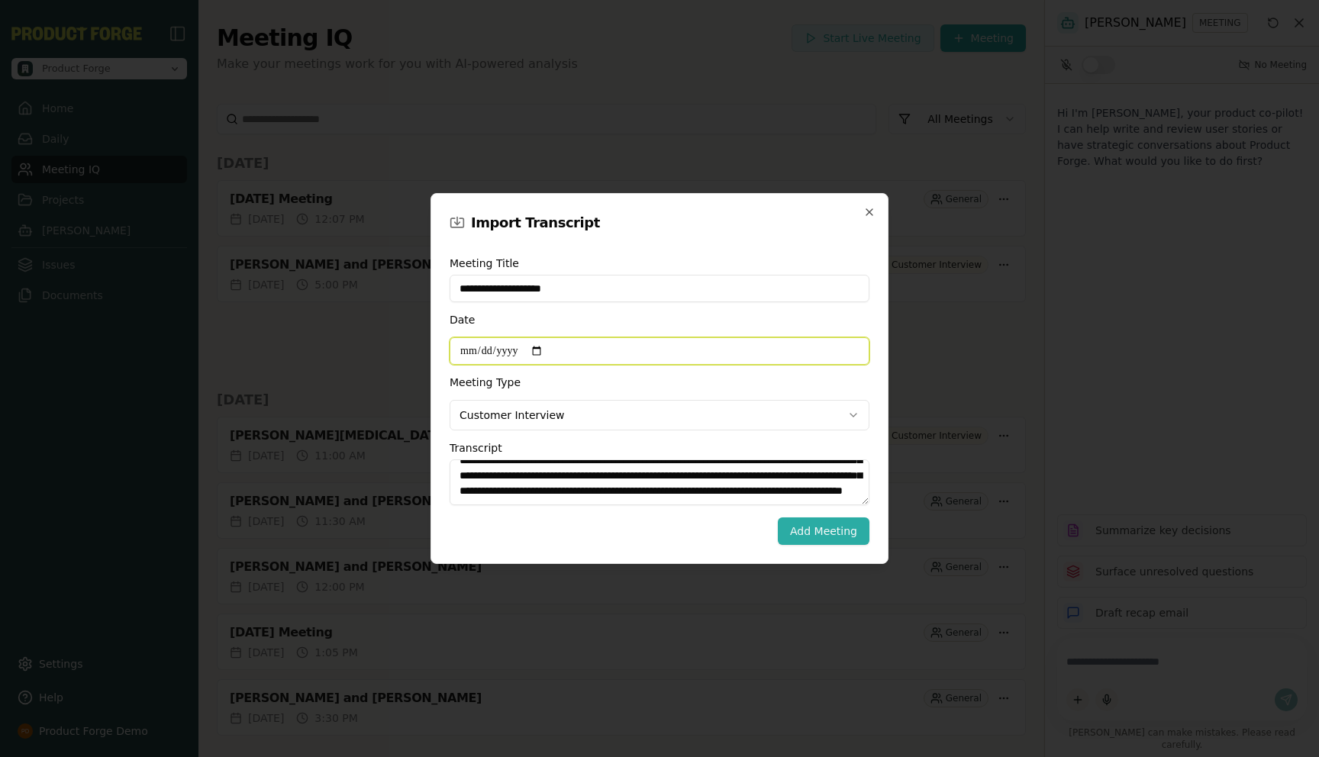
click at [549, 356] on input "Date" at bounding box center [659, 350] width 420 height 27
type input "**********"
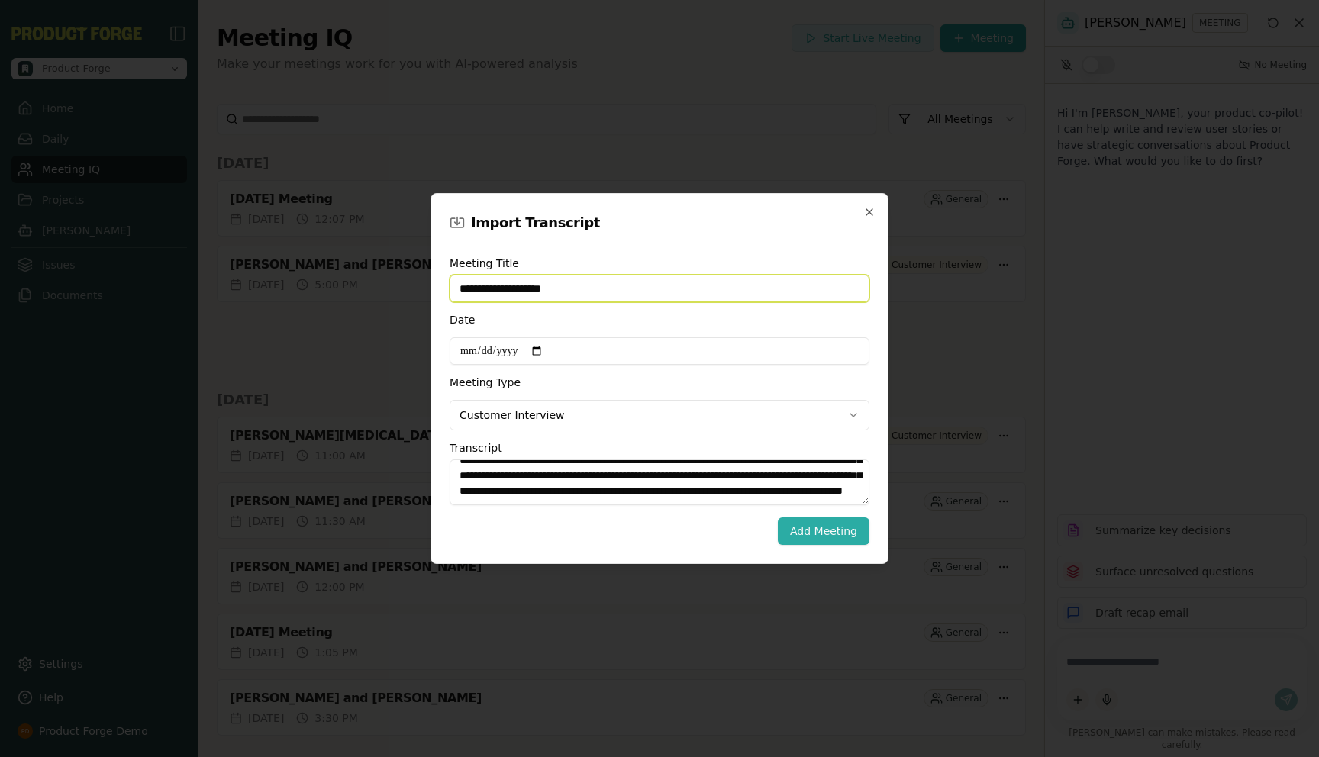
click at [492, 285] on input "**********" at bounding box center [659, 288] width 420 height 27
type input "**********"
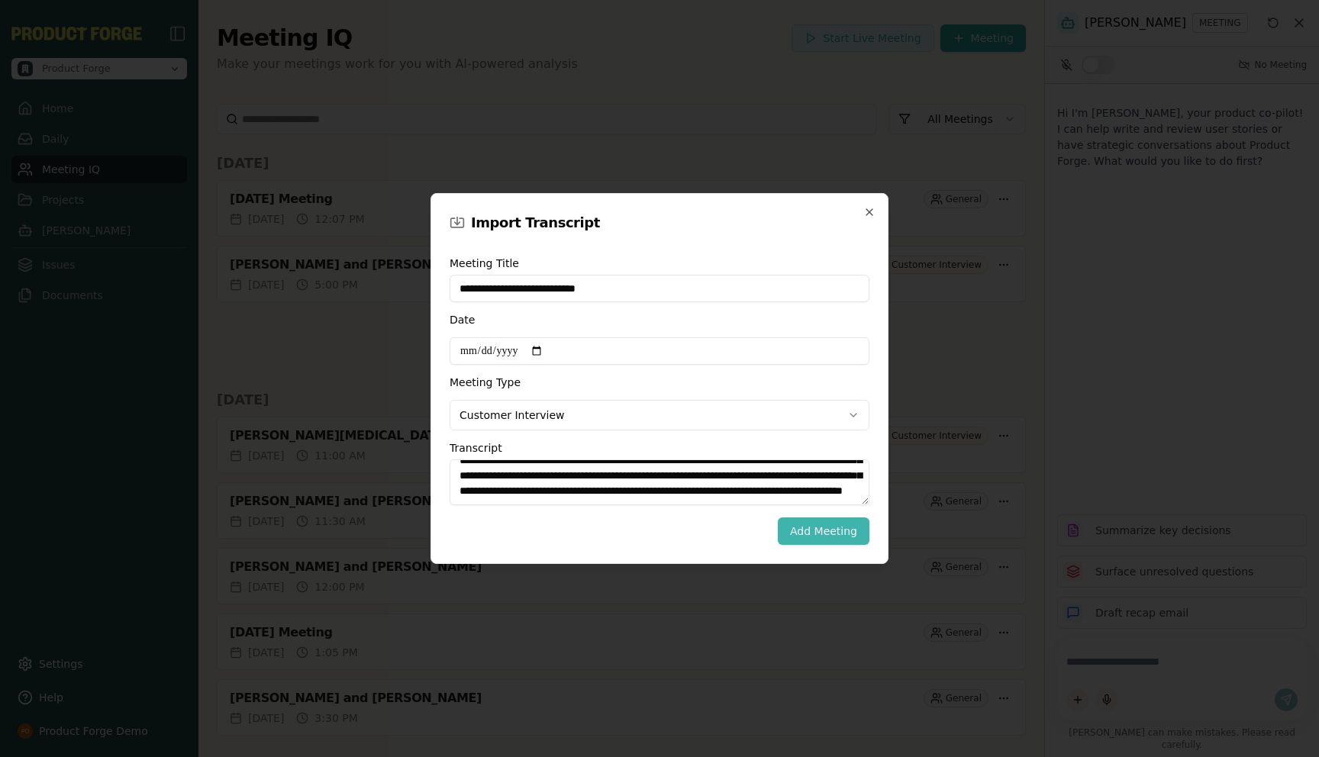
click at [802, 533] on button "Add Meeting" at bounding box center [824, 530] width 92 height 27
